Goal: Task Accomplishment & Management: Use online tool/utility

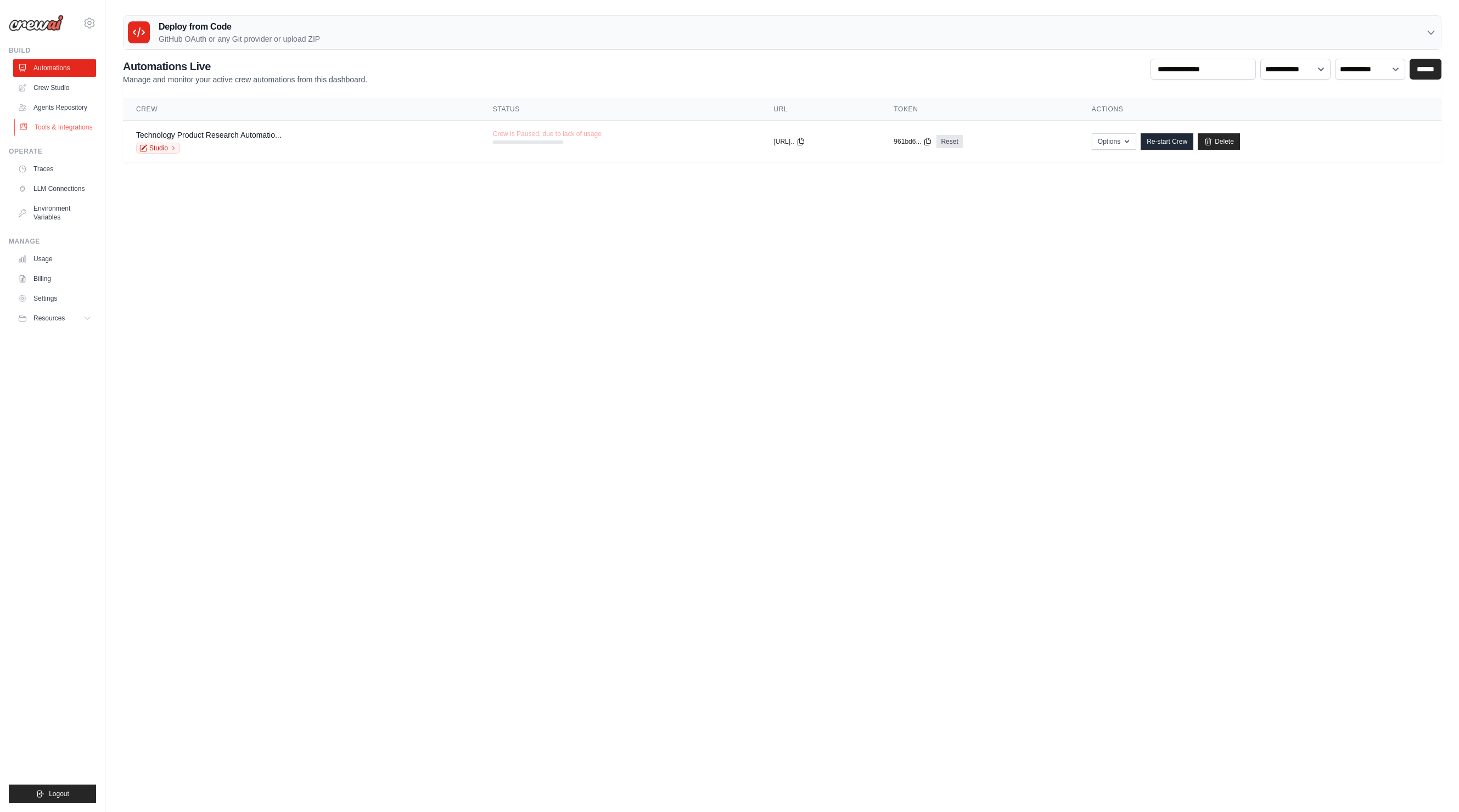
click at [78, 128] on link "Tools & Integrations" at bounding box center [55, 127] width 83 height 18
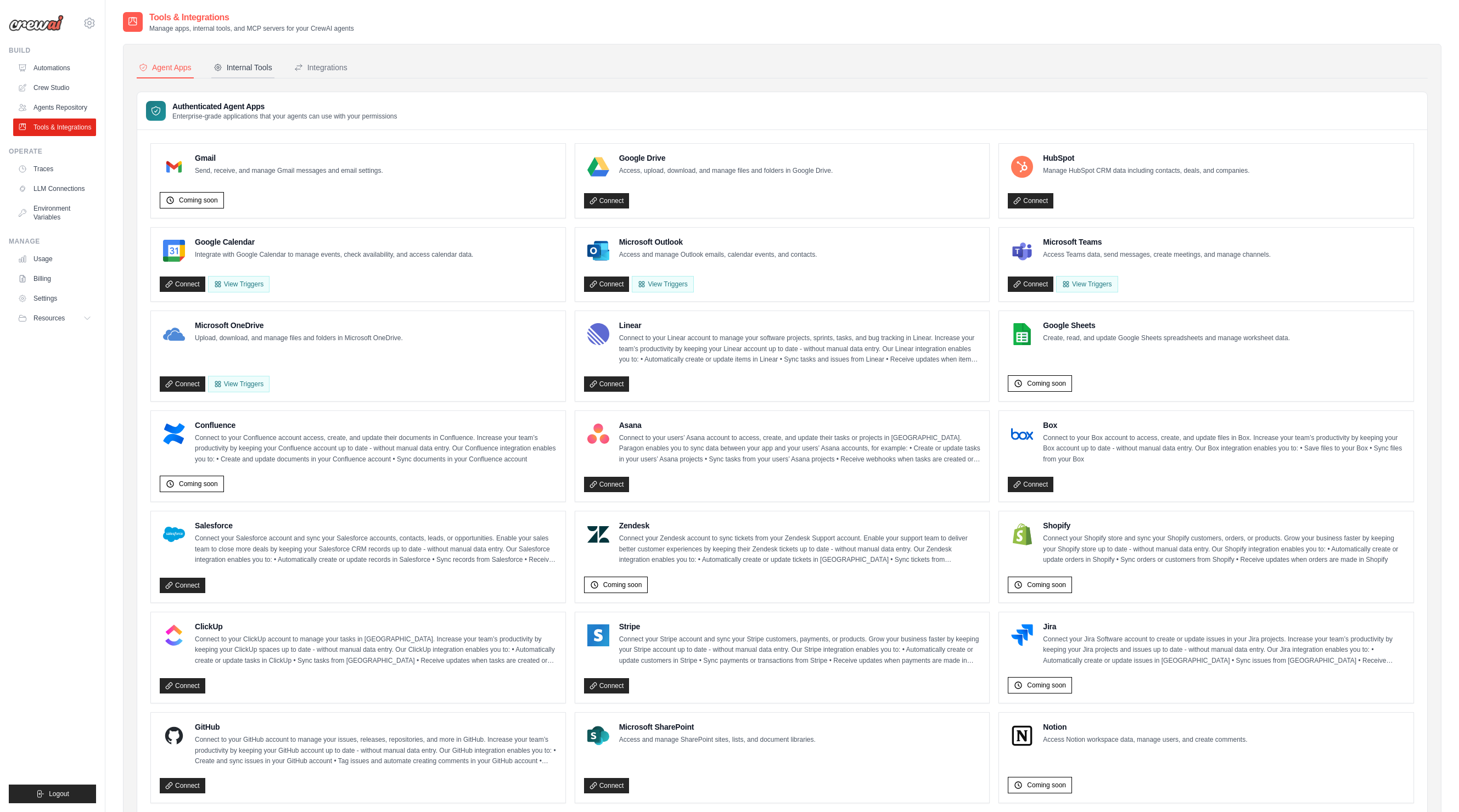
click at [249, 69] on div "Internal Tools" at bounding box center [243, 67] width 59 height 11
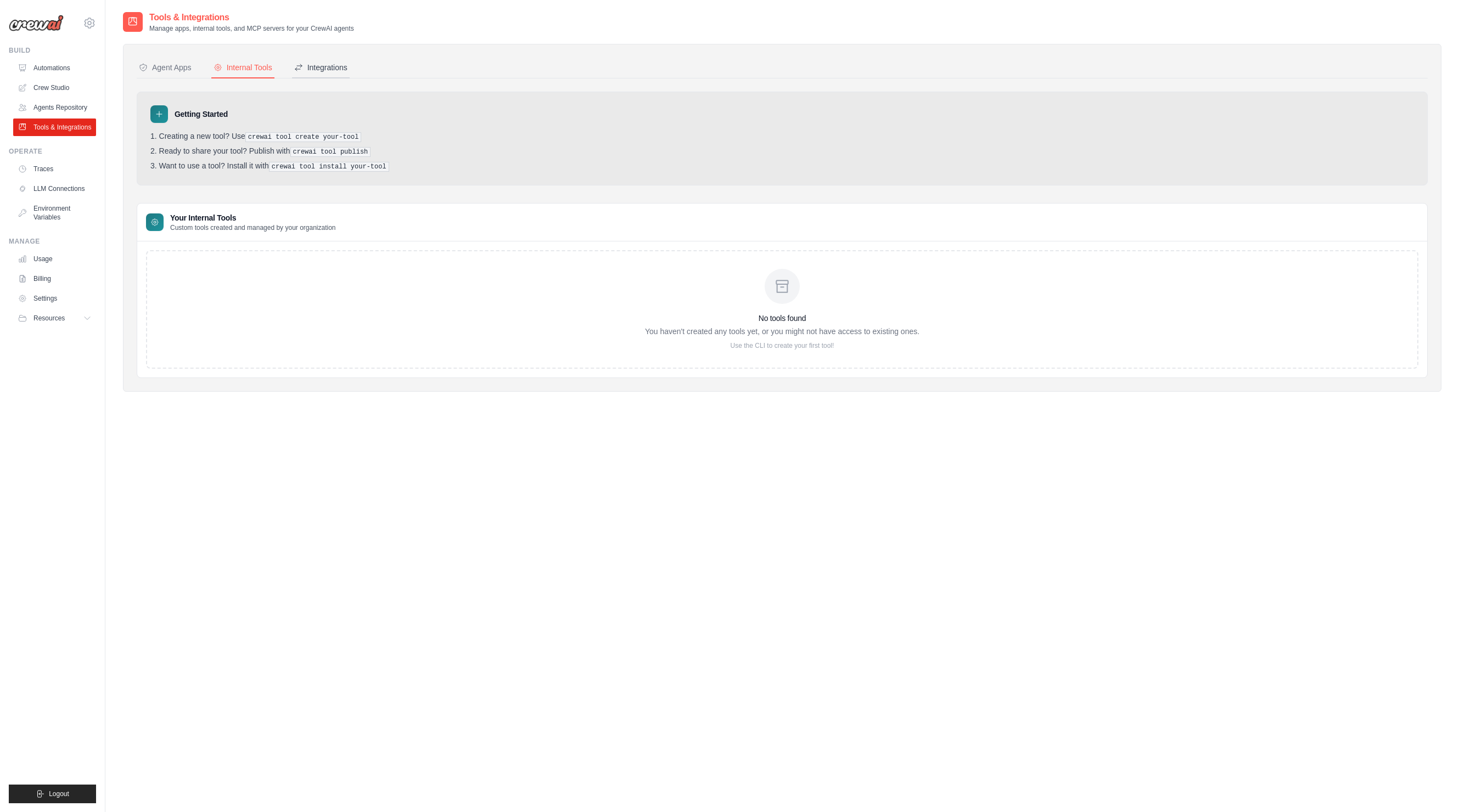
click at [309, 67] on div "Integrations" at bounding box center [321, 67] width 53 height 11
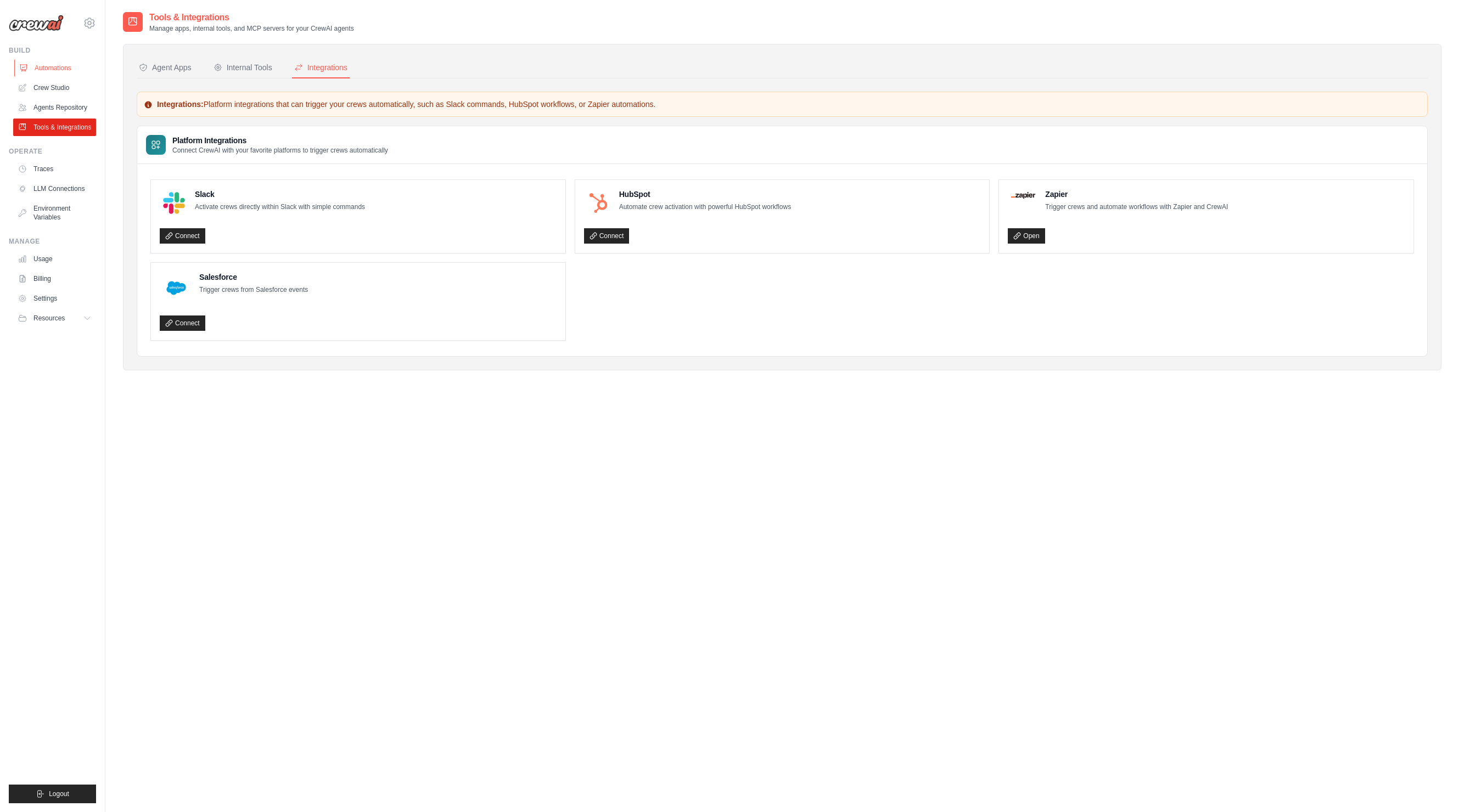
click at [62, 69] on link "Automations" at bounding box center [55, 68] width 83 height 18
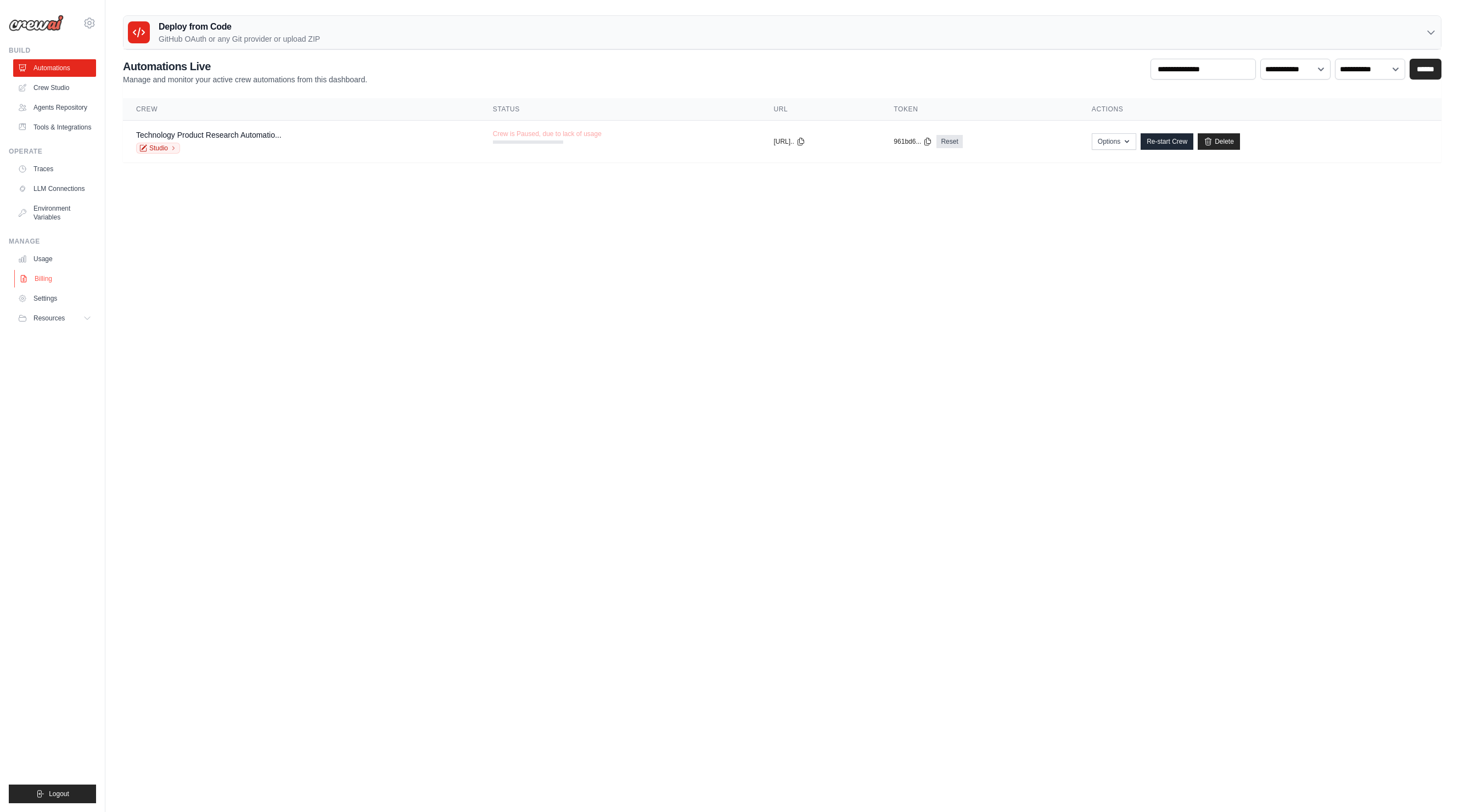
click at [48, 282] on link "Billing" at bounding box center [55, 279] width 83 height 18
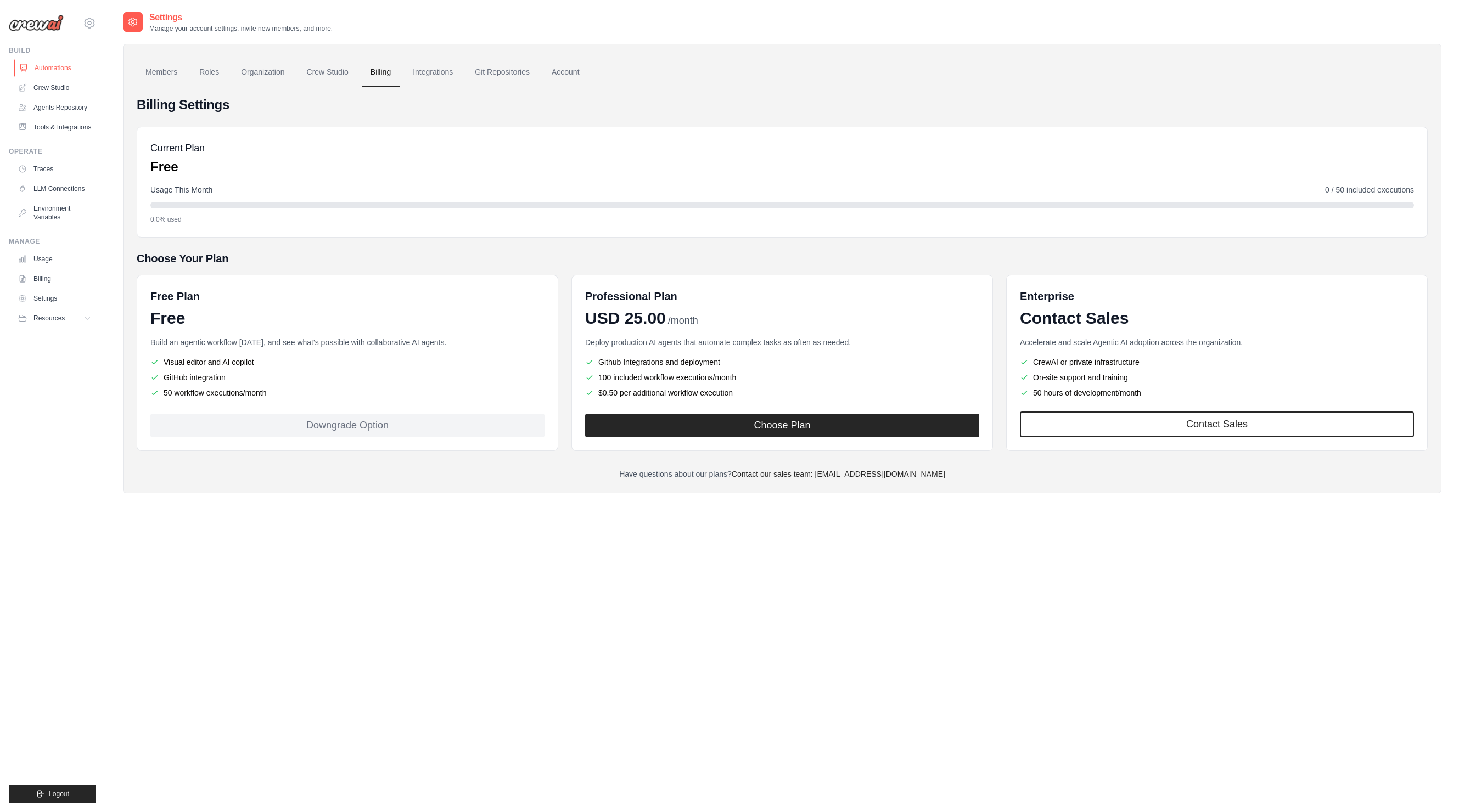
click at [50, 69] on link "Automations" at bounding box center [55, 68] width 83 height 18
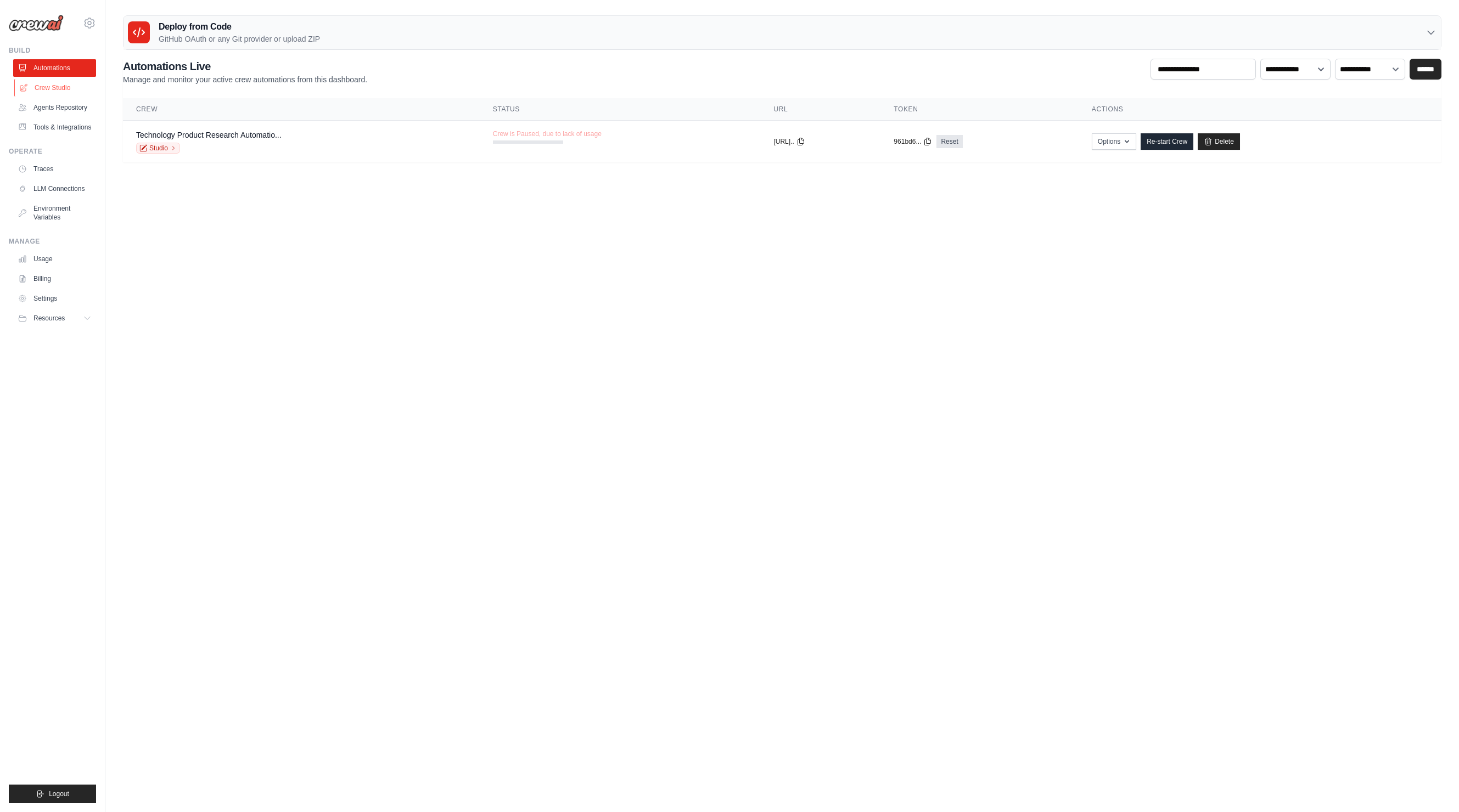
click at [48, 89] on link "Crew Studio" at bounding box center [55, 87] width 83 height 18
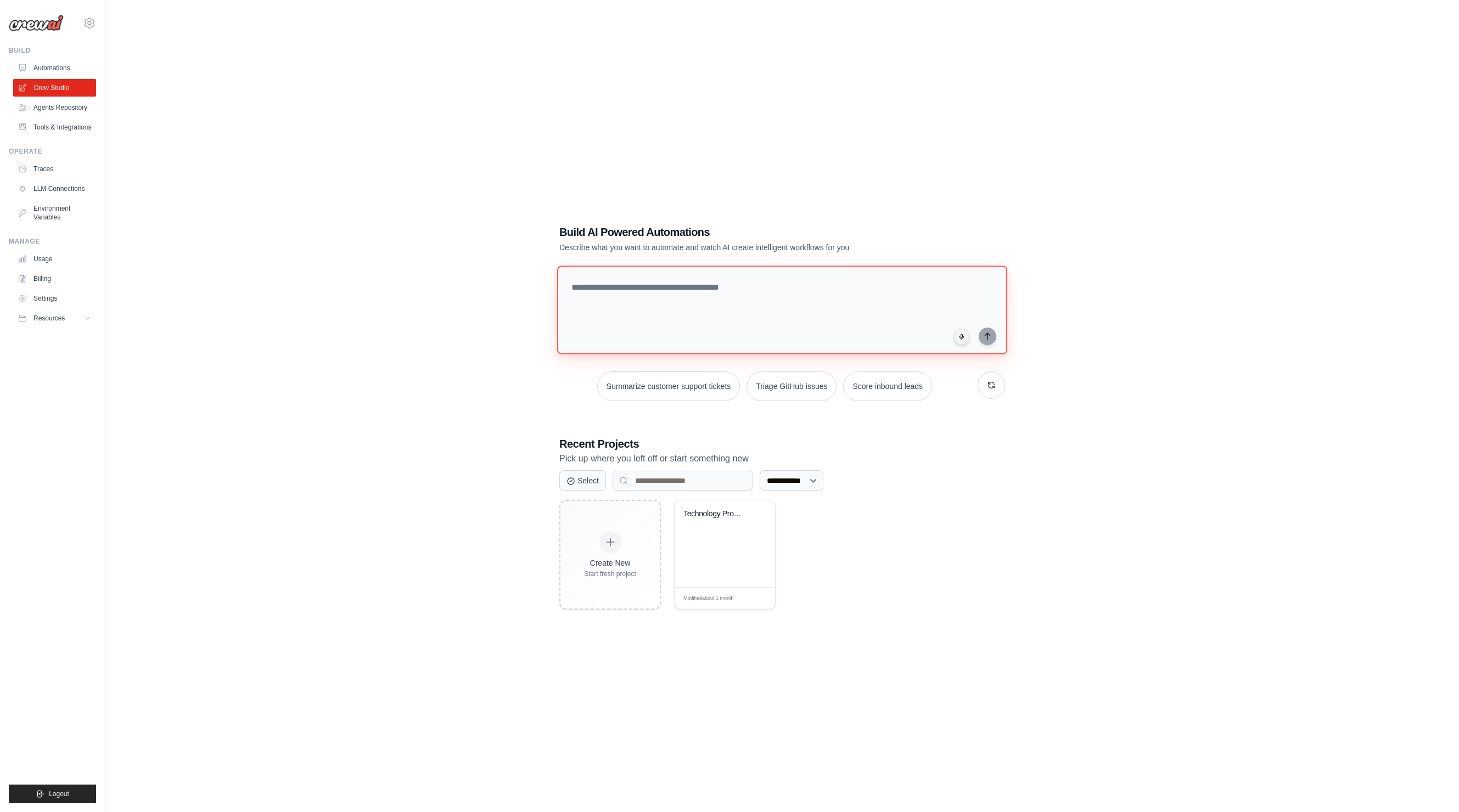
click at [829, 300] on textarea at bounding box center [782, 310] width 450 height 89
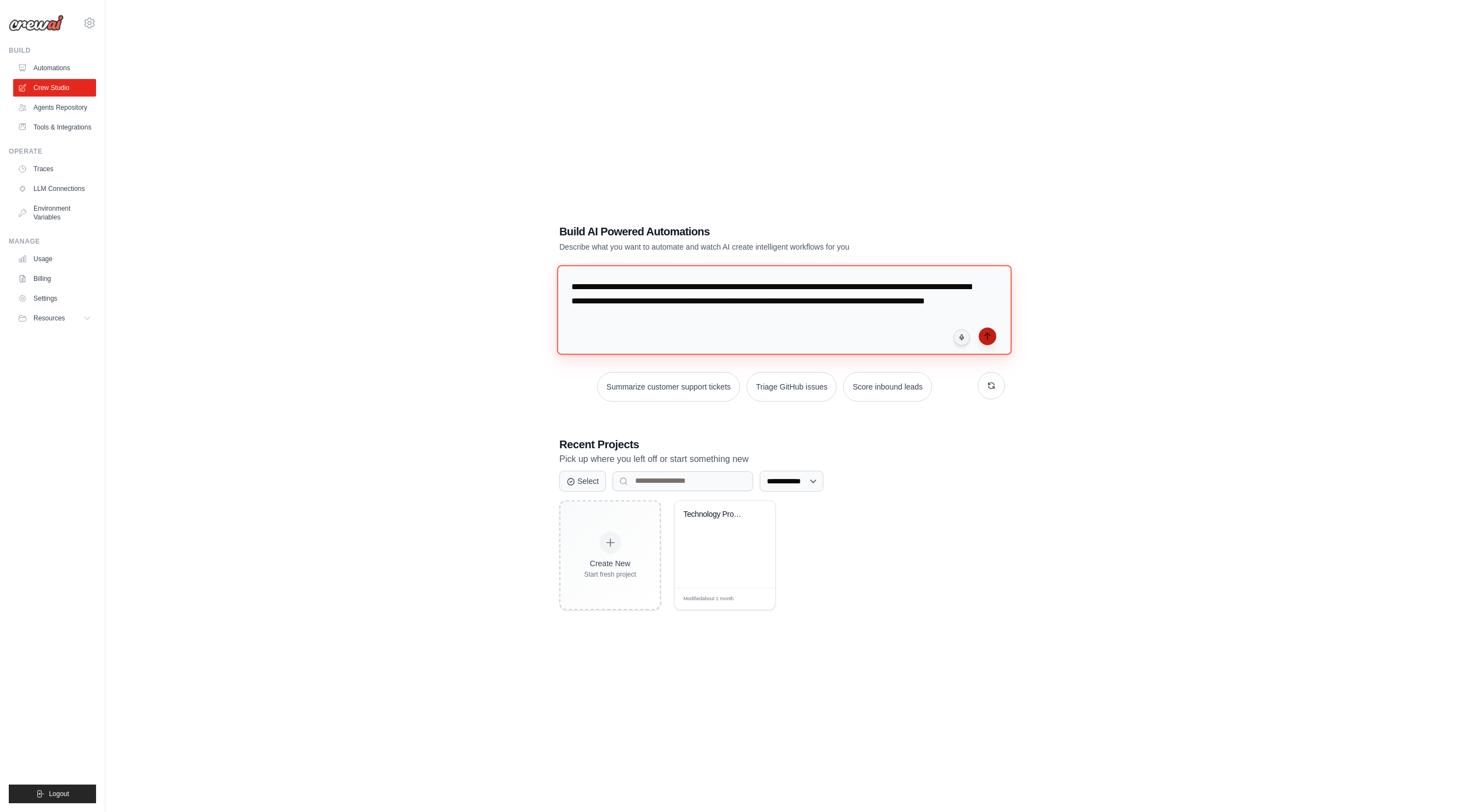
type textarea "**********"
click at [989, 338] on icon "submit" at bounding box center [987, 336] width 9 height 9
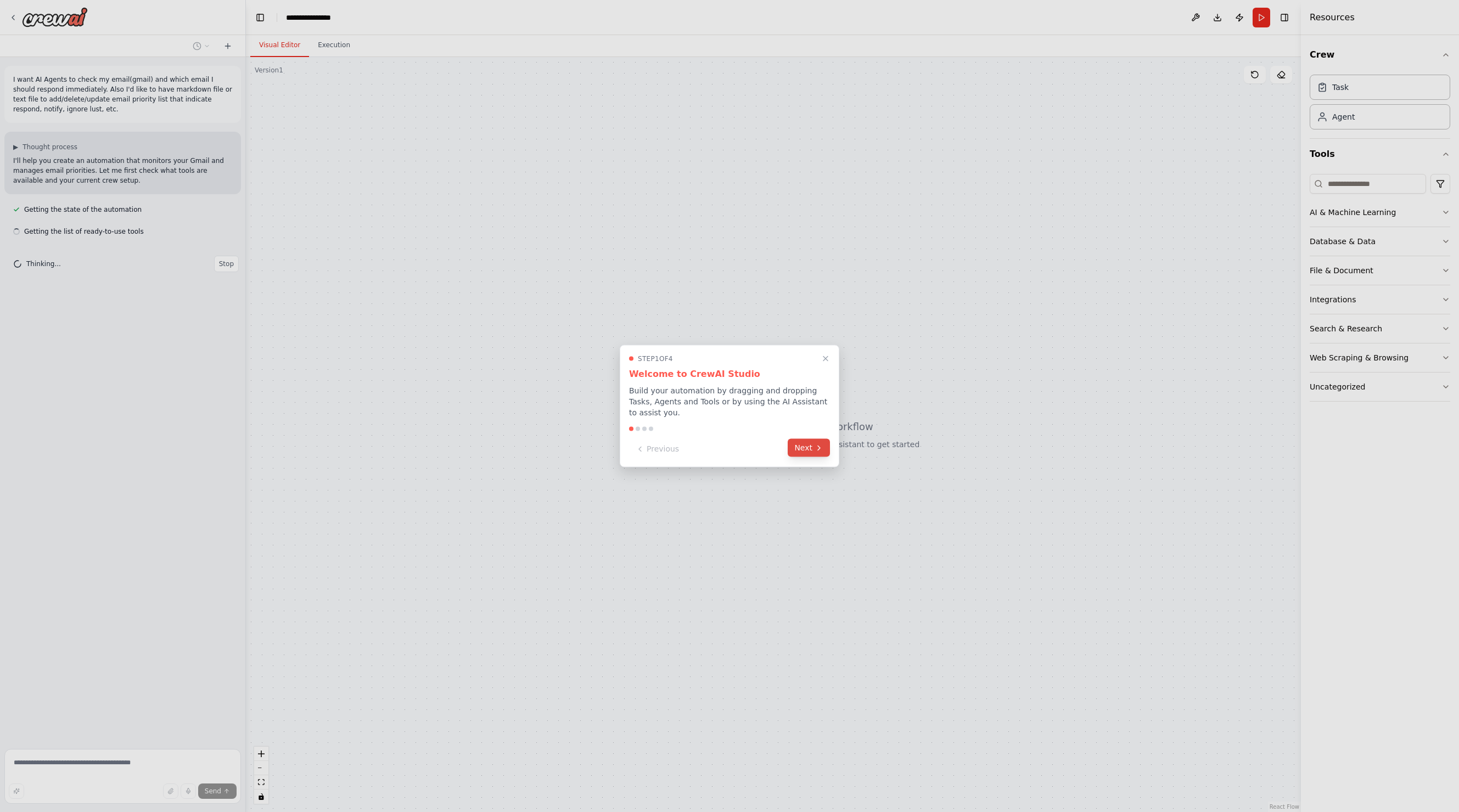
click at [812, 448] on button "Next" at bounding box center [809, 448] width 43 height 18
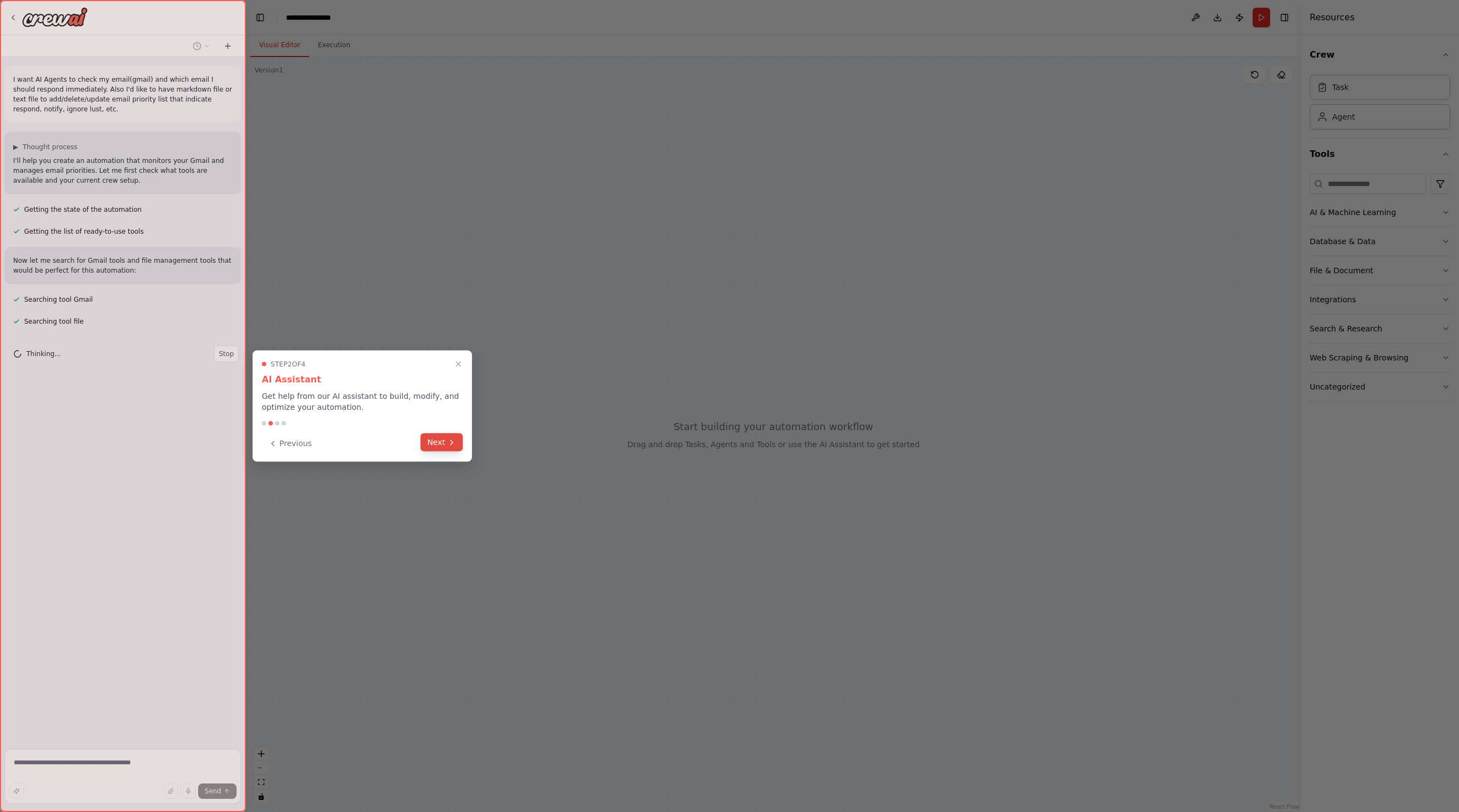
click at [448, 443] on icon at bounding box center [452, 443] width 9 height 9
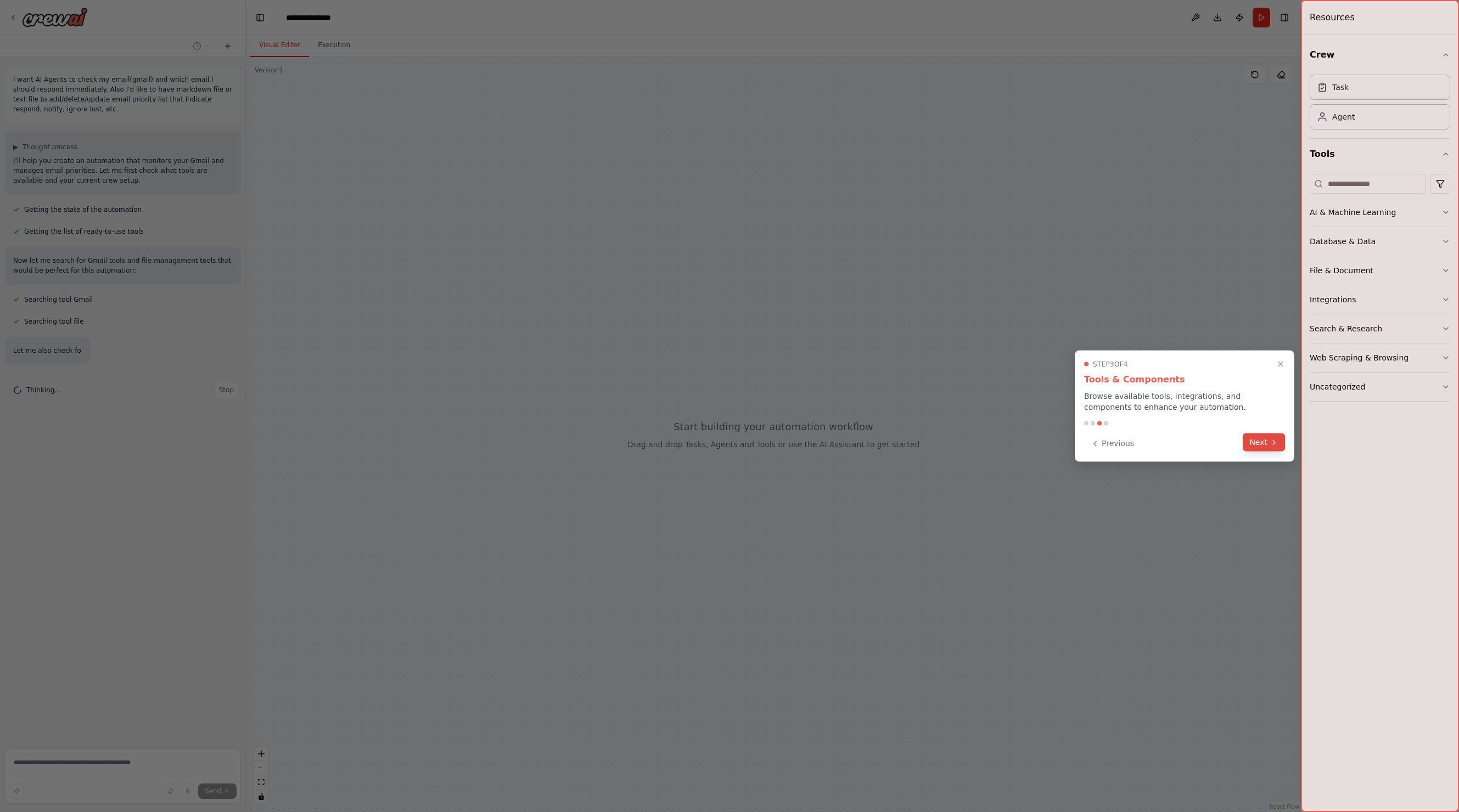
click at [1267, 445] on button "Next" at bounding box center [1264, 443] width 43 height 18
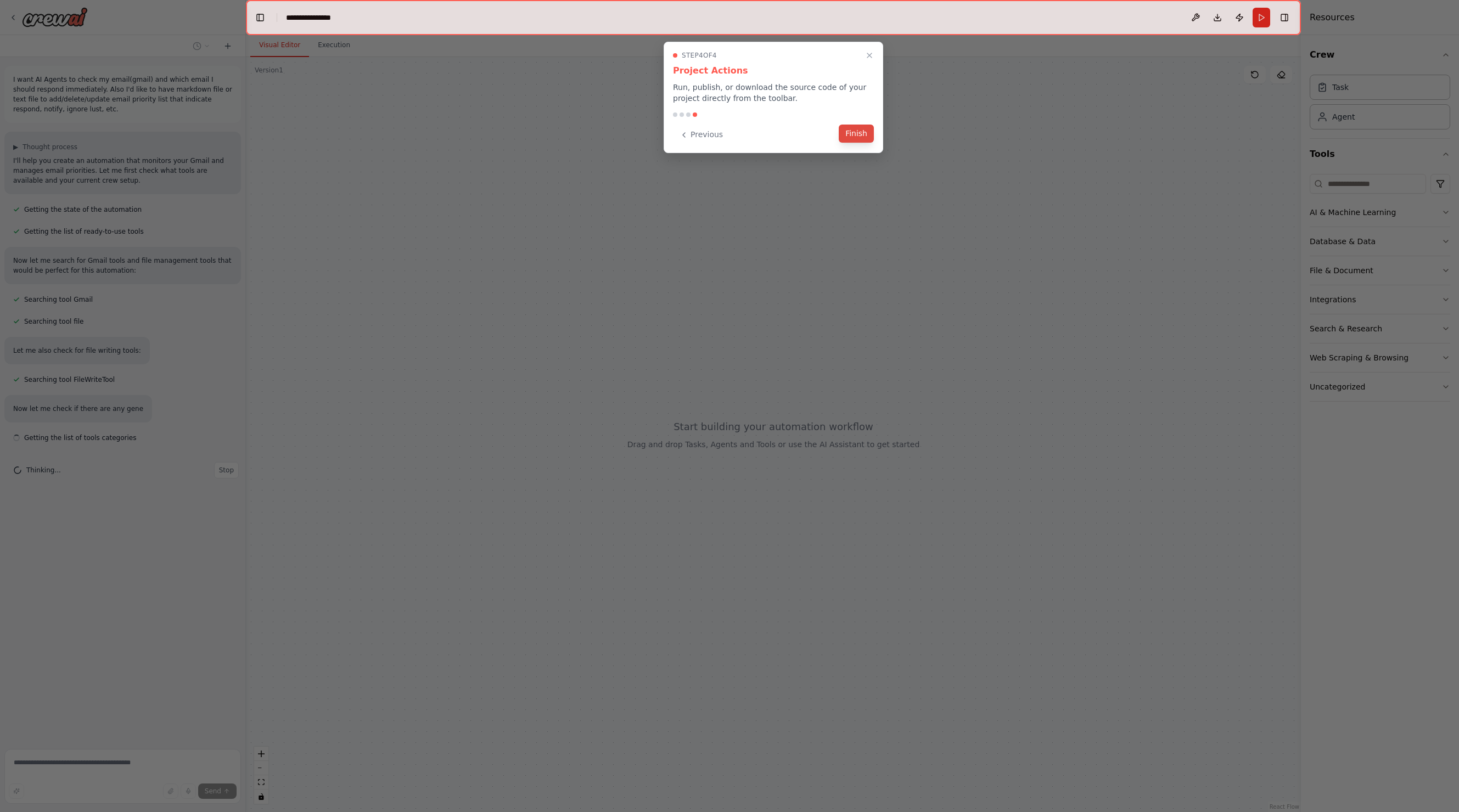
click at [847, 133] on button "Finish" at bounding box center [857, 134] width 35 height 18
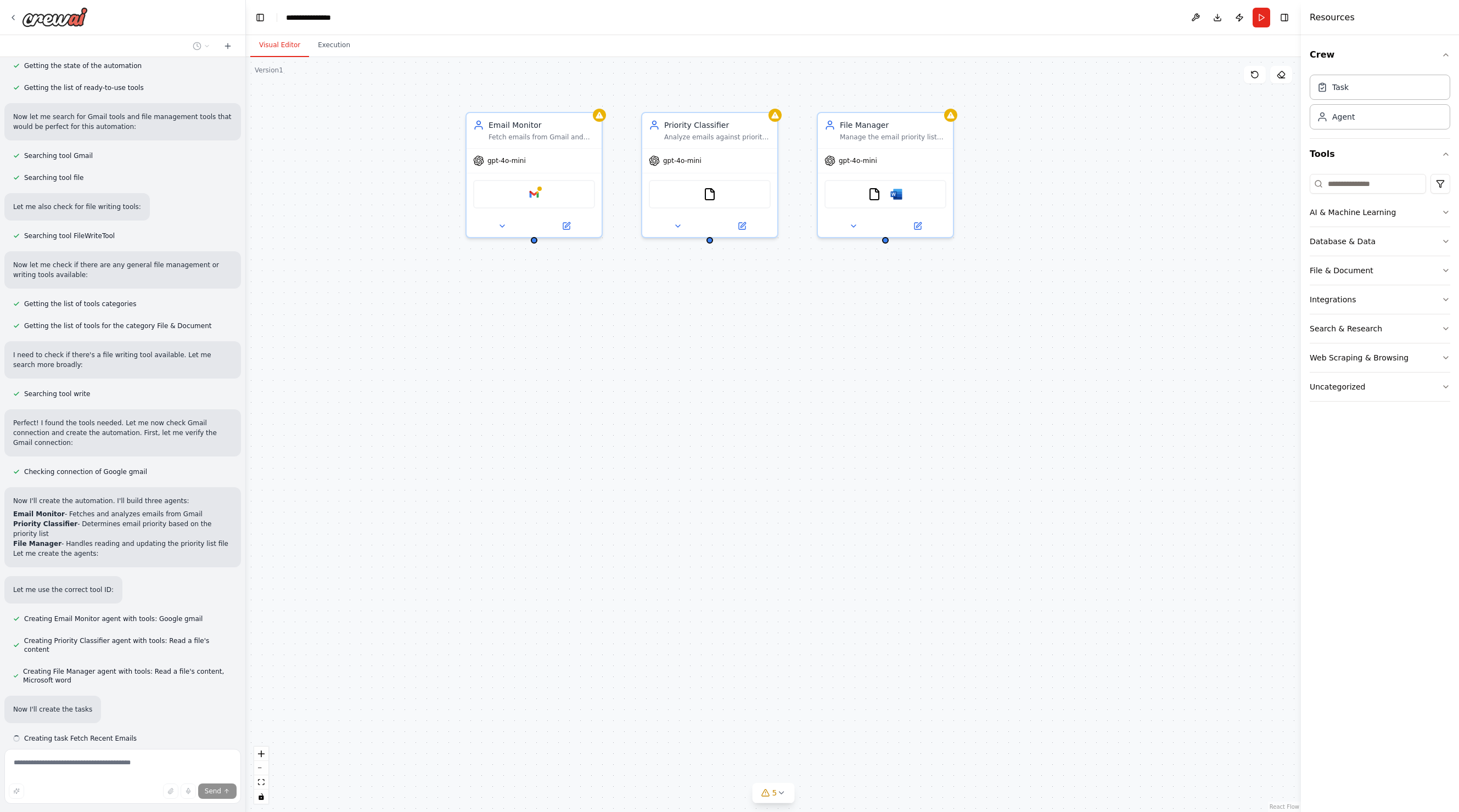
scroll to position [145, 0]
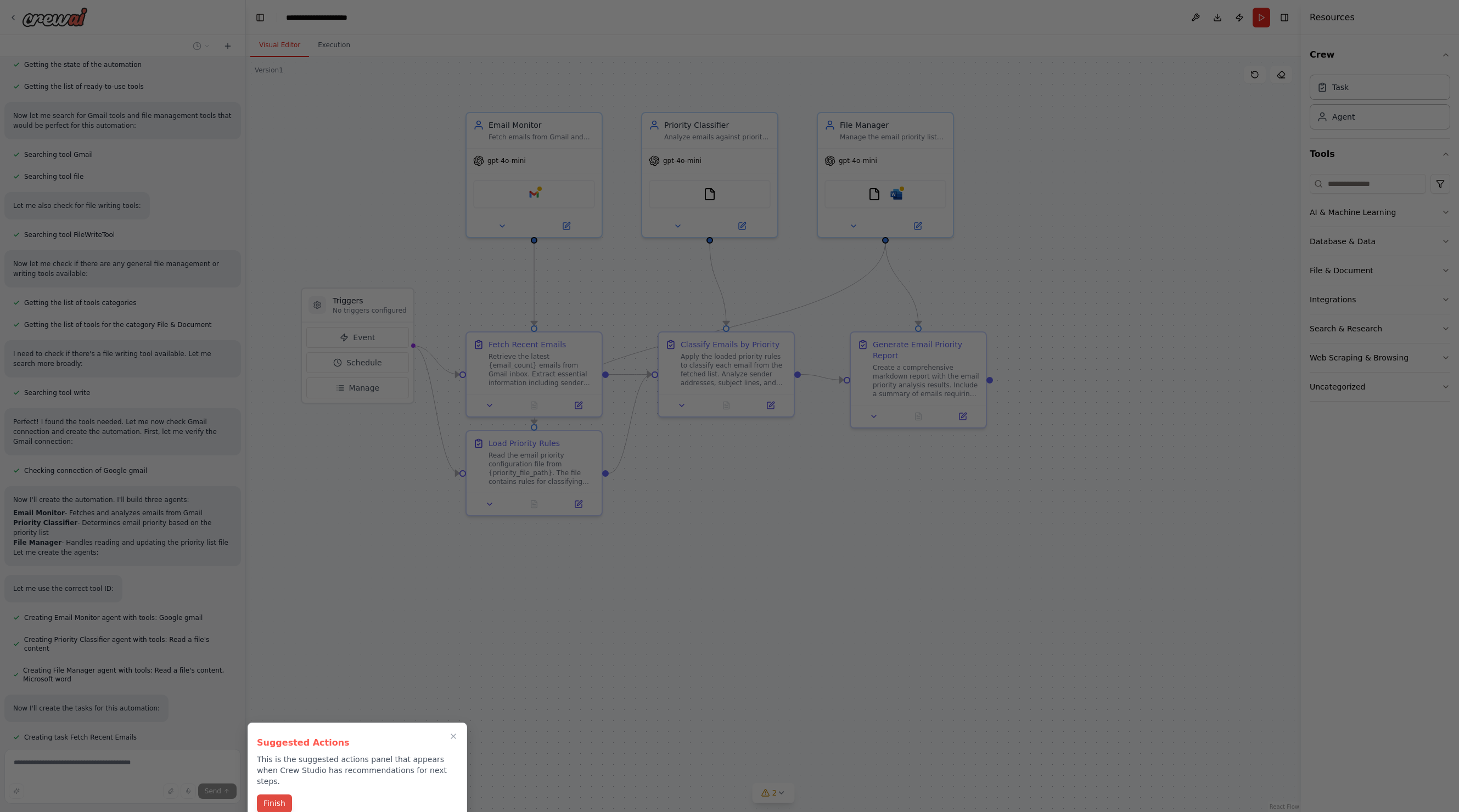
click at [273, 796] on button "Finish" at bounding box center [274, 804] width 35 height 18
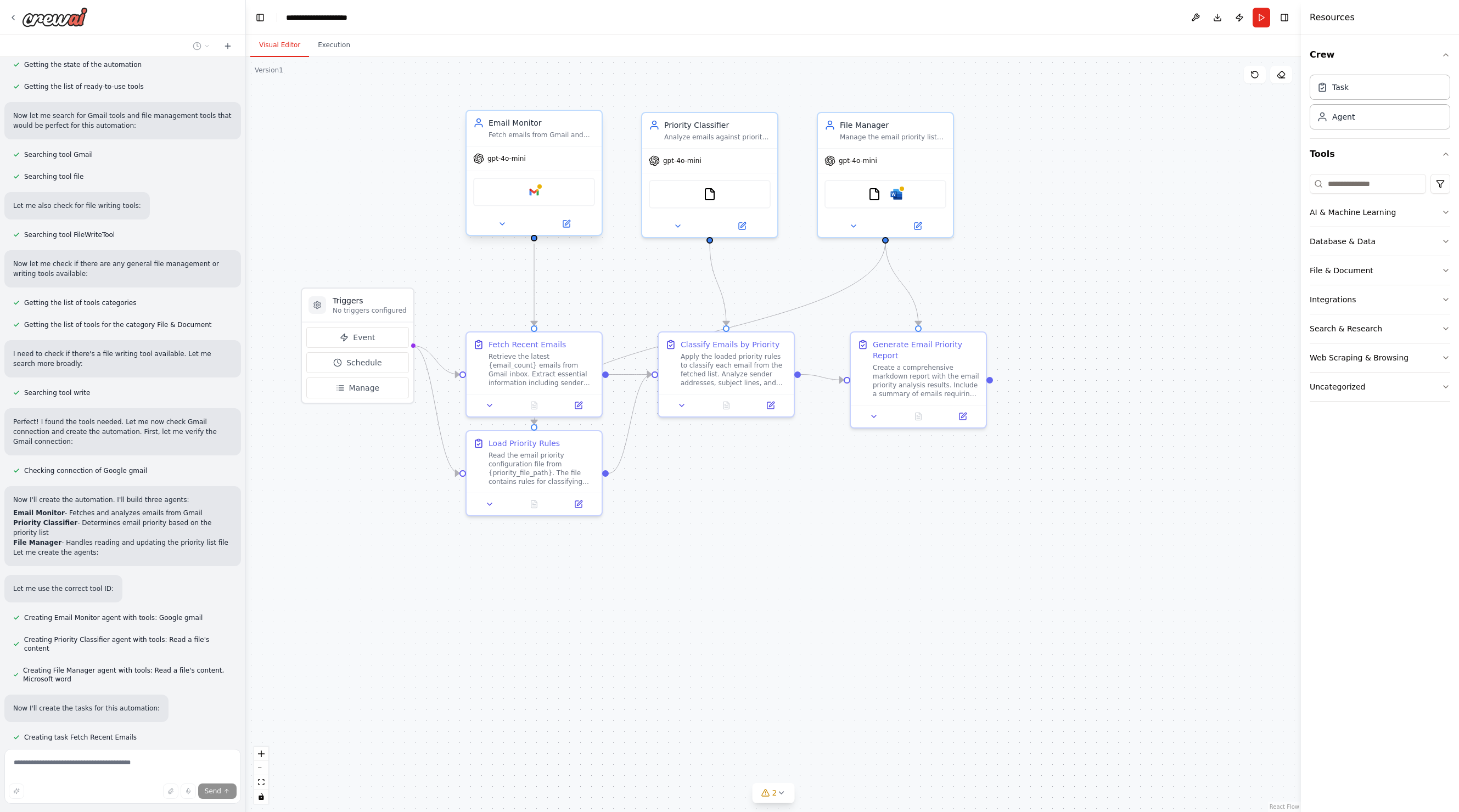
click at [518, 162] on span "gpt-4o-mini" at bounding box center [506, 158] width 38 height 9
click at [540, 210] on div "Google gmail" at bounding box center [534, 192] width 135 height 43
click at [543, 198] on div "Google gmail" at bounding box center [534, 192] width 122 height 28
click at [1263, 23] on button "Run" at bounding box center [1261, 18] width 18 height 20
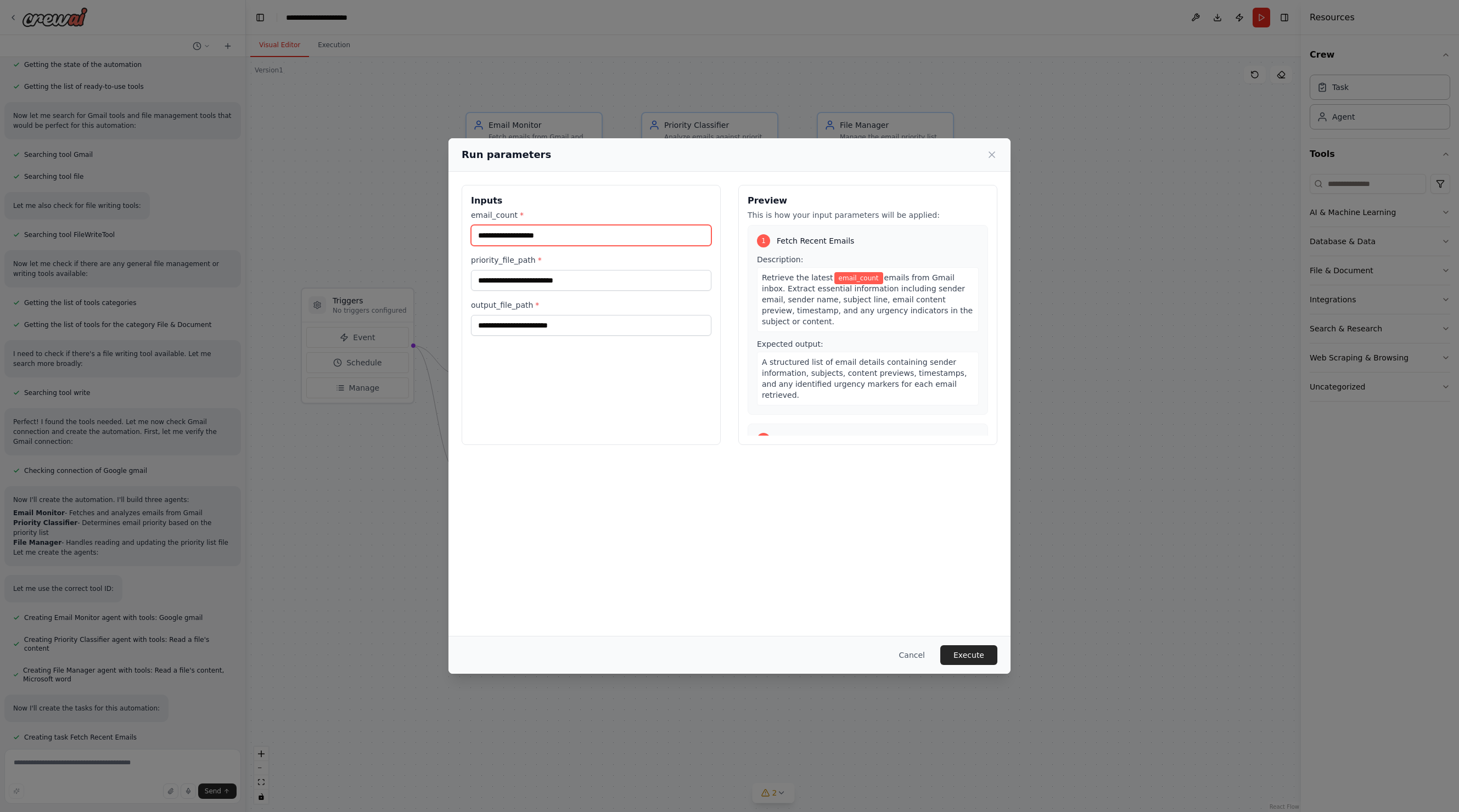
click at [631, 232] on input "email_count *" at bounding box center [591, 235] width 240 height 21
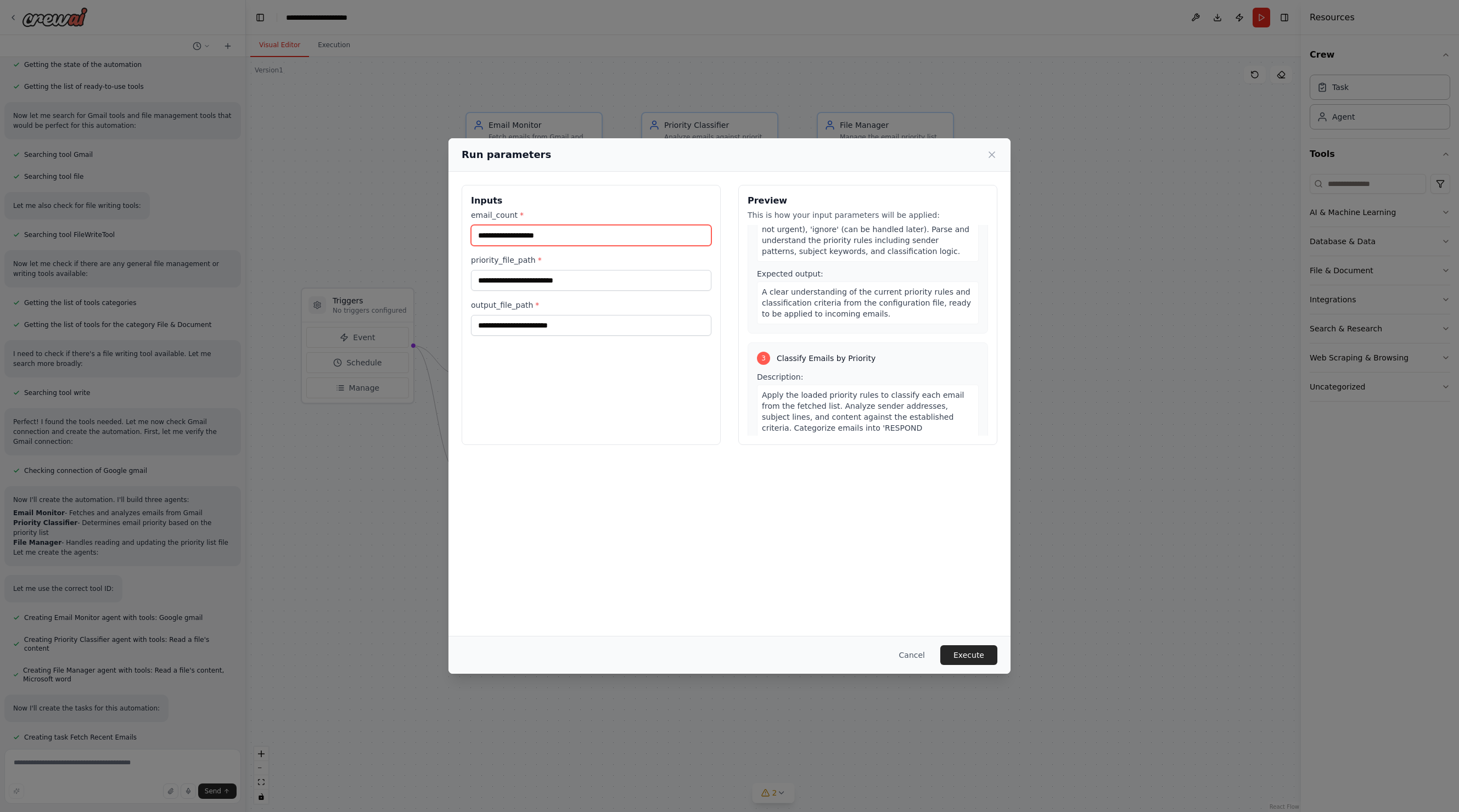
scroll to position [301, 0]
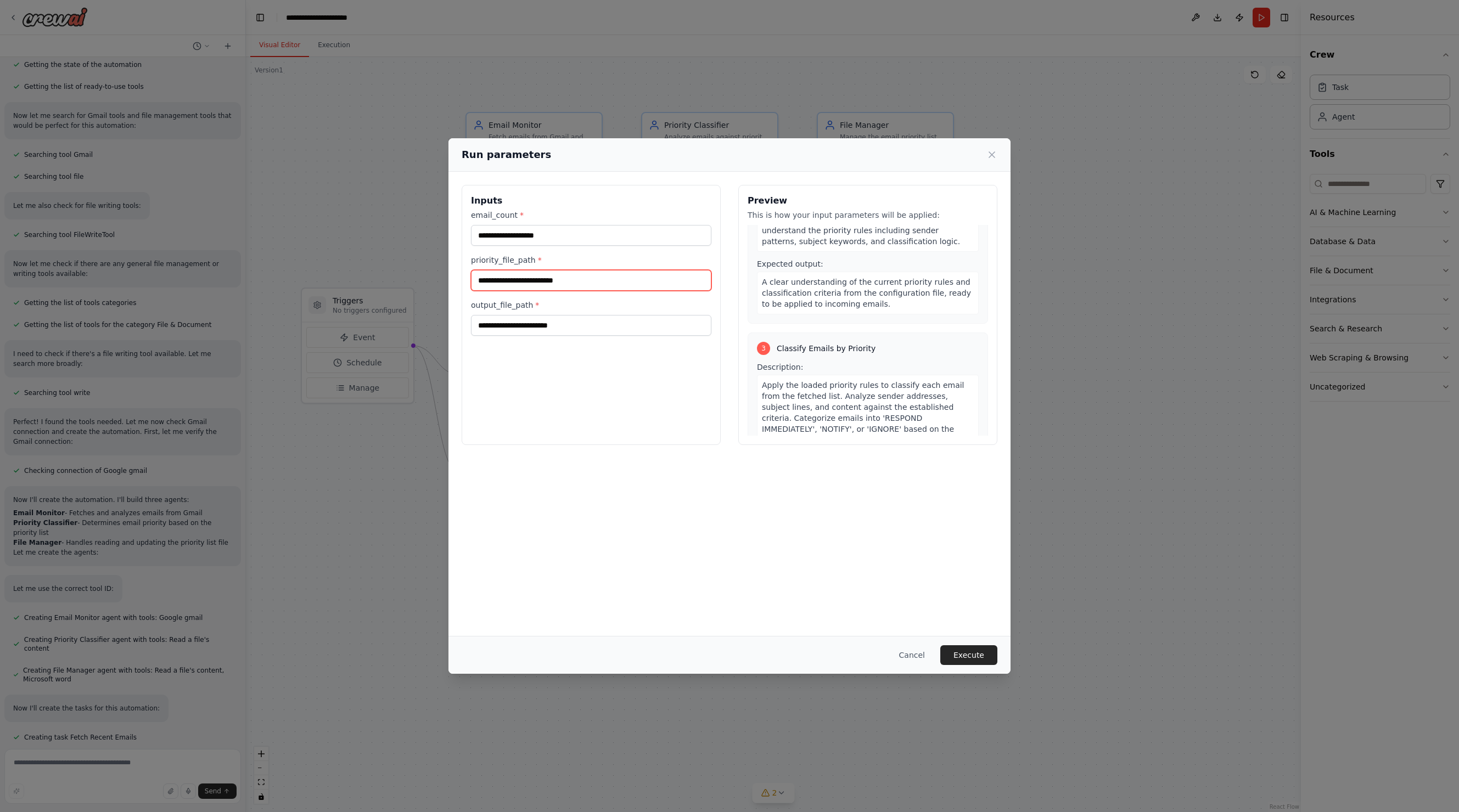
click at [622, 279] on input "priority_file_path *" at bounding box center [591, 280] width 240 height 21
click at [531, 283] on input "priority_file_path *" at bounding box center [591, 280] width 240 height 21
click at [909, 657] on button "Cancel" at bounding box center [911, 655] width 43 height 20
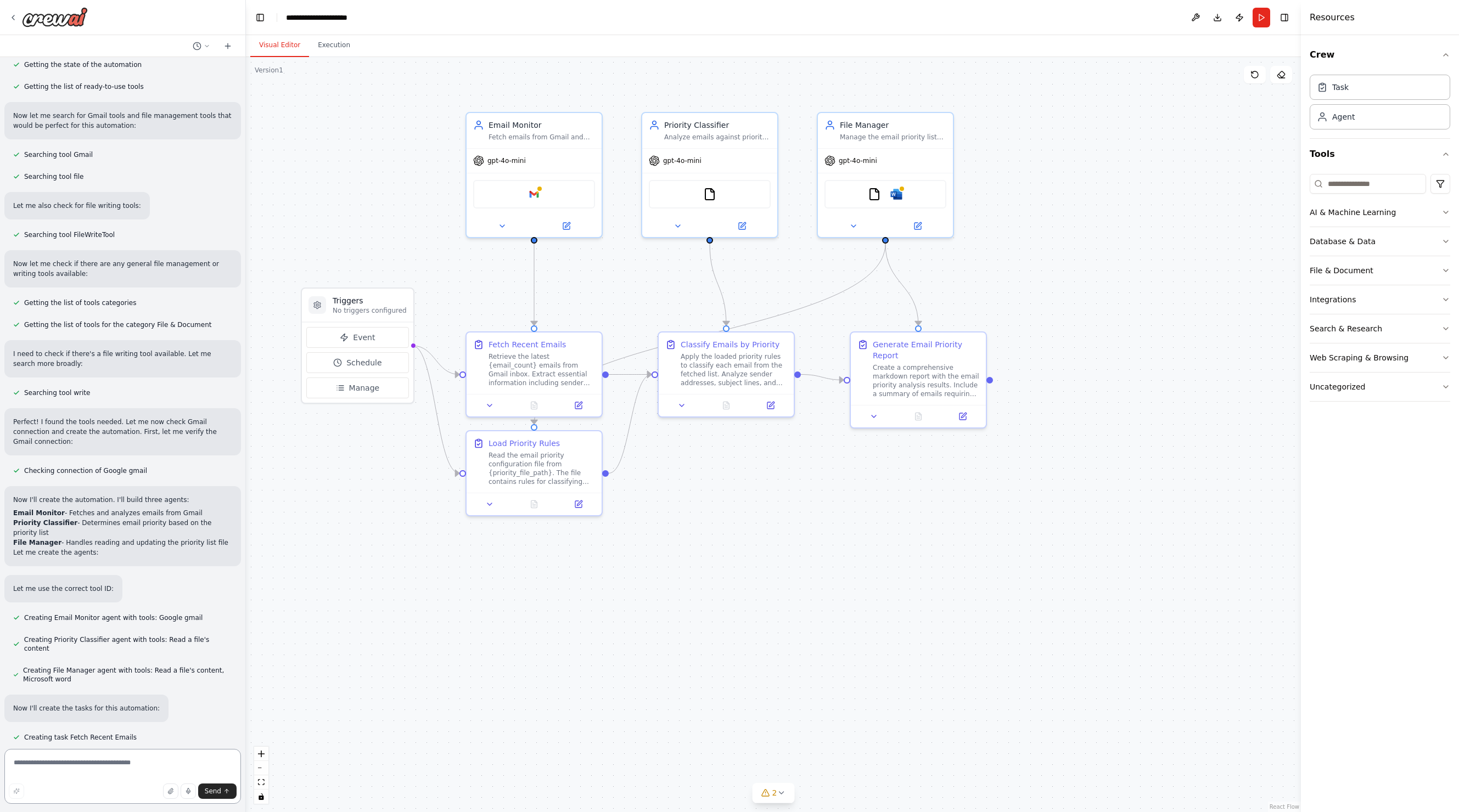
click at [115, 761] on textarea at bounding box center [123, 776] width 237 height 55
type textarea "*"
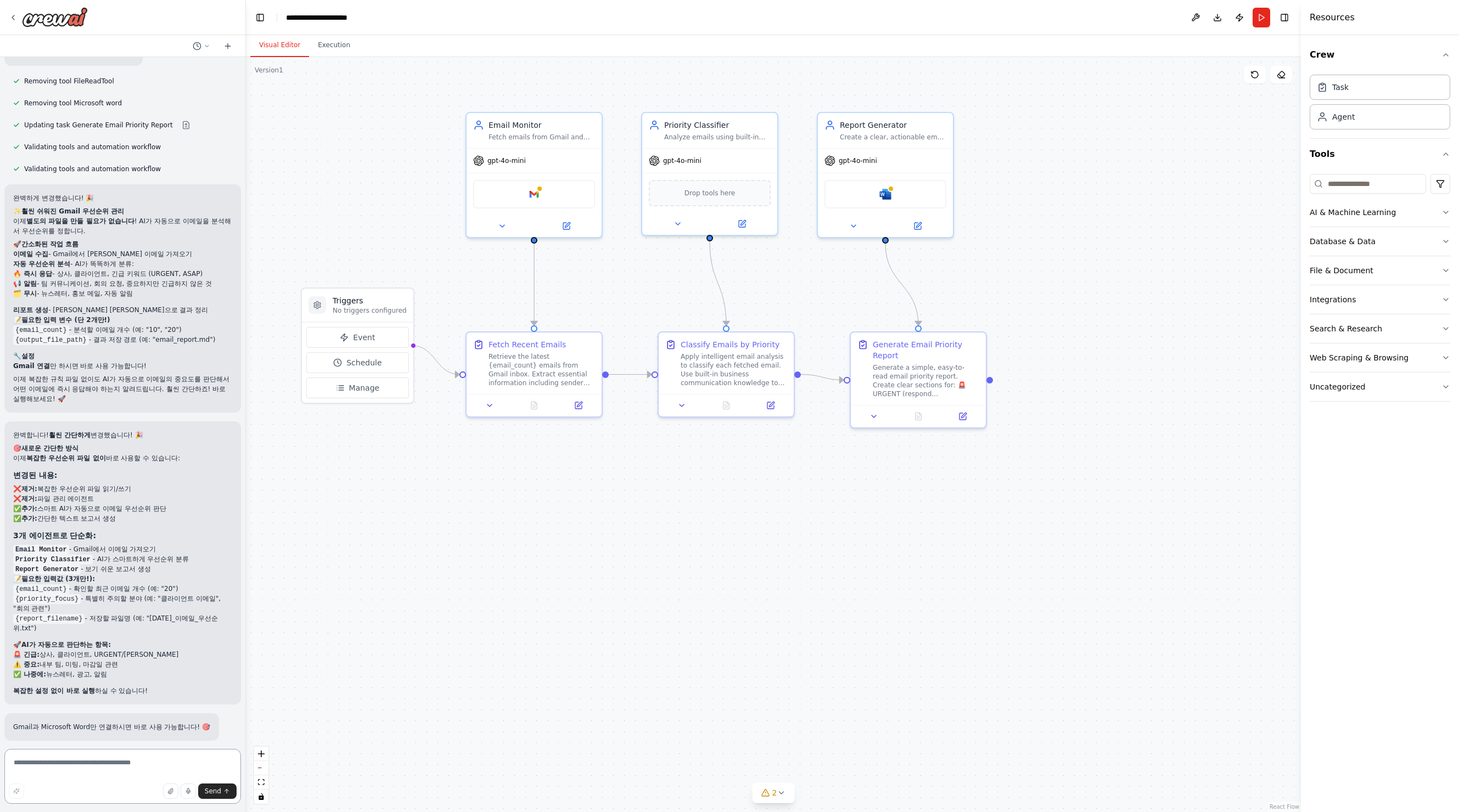
scroll to position [2448, 0]
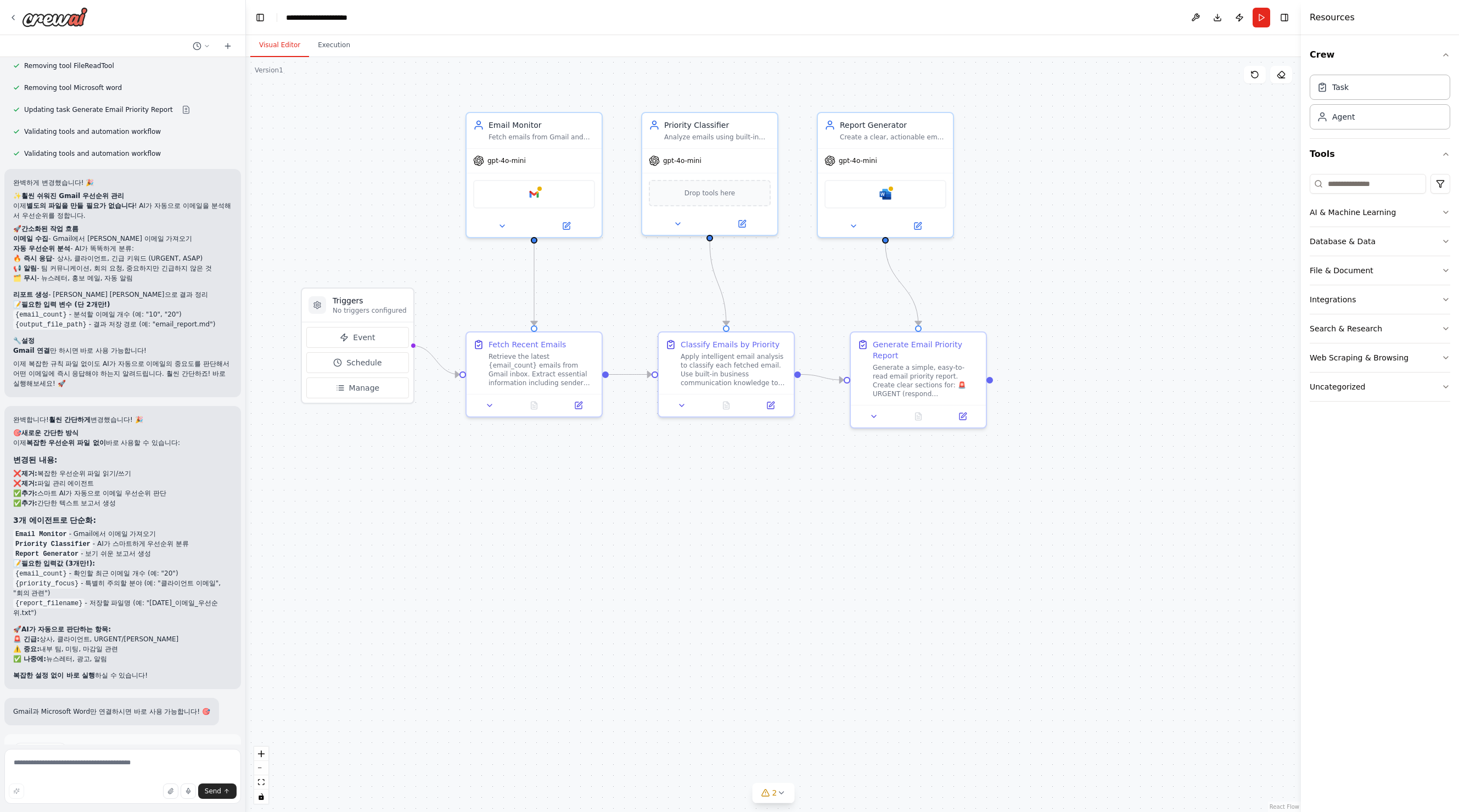
click at [1262, 21] on button "Run" at bounding box center [1261, 18] width 18 height 20
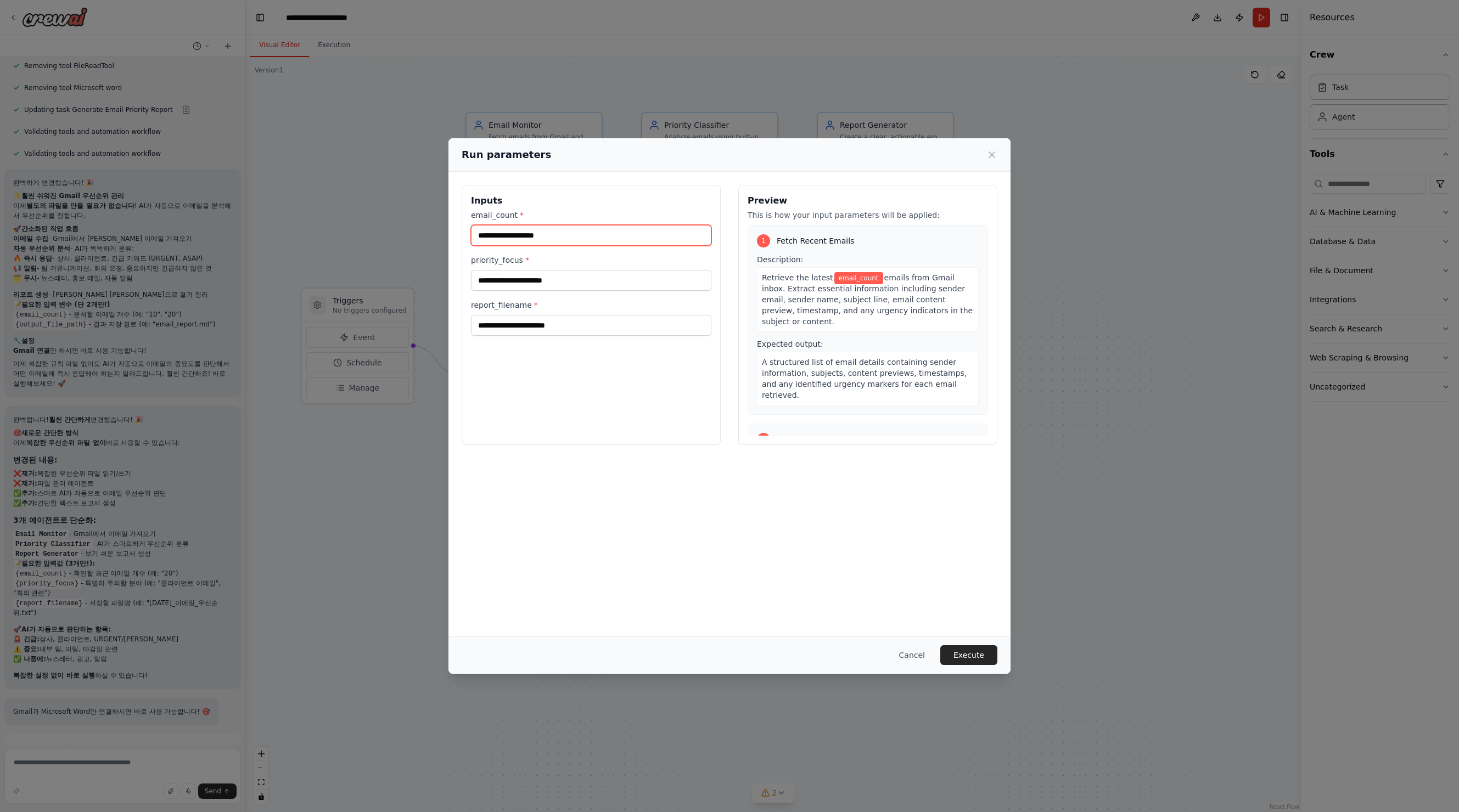
click at [592, 234] on input "email_count *" at bounding box center [591, 235] width 240 height 21
type input "*"
type input "**********"
type input "*"
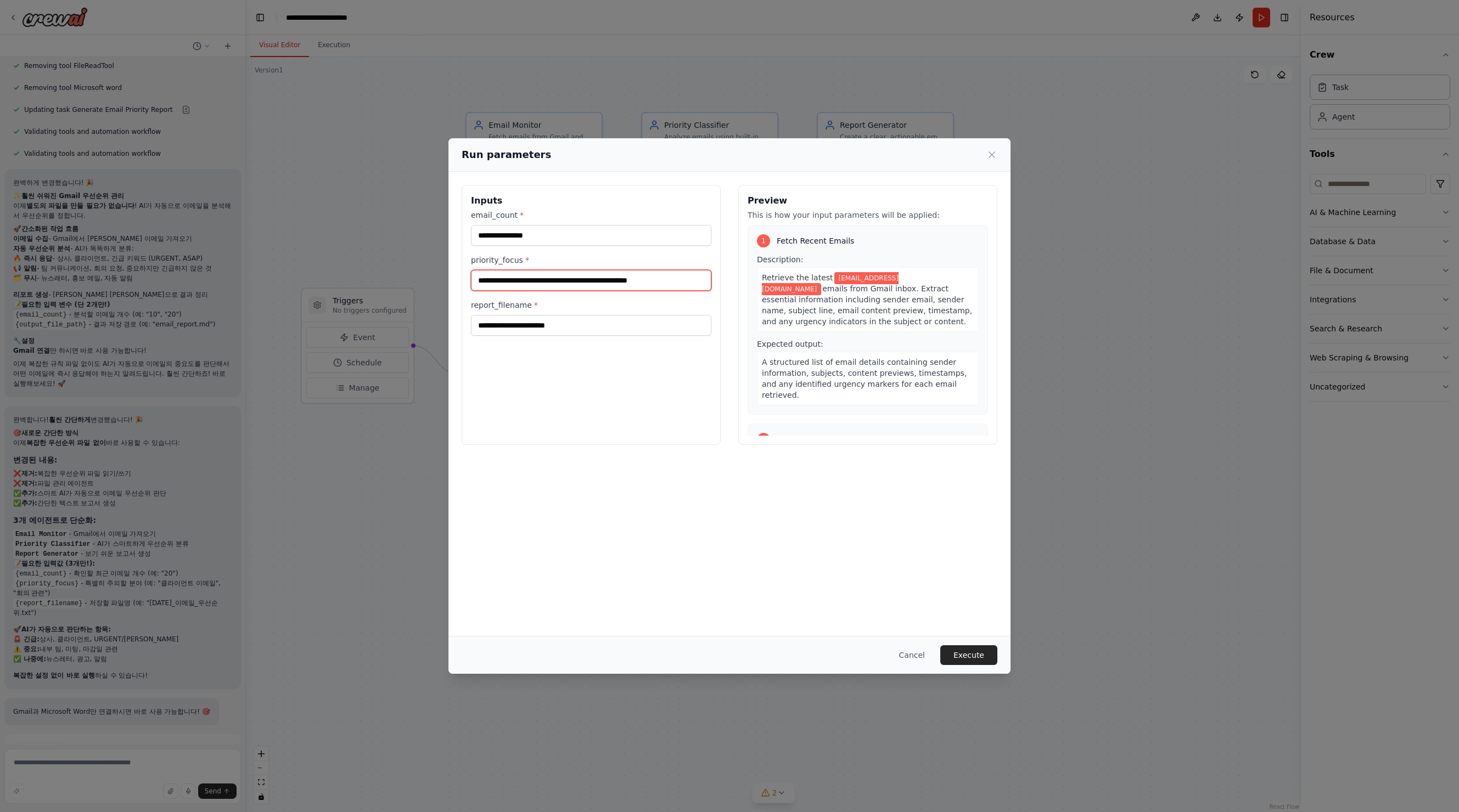
type input "**********"
click at [579, 329] on input "report_filename *" at bounding box center [591, 325] width 240 height 21
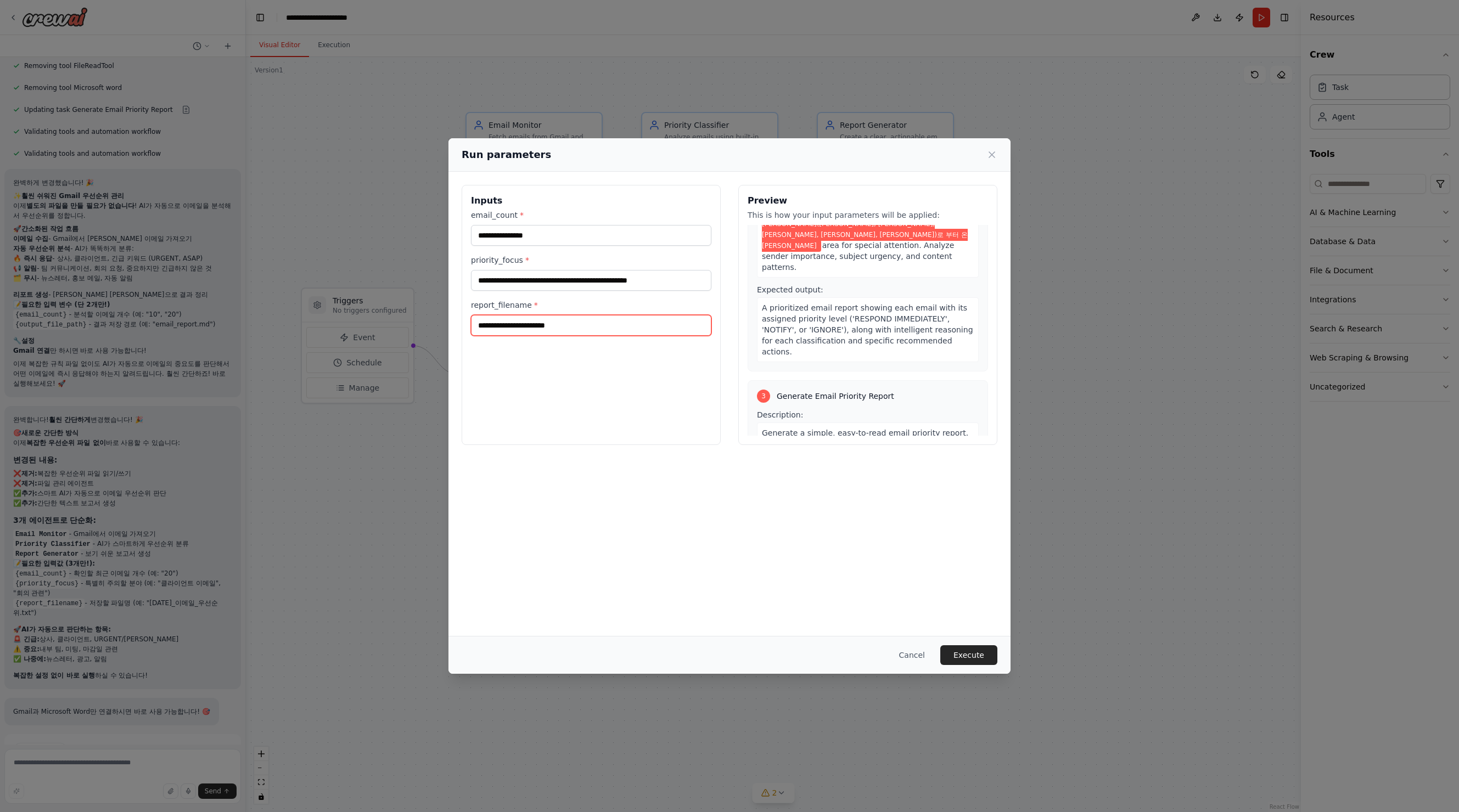
scroll to position [329, 0]
type input "*"
type input "**********"
click at [961, 655] on button "Execute" at bounding box center [969, 655] width 57 height 20
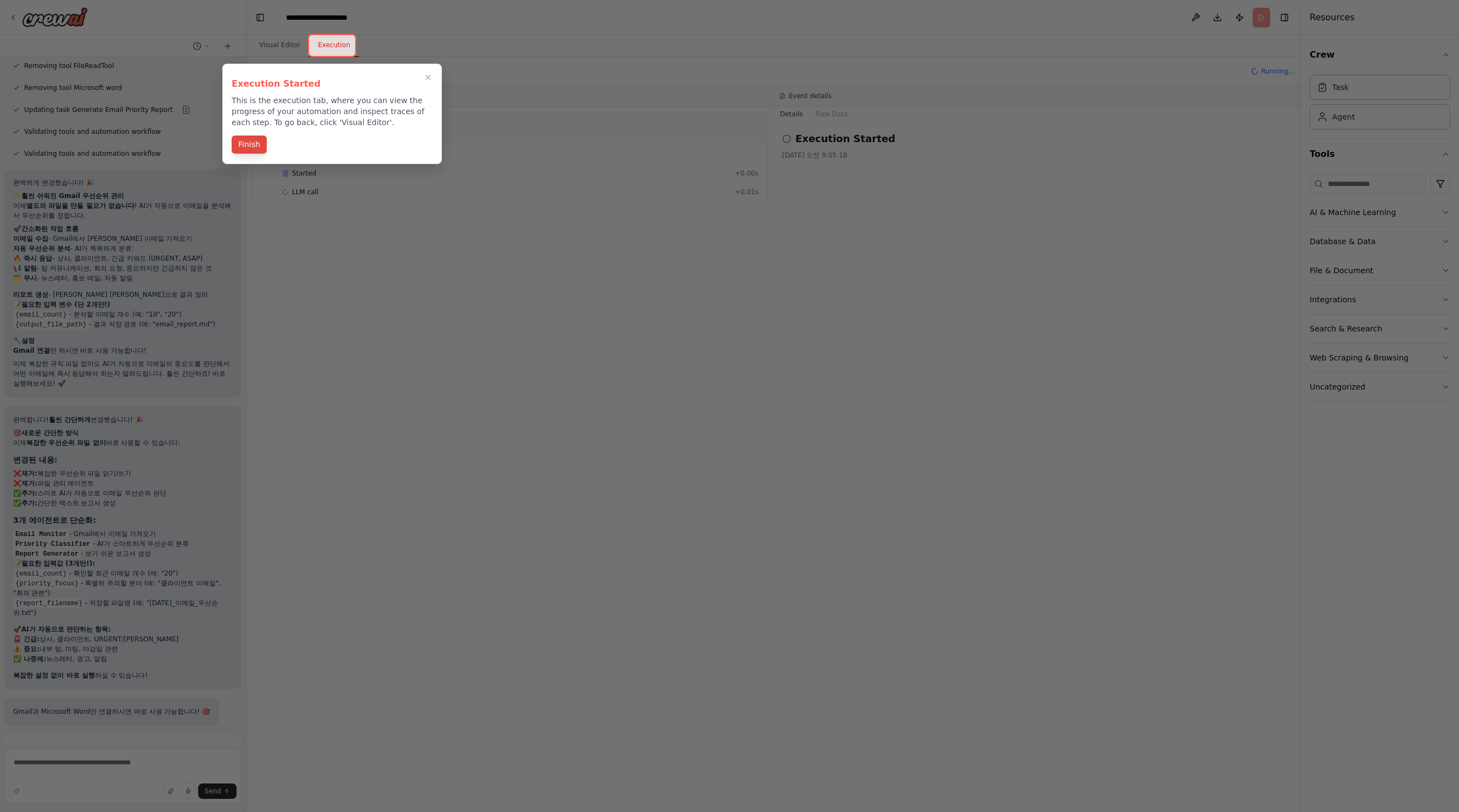
click at [248, 148] on button "Finish" at bounding box center [250, 145] width 35 height 18
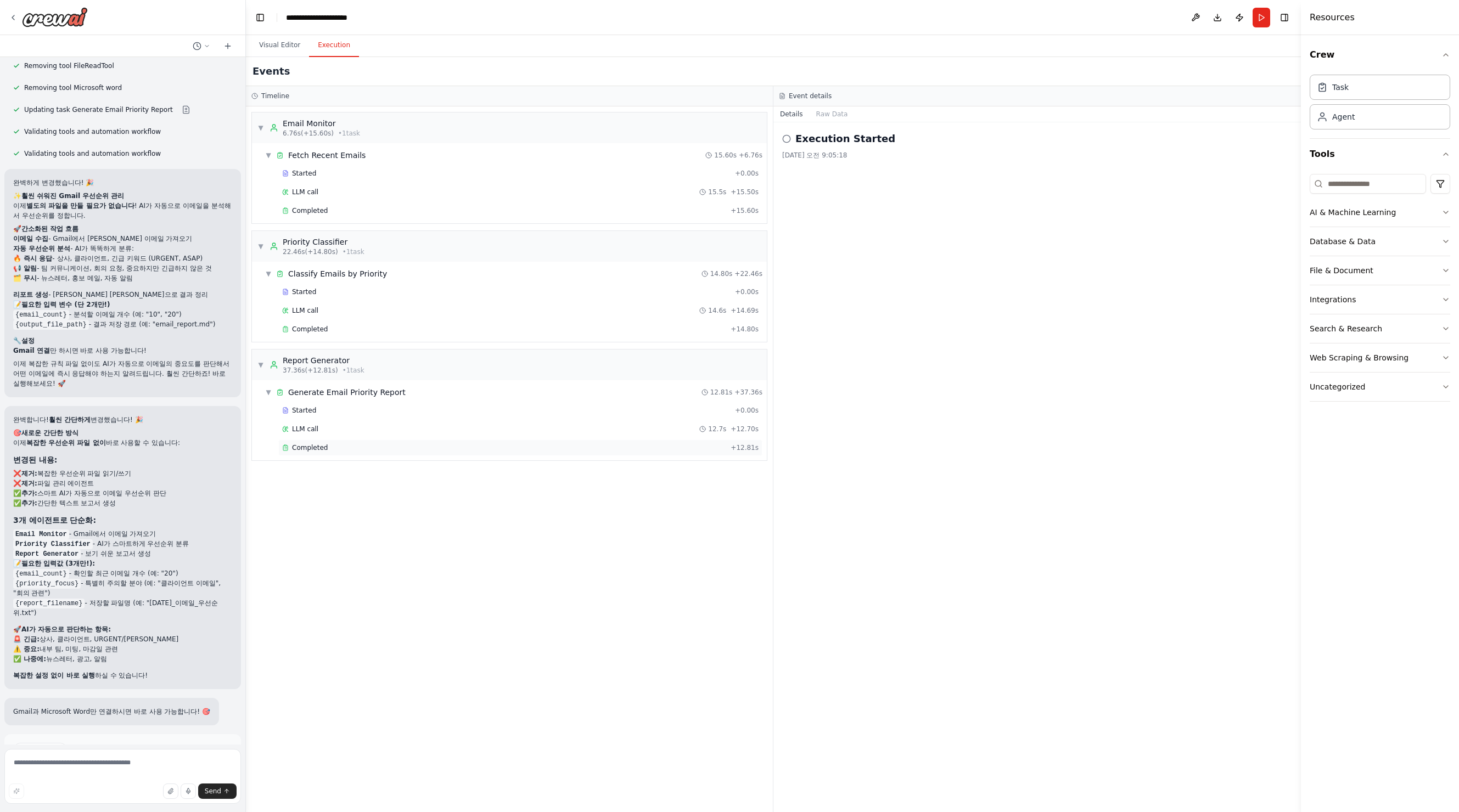
click at [314, 452] on span "Completed" at bounding box center [310, 447] width 35 height 9
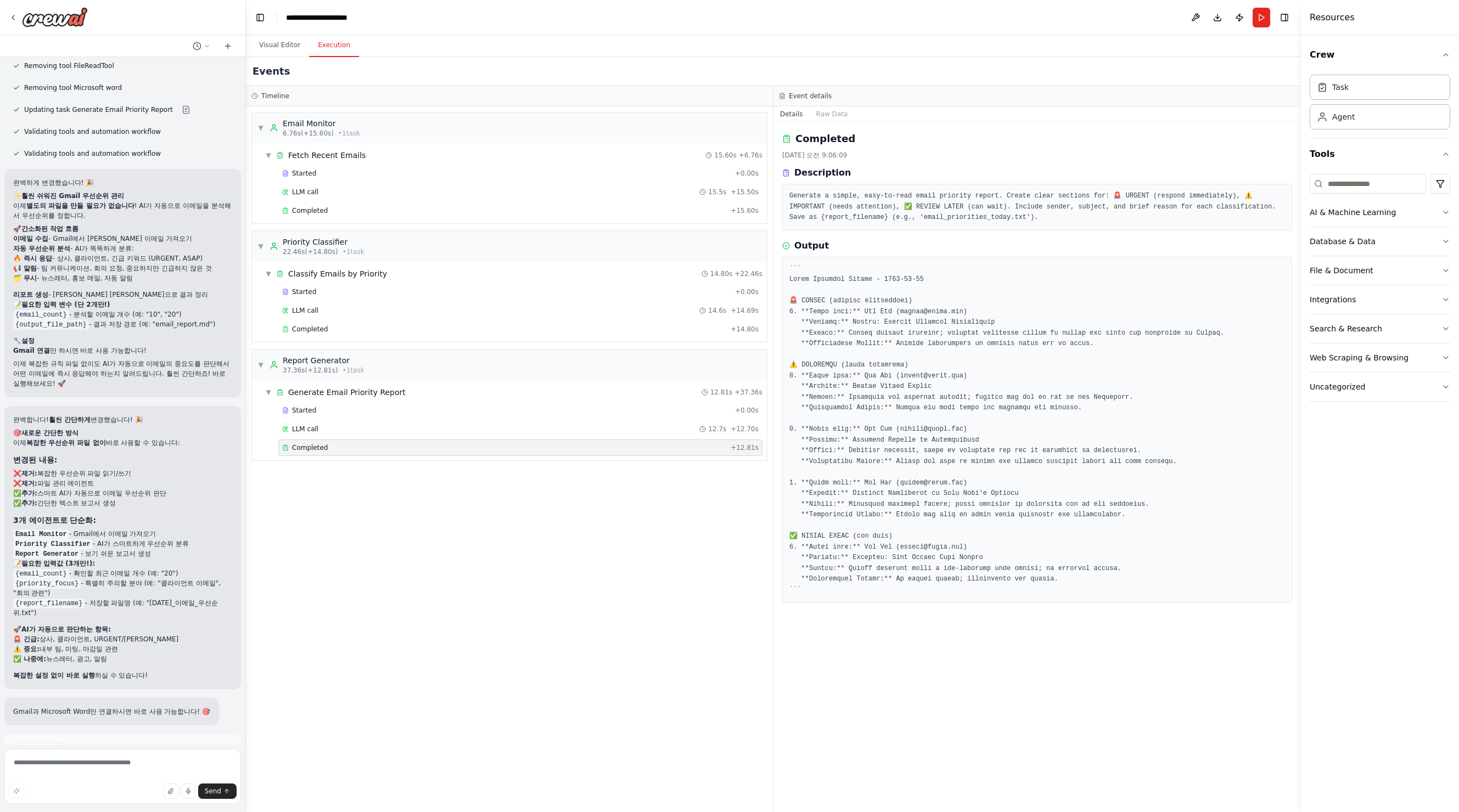
click at [135, 788] on button "Improve automation" at bounding box center [123, 796] width 219 height 18
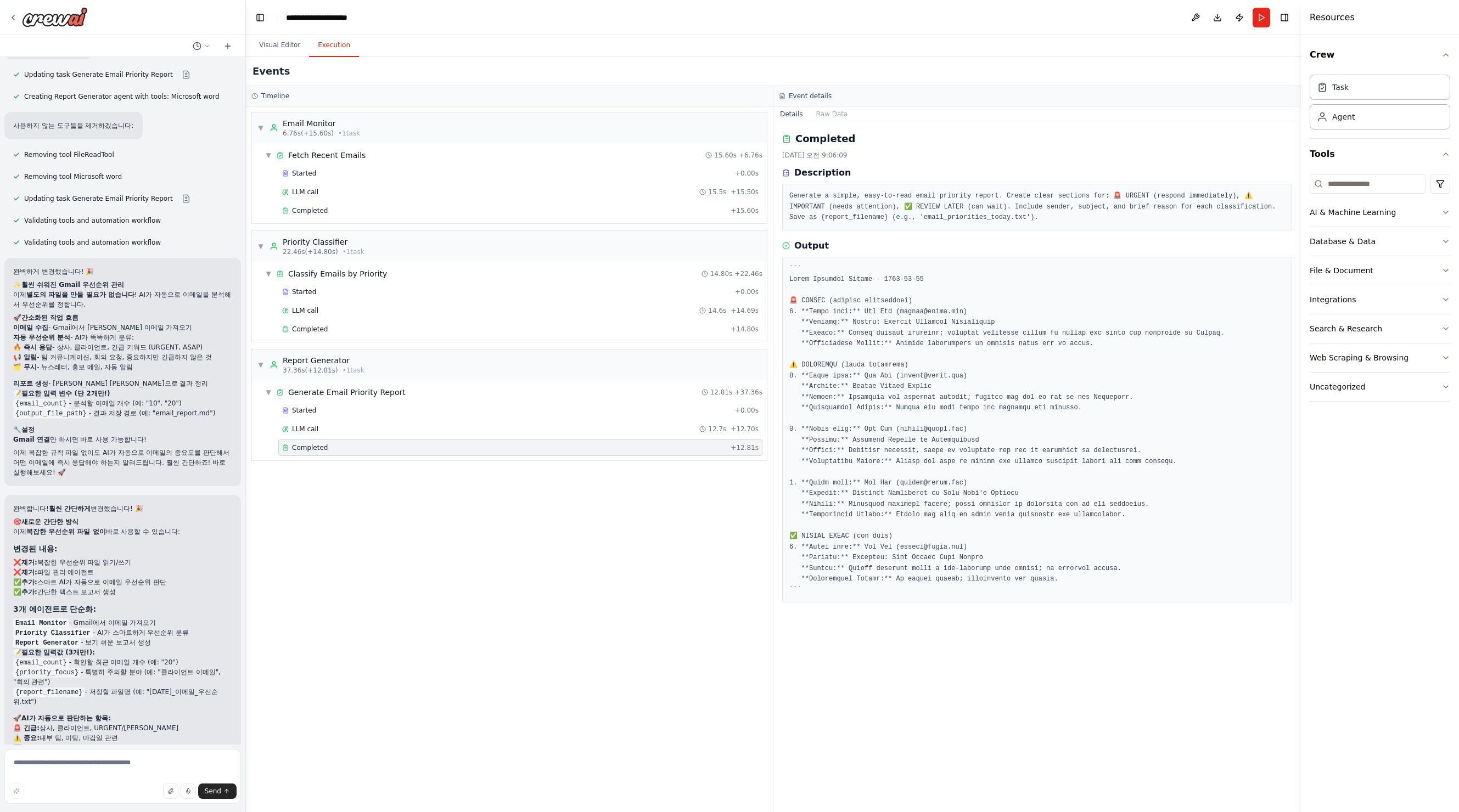
scroll to position [2402, 0]
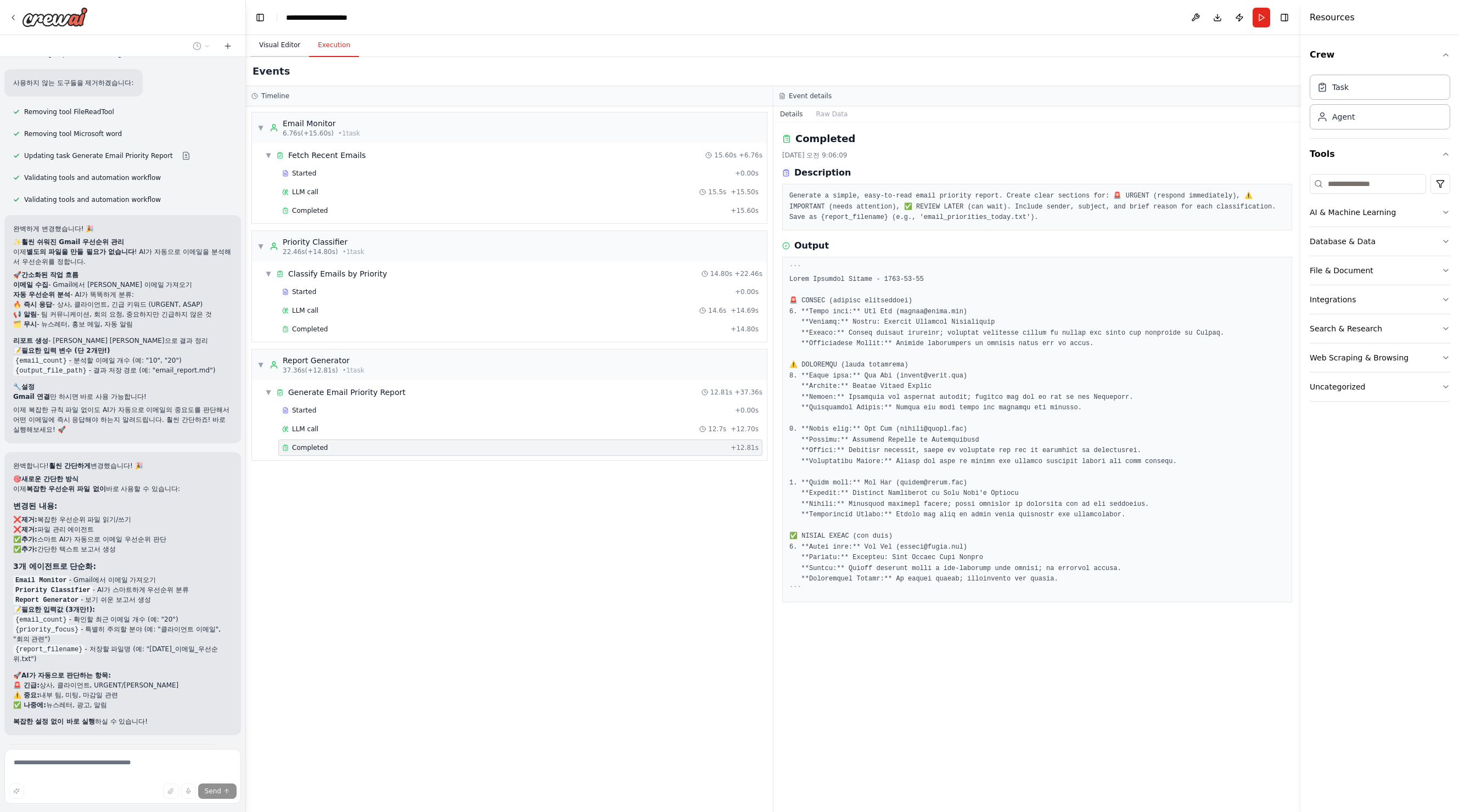
click at [271, 46] on button "Visual Editor" at bounding box center [279, 45] width 59 height 23
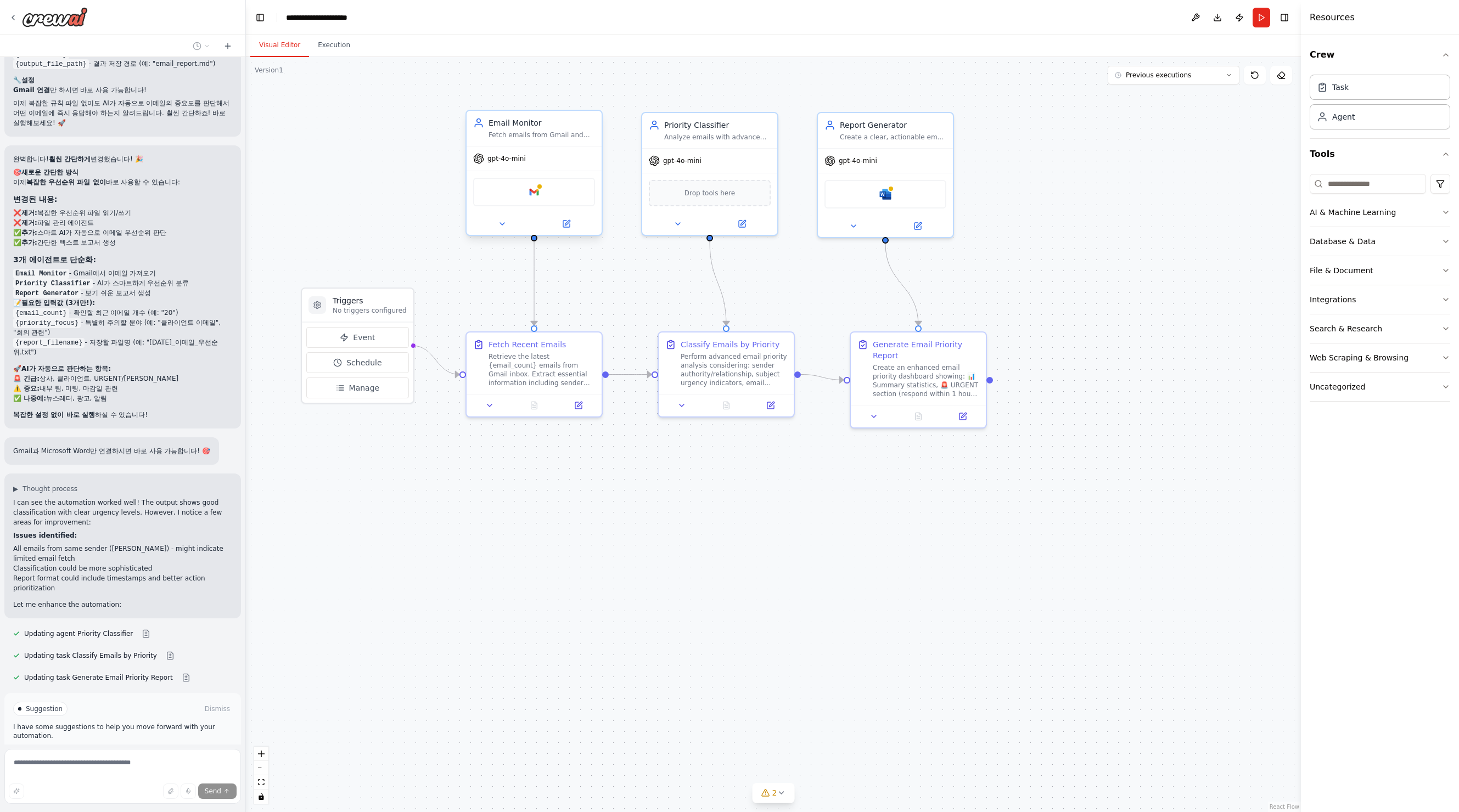
scroll to position [2710, 0]
click at [542, 201] on div "Google gmail" at bounding box center [534, 192] width 122 height 28
click at [143, 750] on span "Run Automation" at bounding box center [127, 754] width 53 height 9
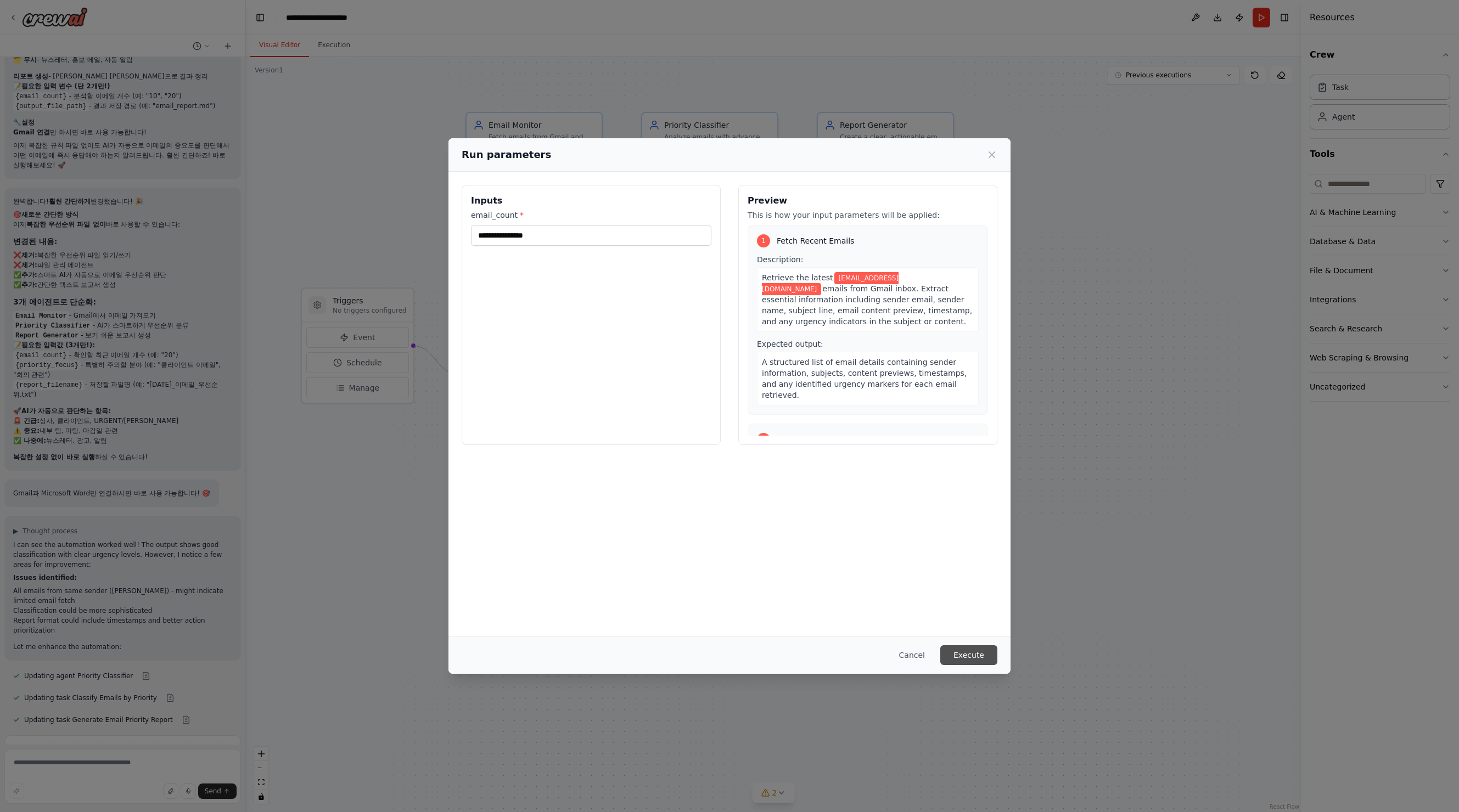
click at [965, 650] on button "Execute" at bounding box center [969, 655] width 57 height 20
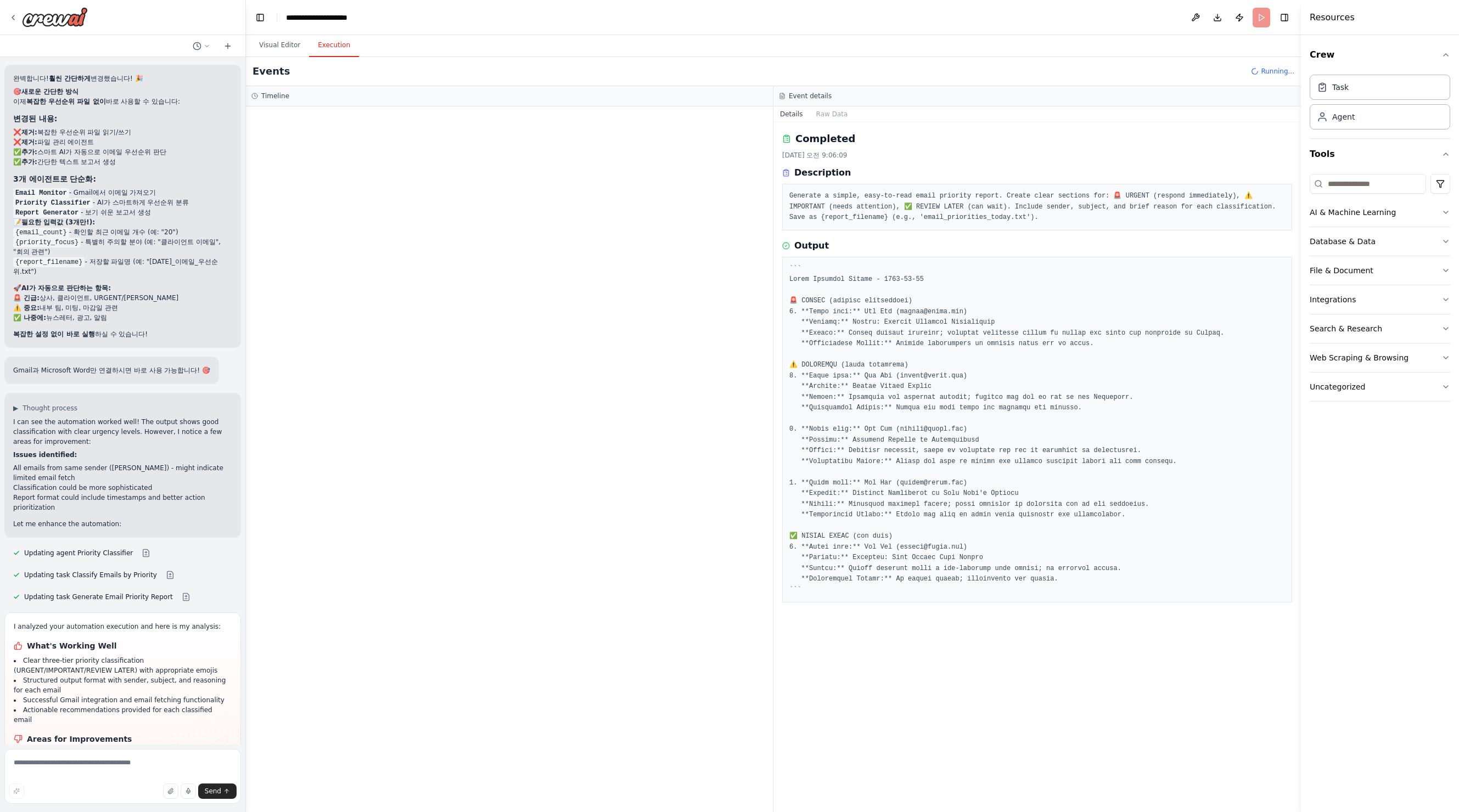
scroll to position [2799, 0]
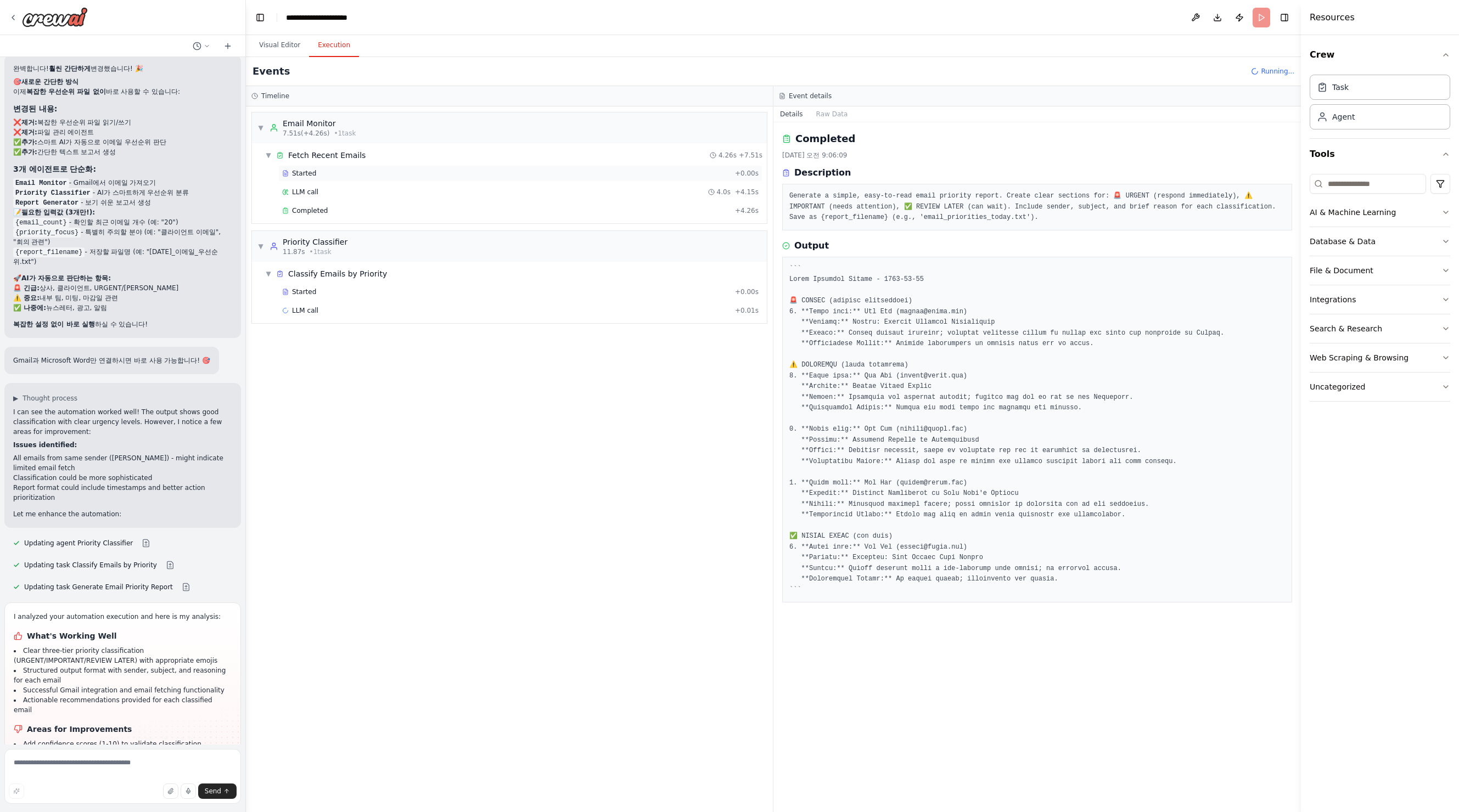
click at [301, 173] on span "Started" at bounding box center [304, 173] width 24 height 9
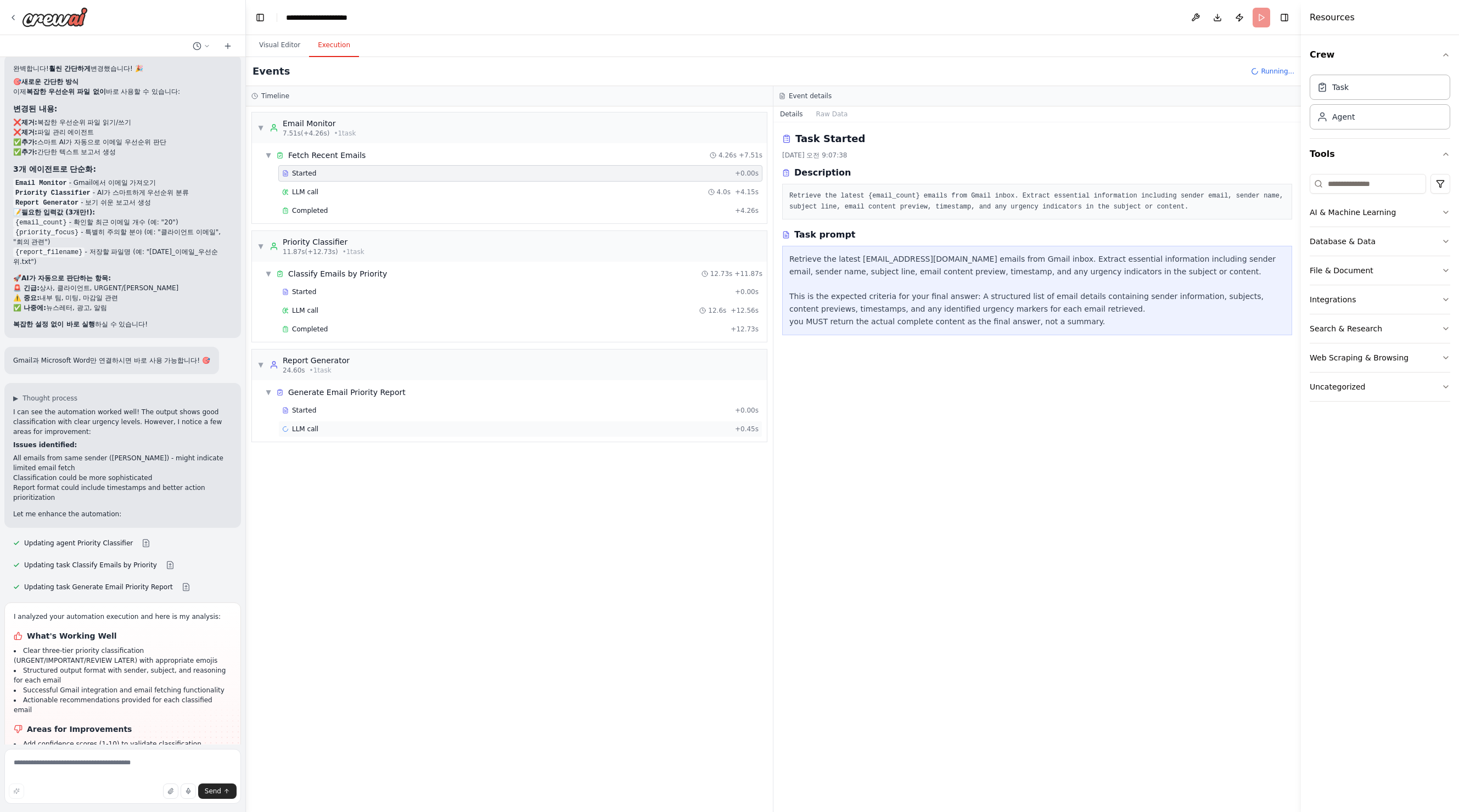
click at [306, 428] on span "LLM call" at bounding box center [305, 429] width 26 height 9
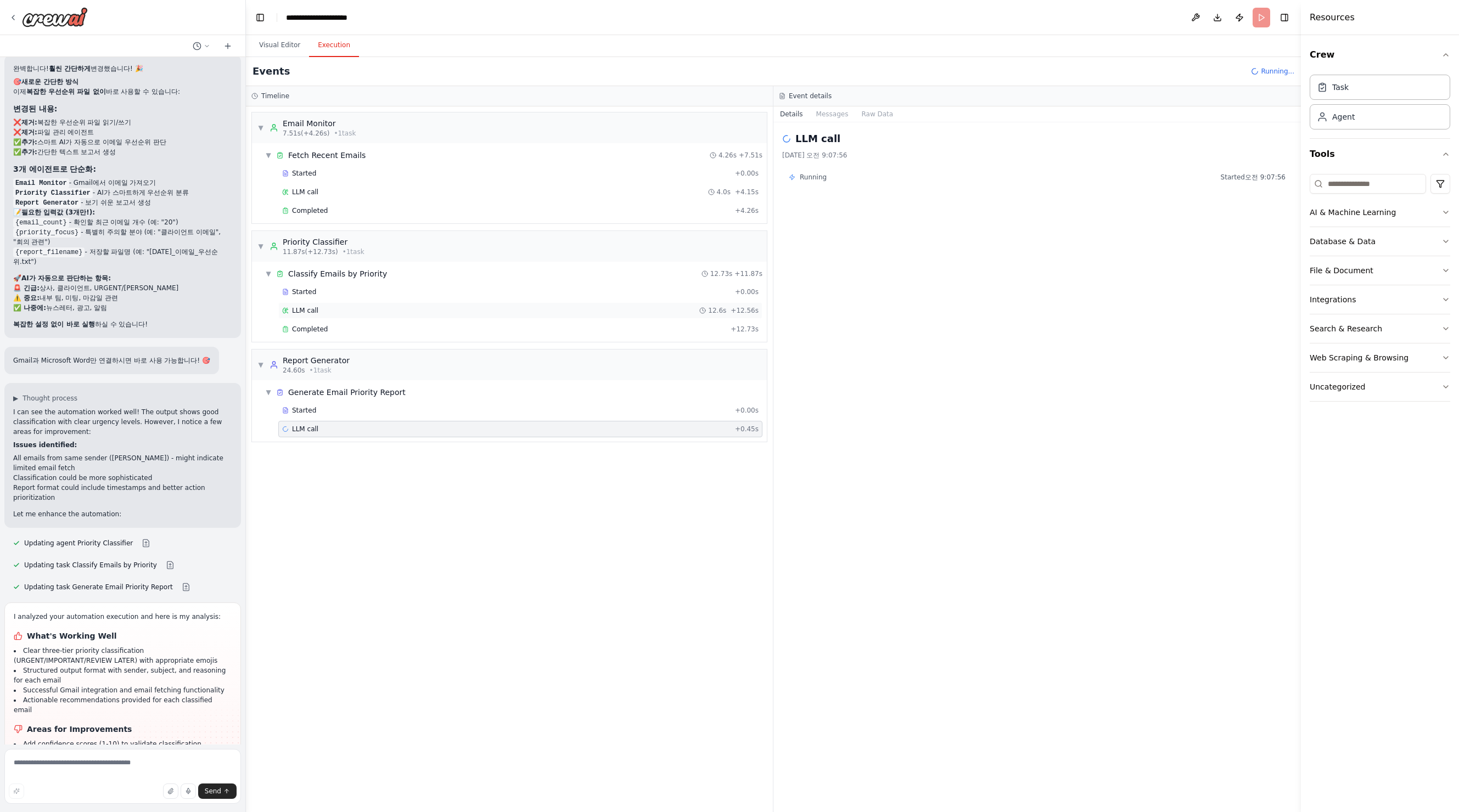
click at [314, 313] on span "LLM call" at bounding box center [305, 311] width 26 height 9
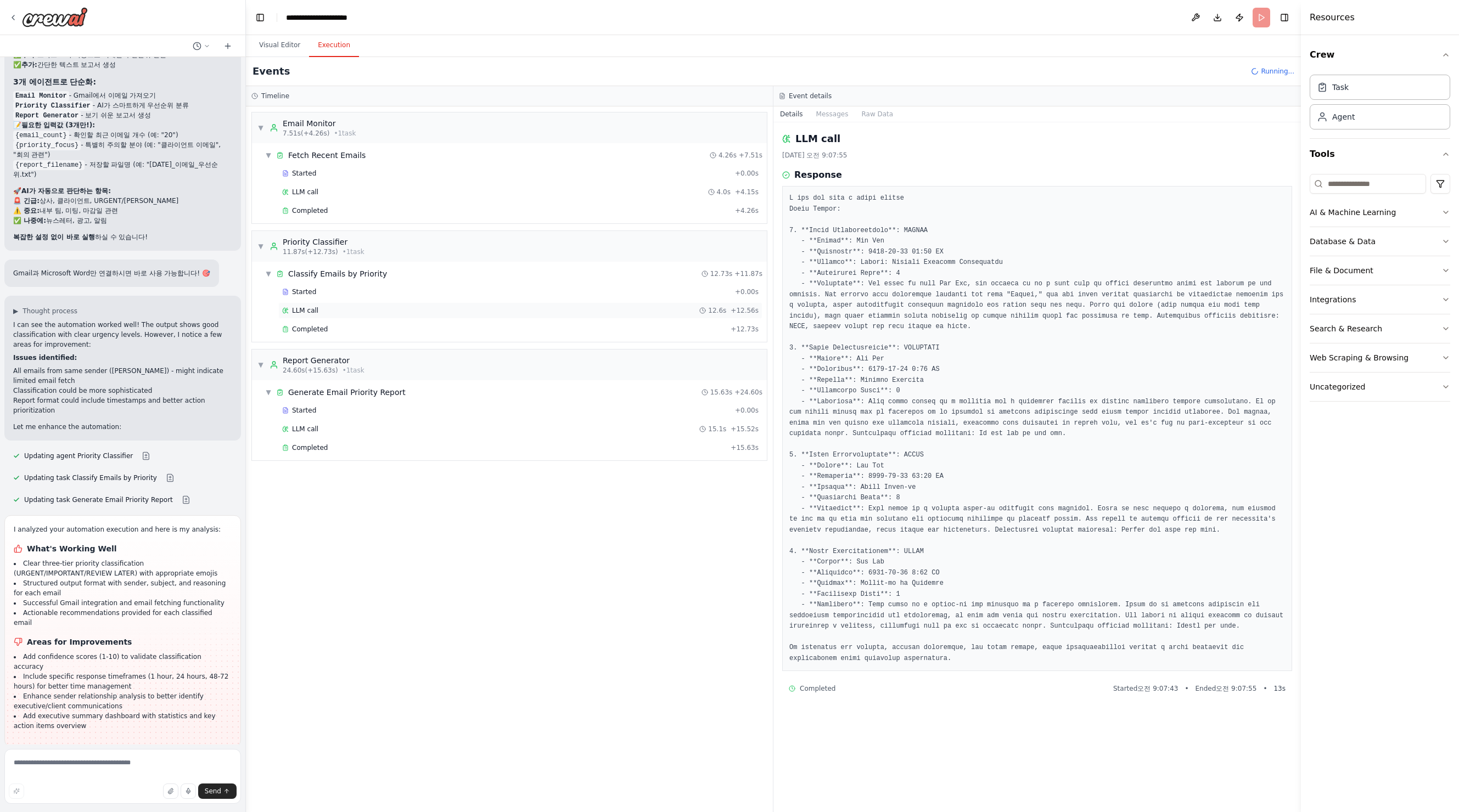
scroll to position [2888, 0]
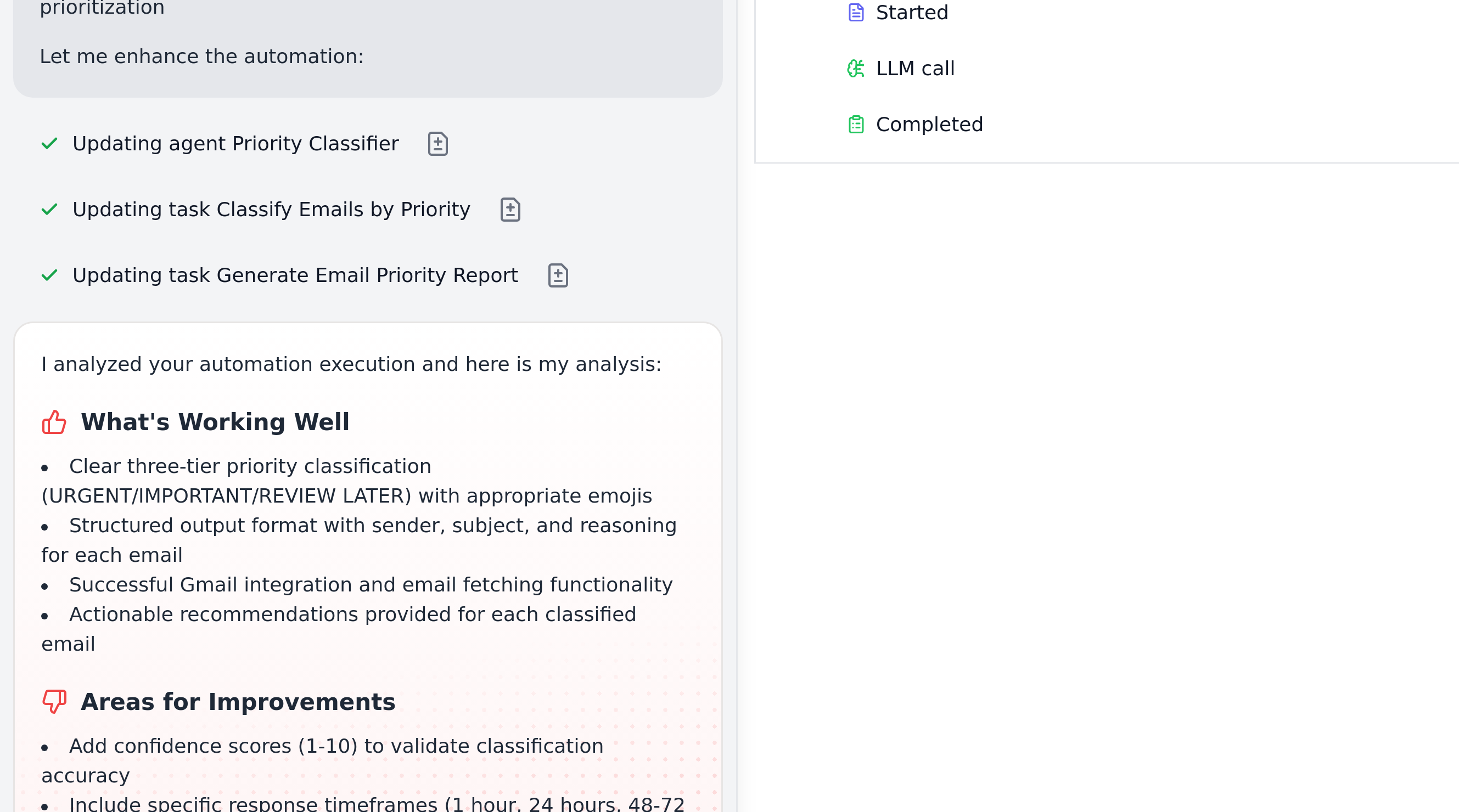
click at [81, 642] on div "I analyzed your automation execution and here is my analysis: What's Working We…" at bounding box center [123, 629] width 237 height 232
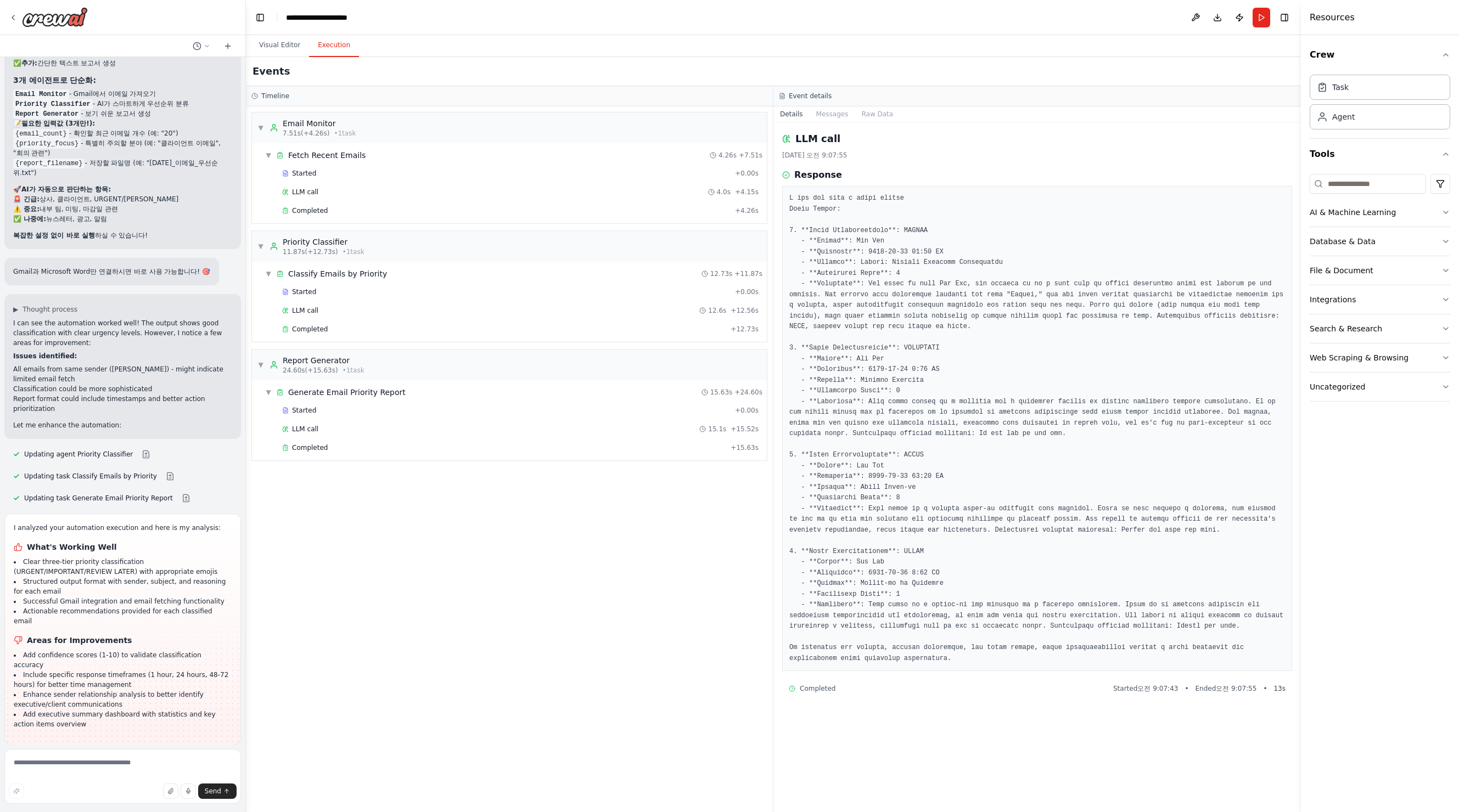
click at [148, 808] on button "Improve automation" at bounding box center [123, 816] width 219 height 18
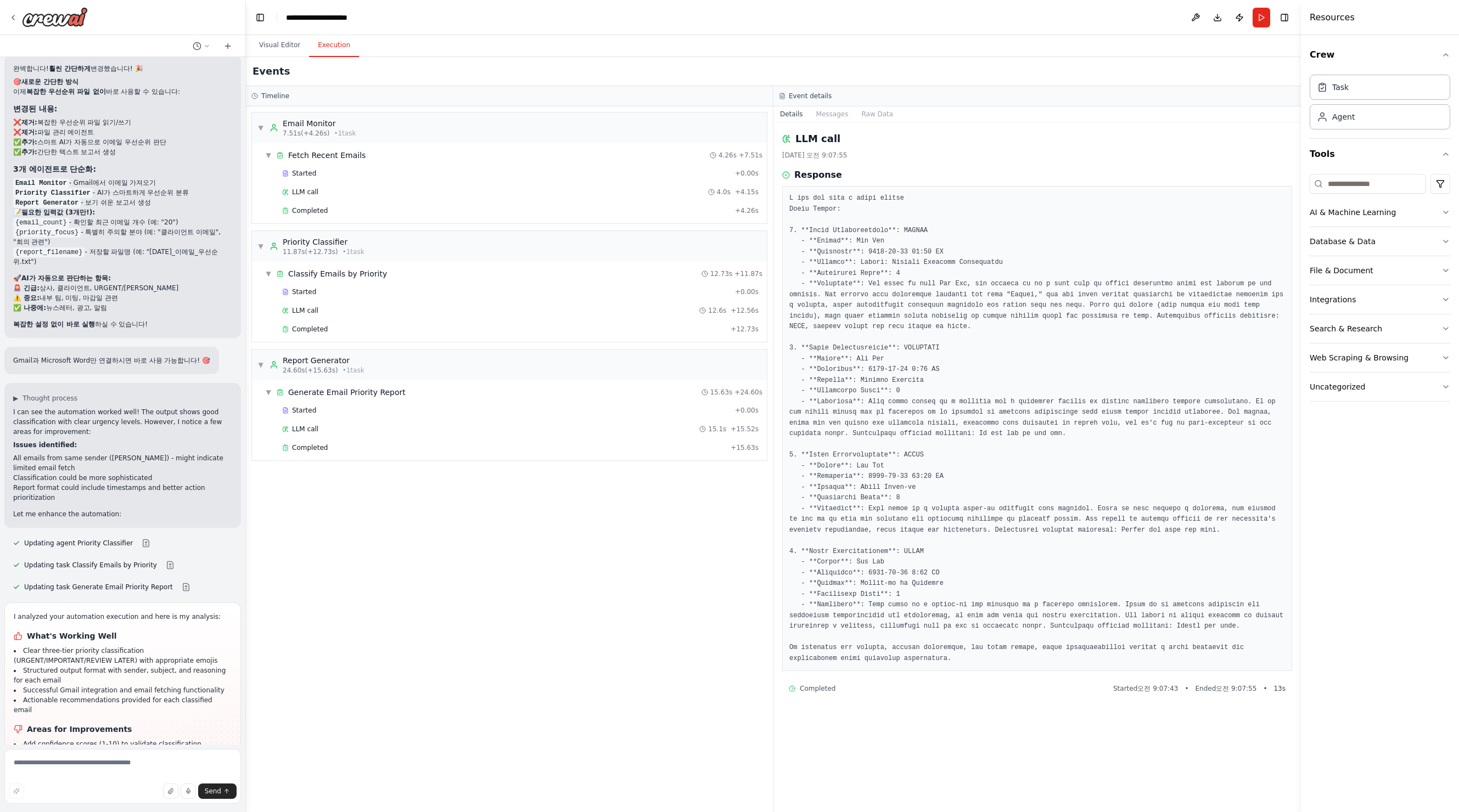
scroll to position [2842, 0]
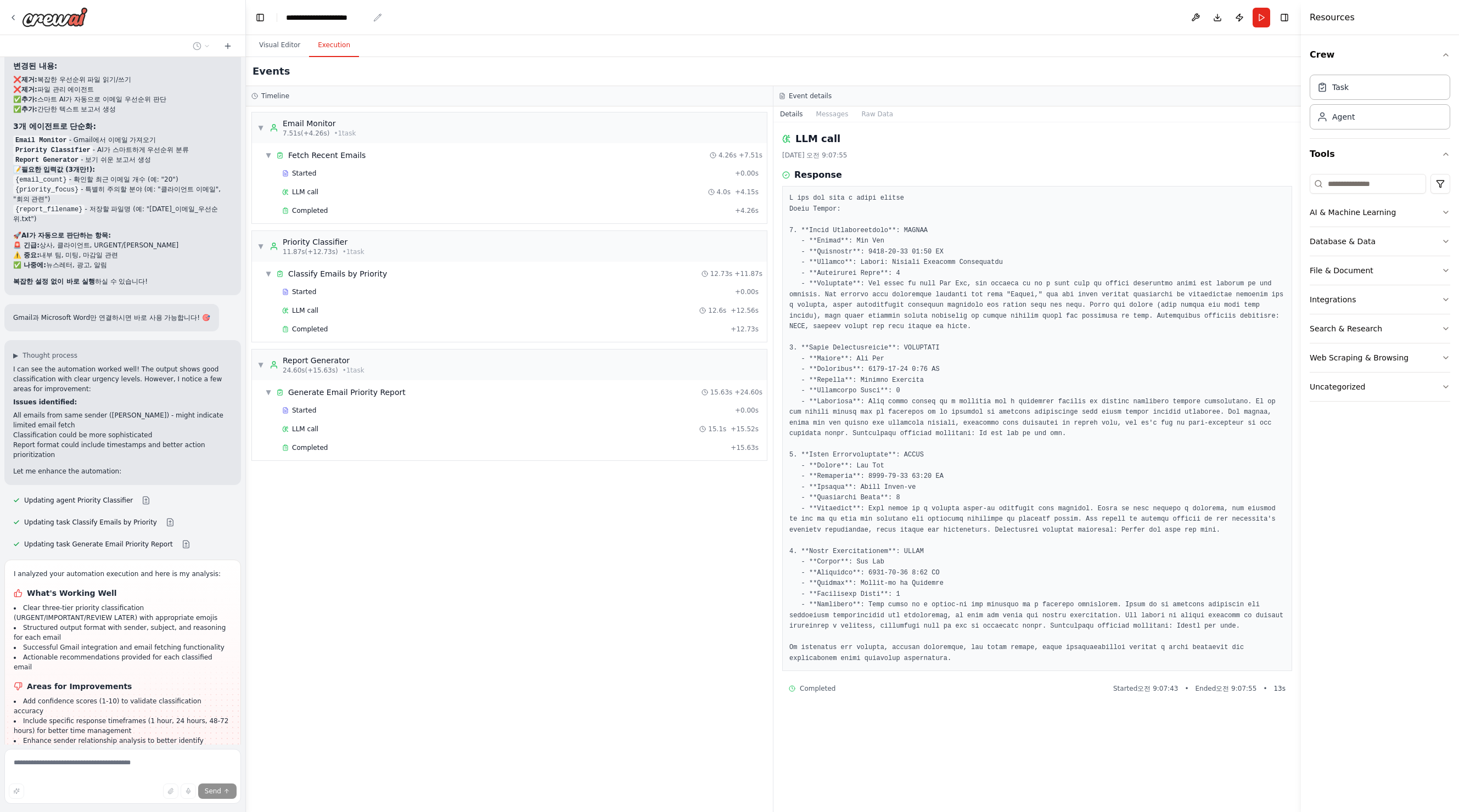
click at [297, 21] on div "**********" at bounding box center [327, 17] width 83 height 11
click at [277, 50] on button "Visual Editor" at bounding box center [279, 45] width 59 height 23
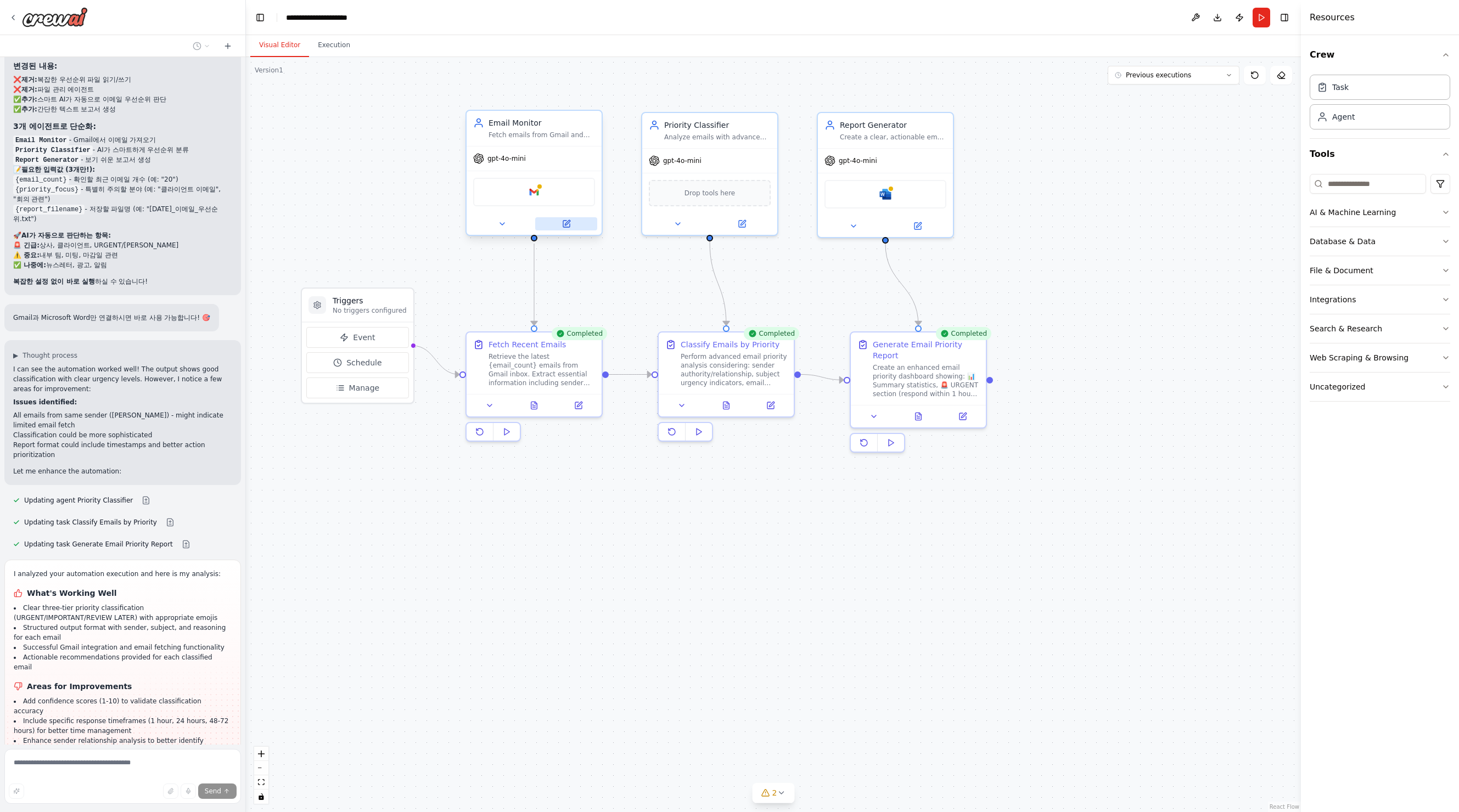
click at [571, 228] on button at bounding box center [566, 223] width 62 height 13
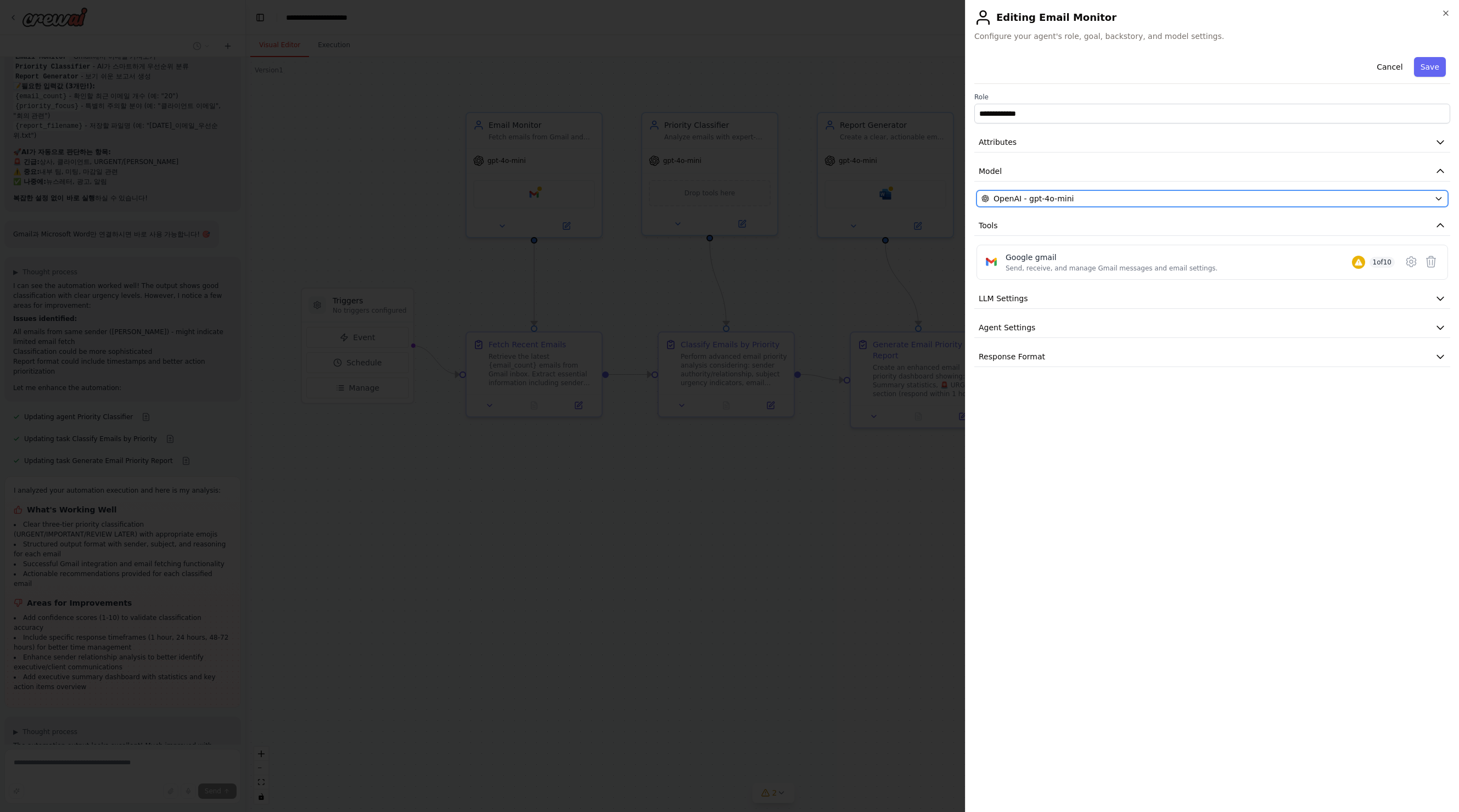
click at [1213, 204] on div "OpenAI - gpt-4o-mini" at bounding box center [1206, 198] width 448 height 11
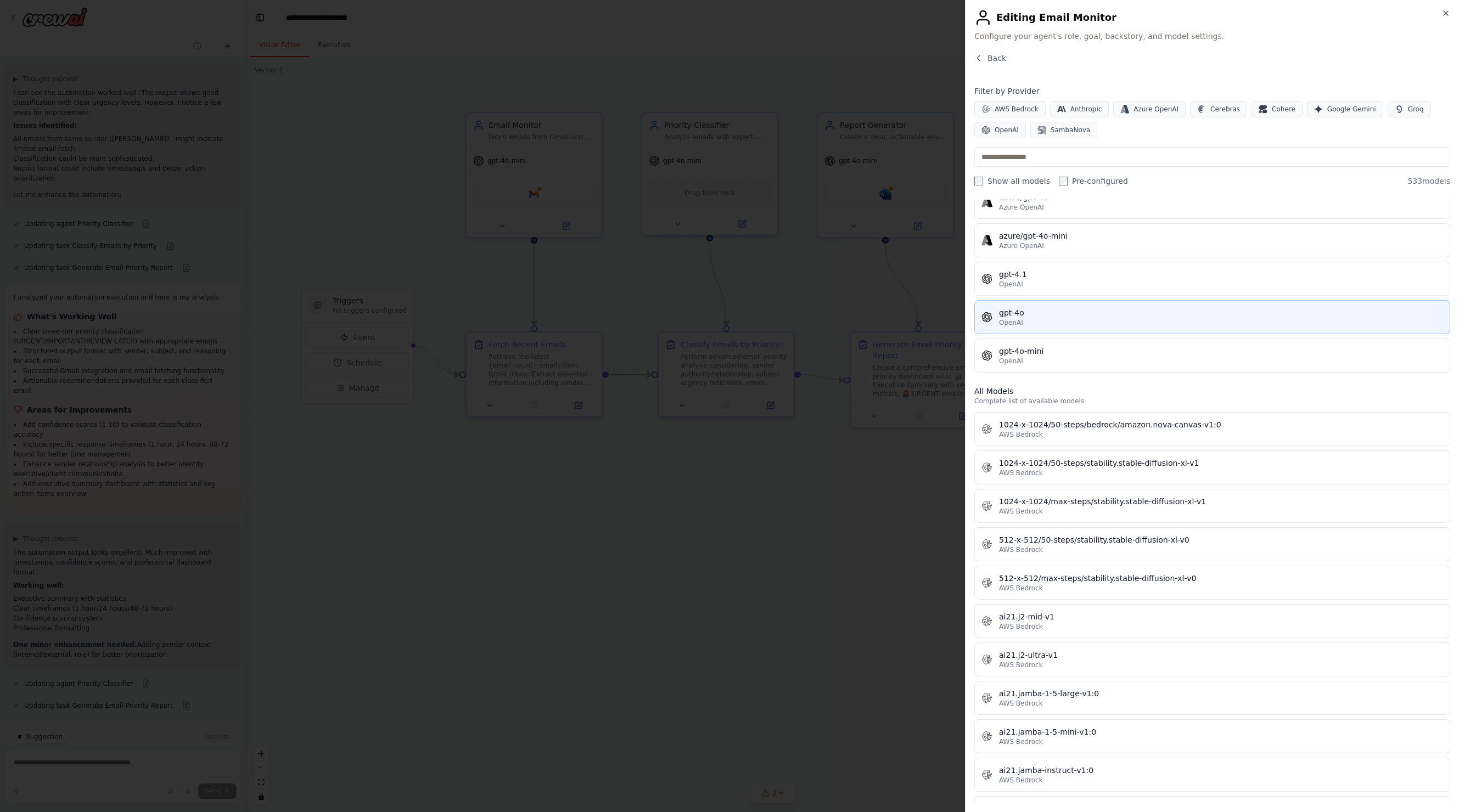
scroll to position [137, 0]
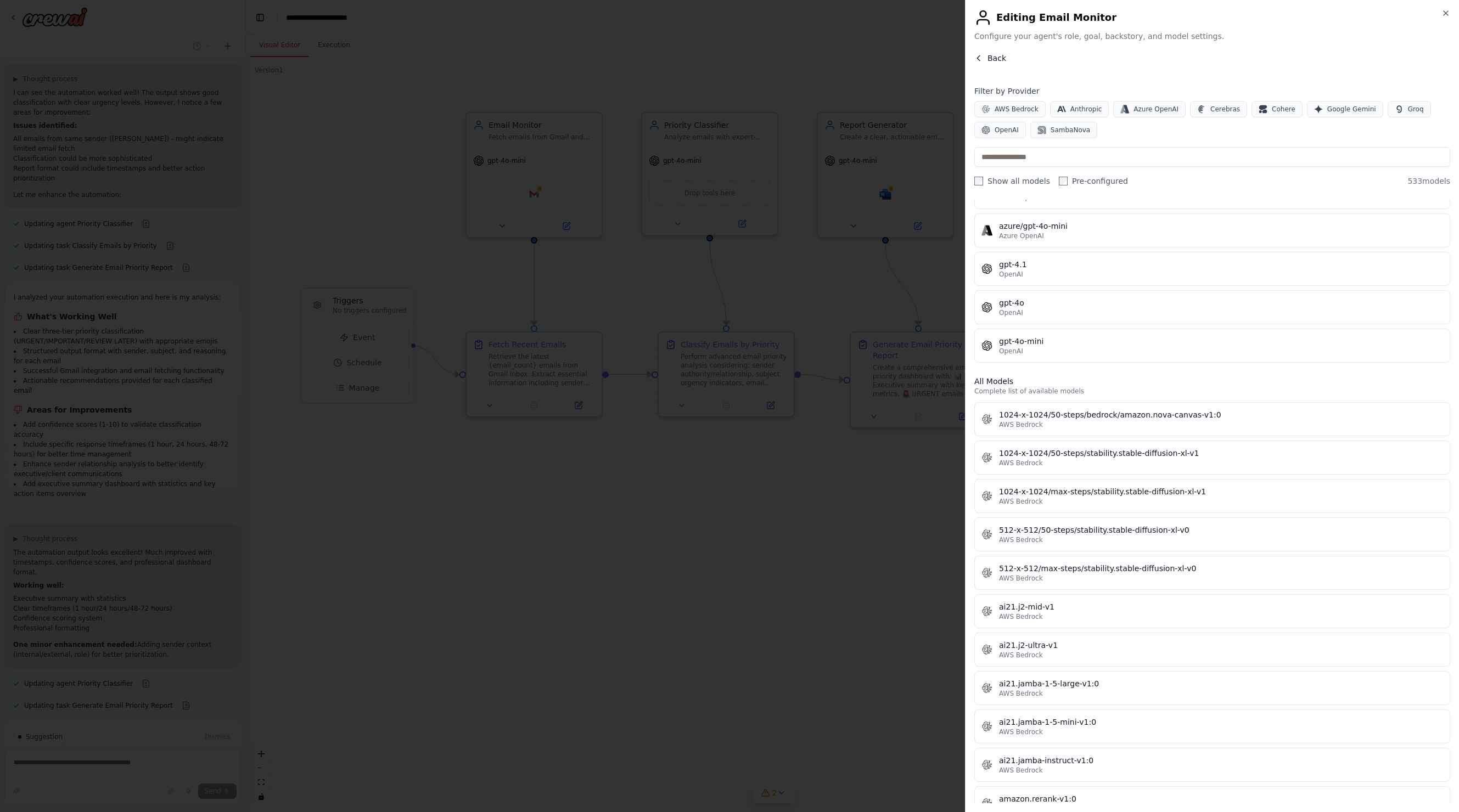
click at [991, 59] on span "Back" at bounding box center [997, 57] width 18 height 11
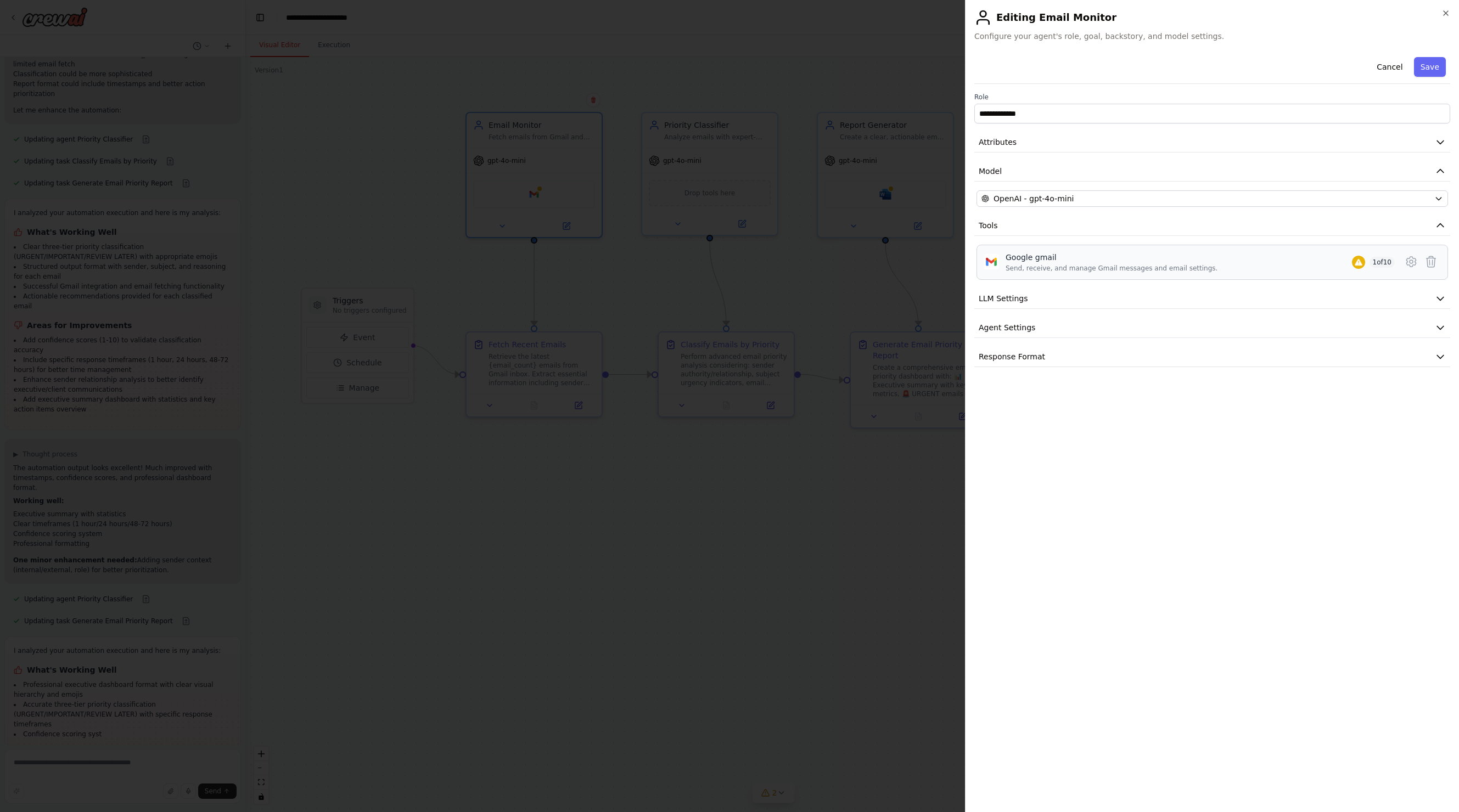
click at [1024, 267] on div "Send, receive, and manage Gmail messages and email settings." at bounding box center [1111, 268] width 212 height 9
click at [1411, 266] on icon at bounding box center [1411, 262] width 13 height 13
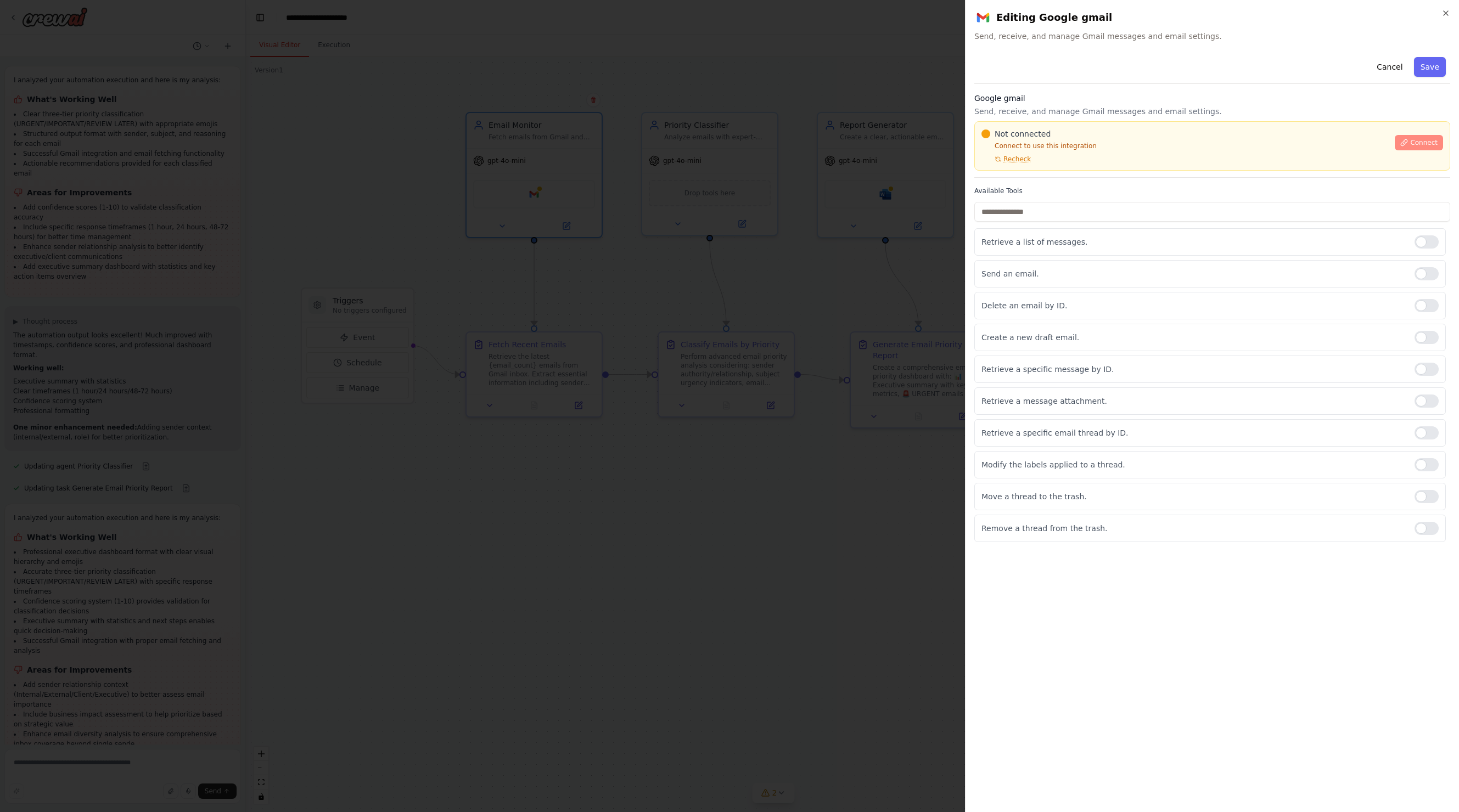
click at [1417, 143] on span "Connect" at bounding box center [1424, 143] width 28 height 9
click at [1019, 164] on div "Not connected Connect to use this integration Recheck Connect" at bounding box center [1212, 146] width 476 height 50
click at [1015, 160] on span "Recheck" at bounding box center [1017, 159] width 28 height 9
click at [1418, 147] on span "Connect" at bounding box center [1424, 143] width 28 height 9
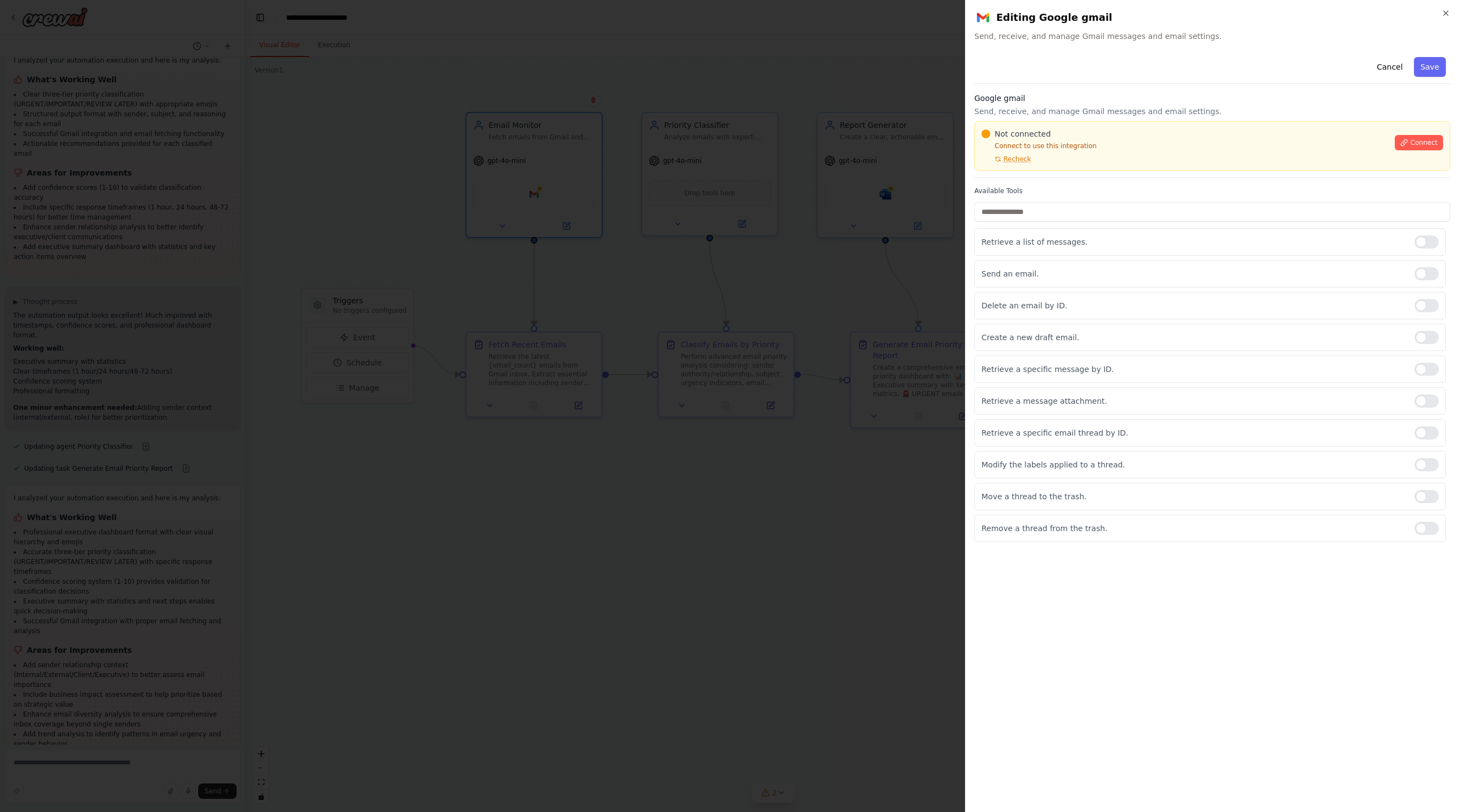
click at [1433, 13] on h2 "Editing Google gmail" at bounding box center [1212, 17] width 476 height 18
click at [1443, 12] on icon "button" at bounding box center [1446, 13] width 9 height 9
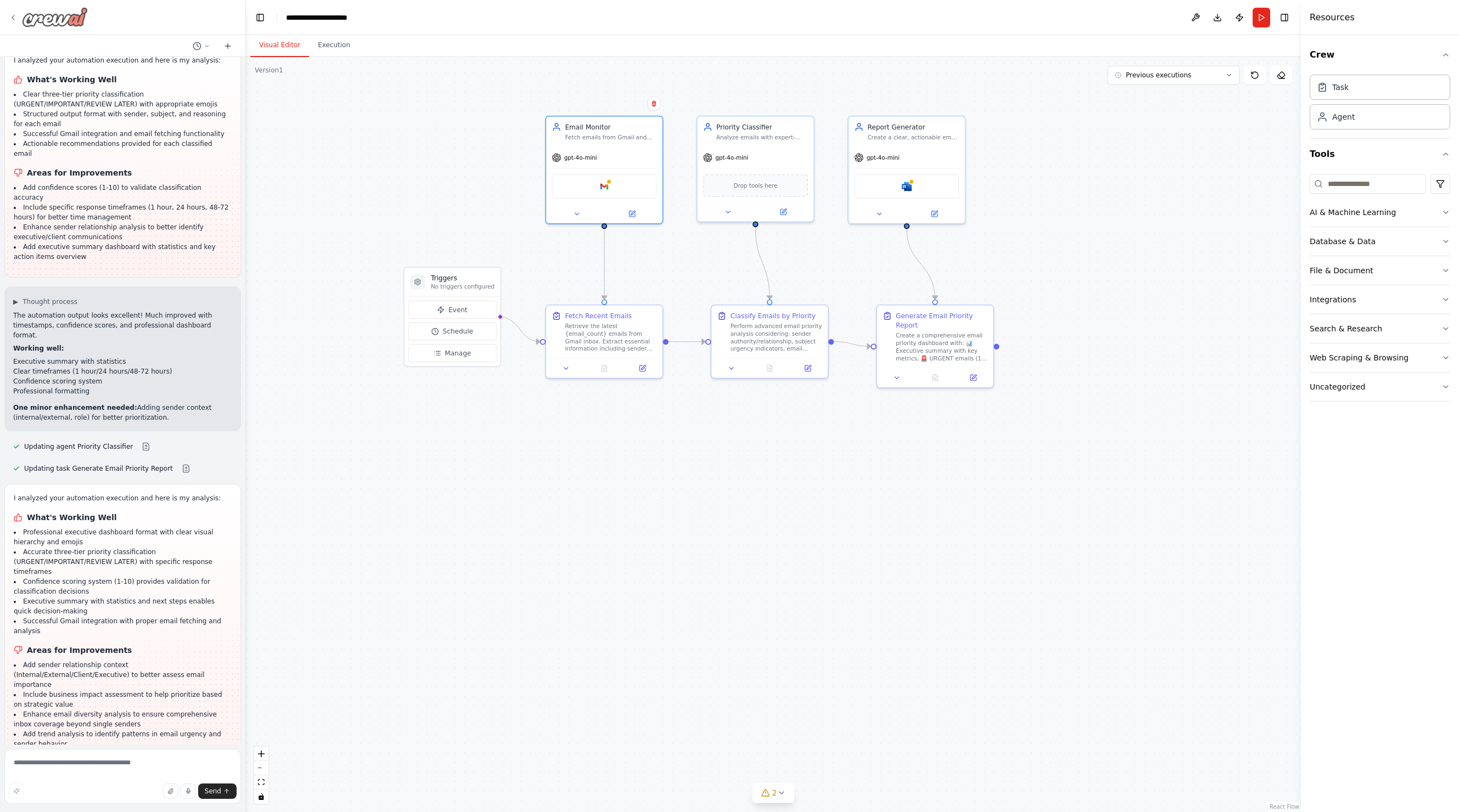
click at [13, 17] on icon at bounding box center [13, 18] width 9 height 9
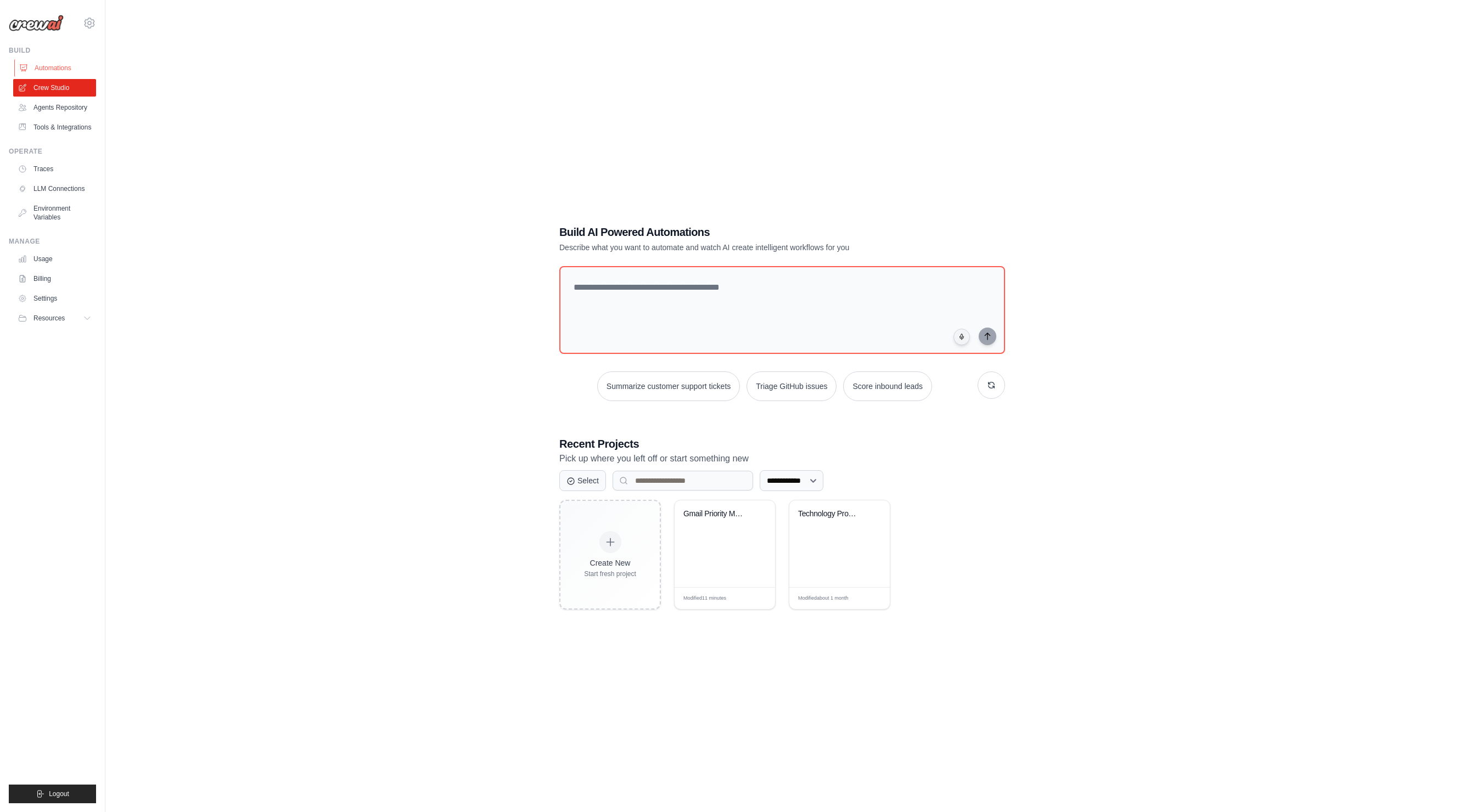
click at [57, 72] on link "Automations" at bounding box center [55, 68] width 83 height 18
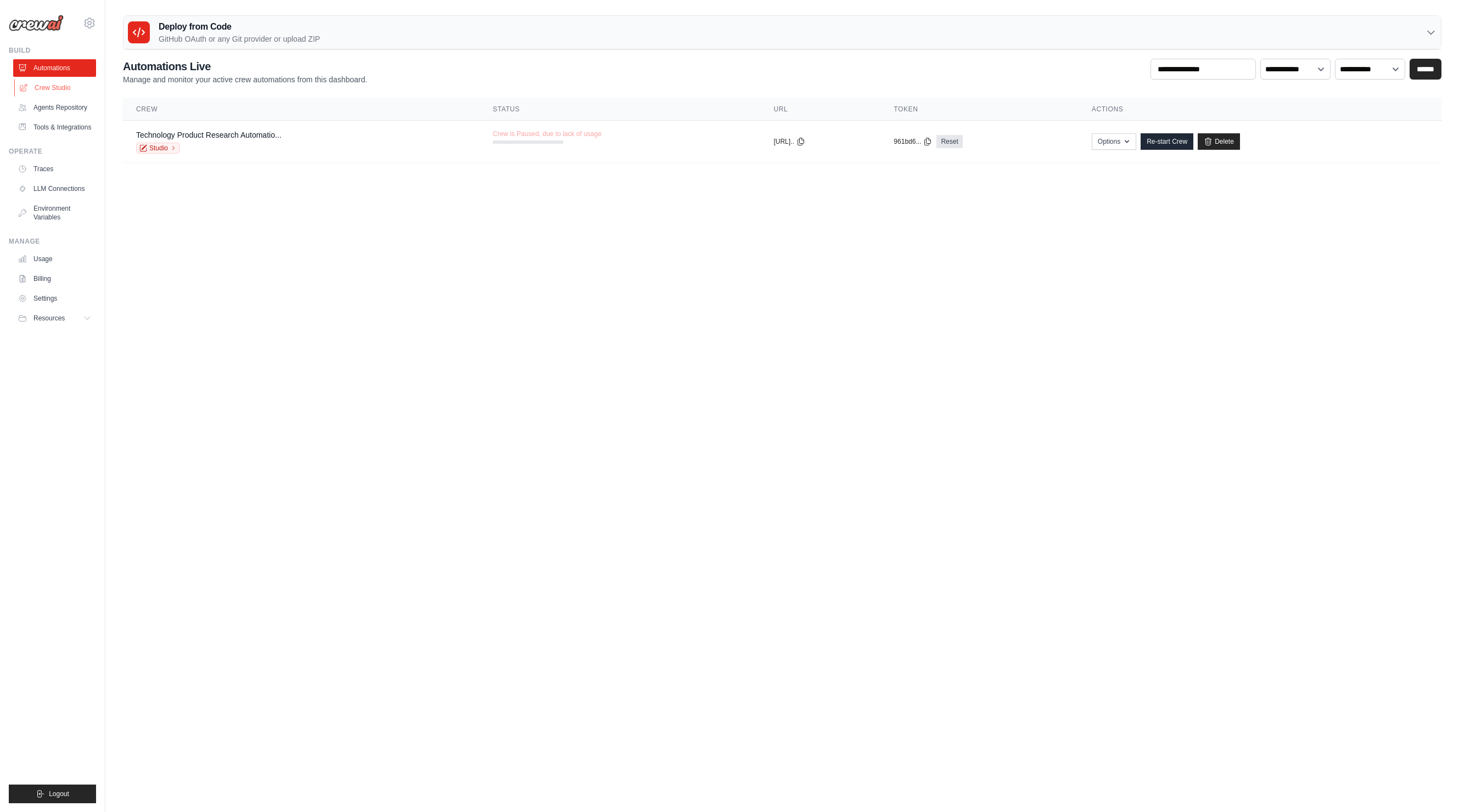
click at [75, 85] on link "Crew Studio" at bounding box center [55, 87] width 83 height 18
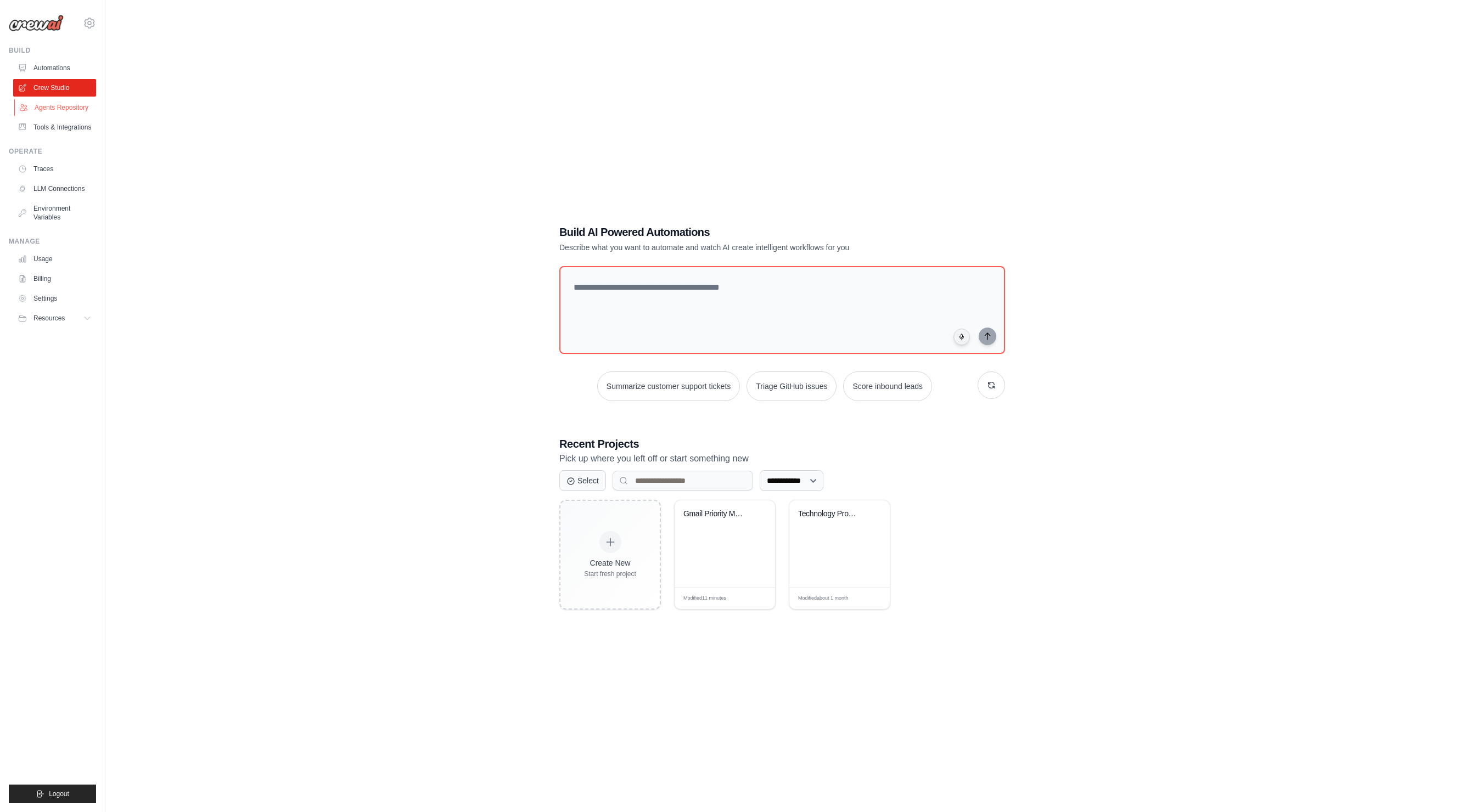
click at [70, 110] on link "Agents Repository" at bounding box center [55, 107] width 83 height 18
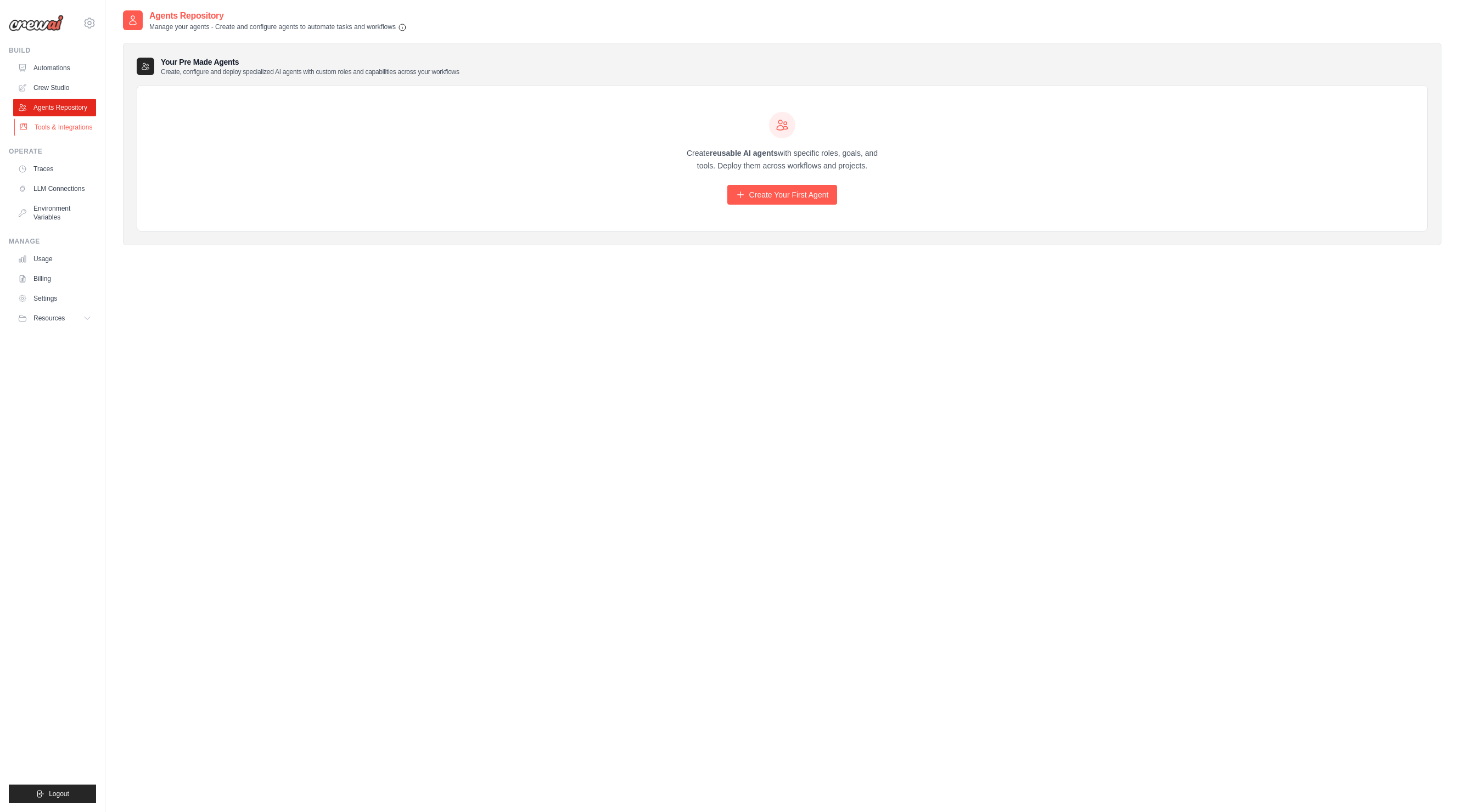
scroll to position [1, 0]
click at [50, 124] on link "Tools & Integrations" at bounding box center [55, 127] width 83 height 18
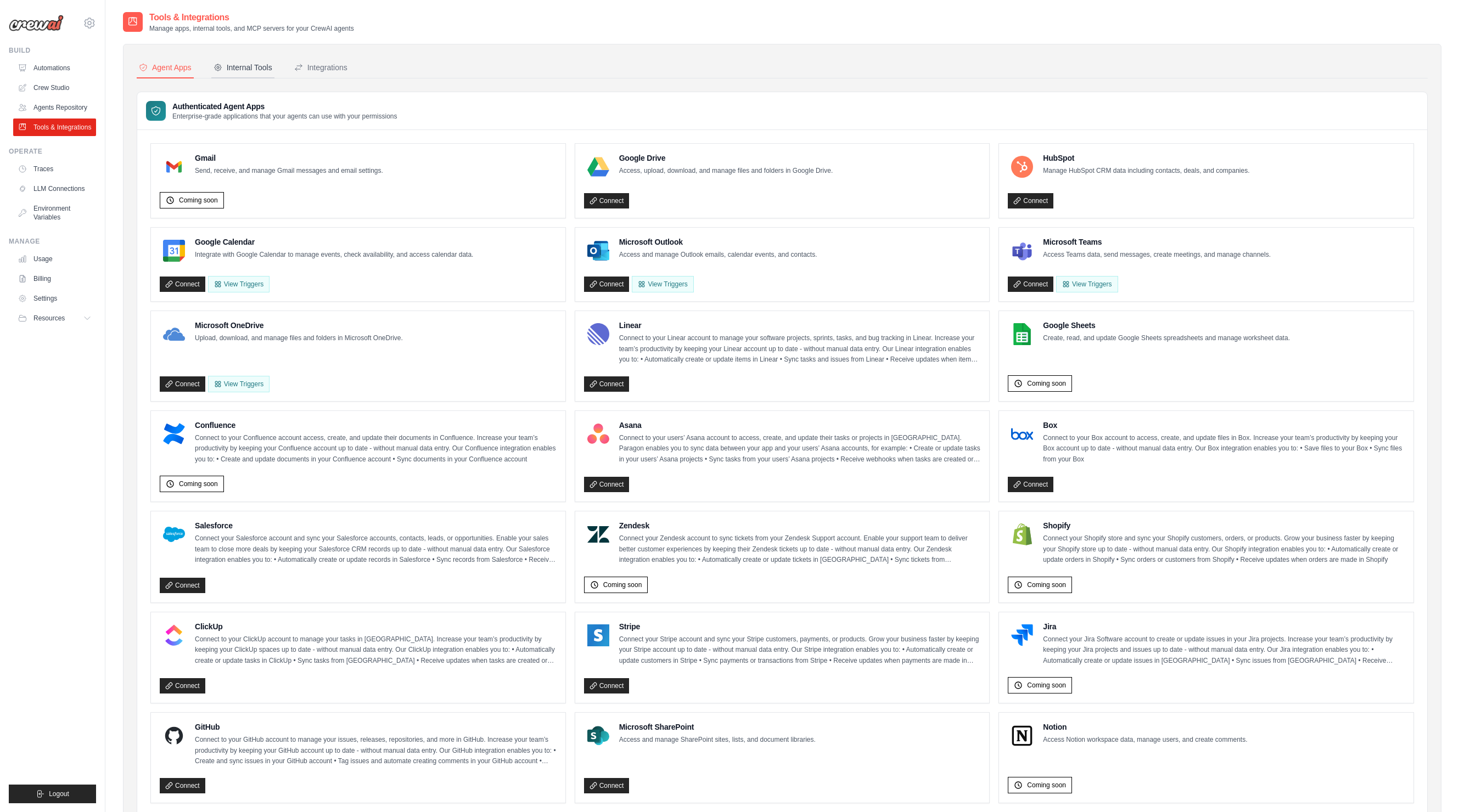
click at [245, 67] on div "Internal Tools" at bounding box center [243, 67] width 59 height 11
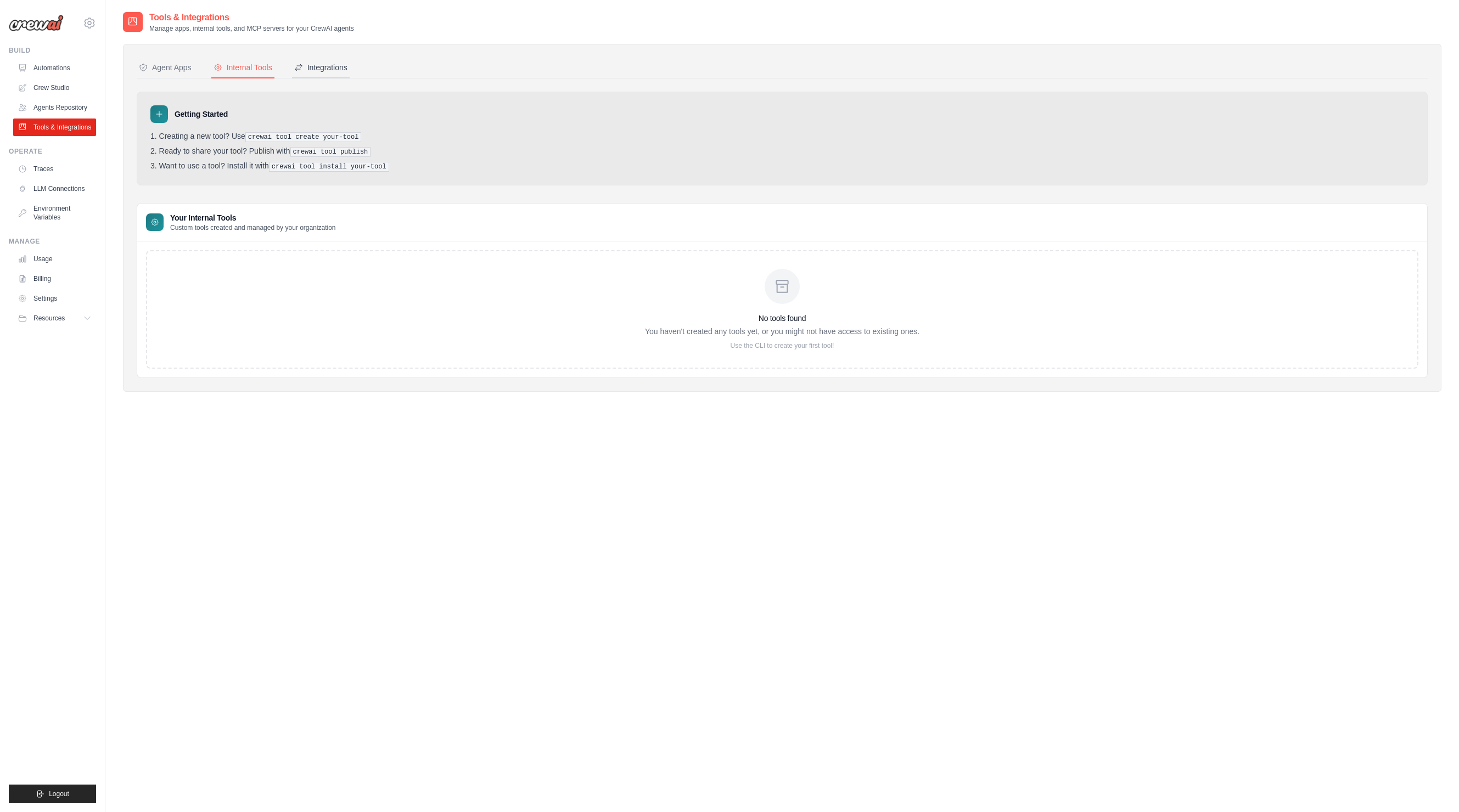
click at [313, 68] on div "Integrations" at bounding box center [321, 67] width 53 height 11
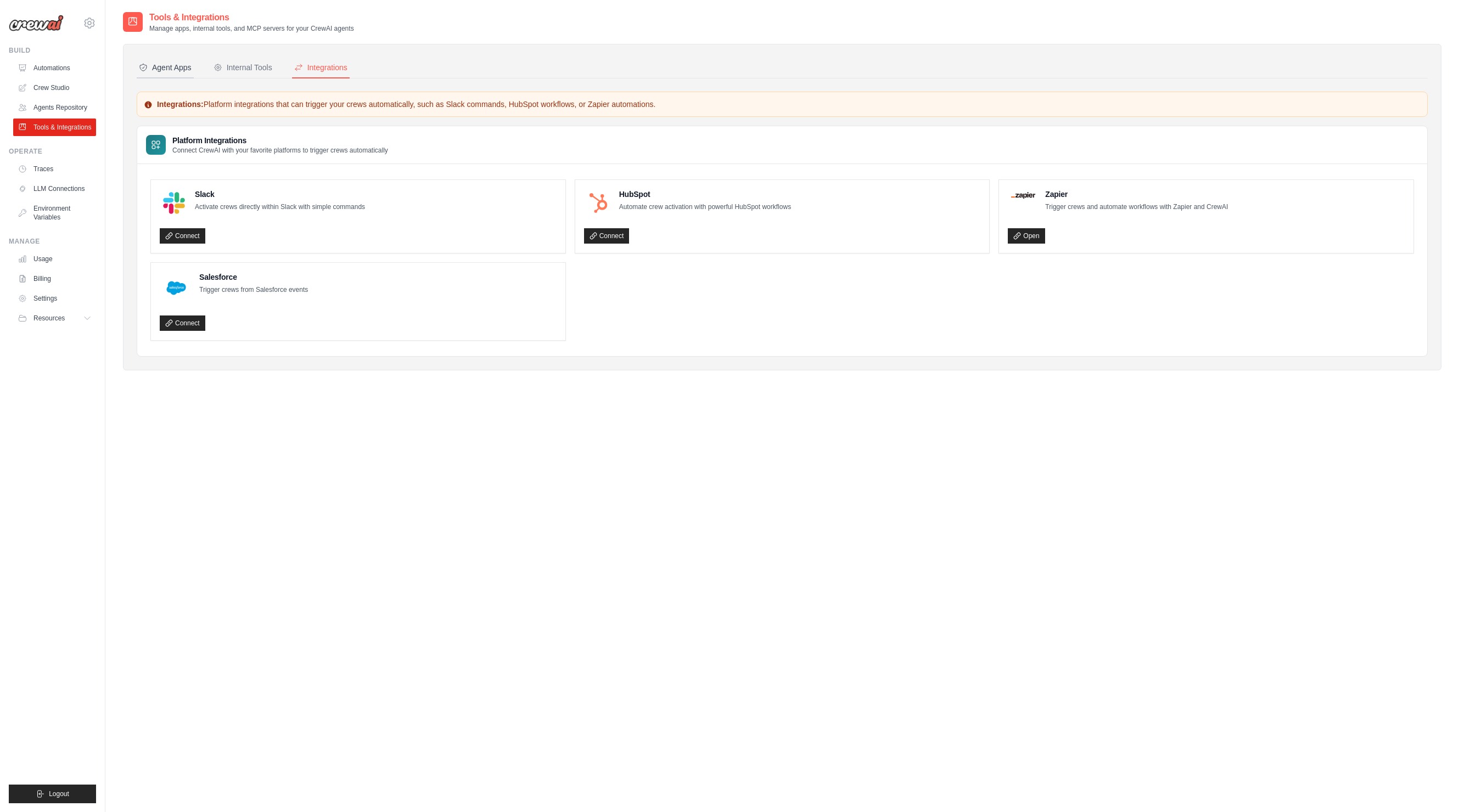
click at [167, 72] on div "Agent Apps" at bounding box center [165, 67] width 52 height 11
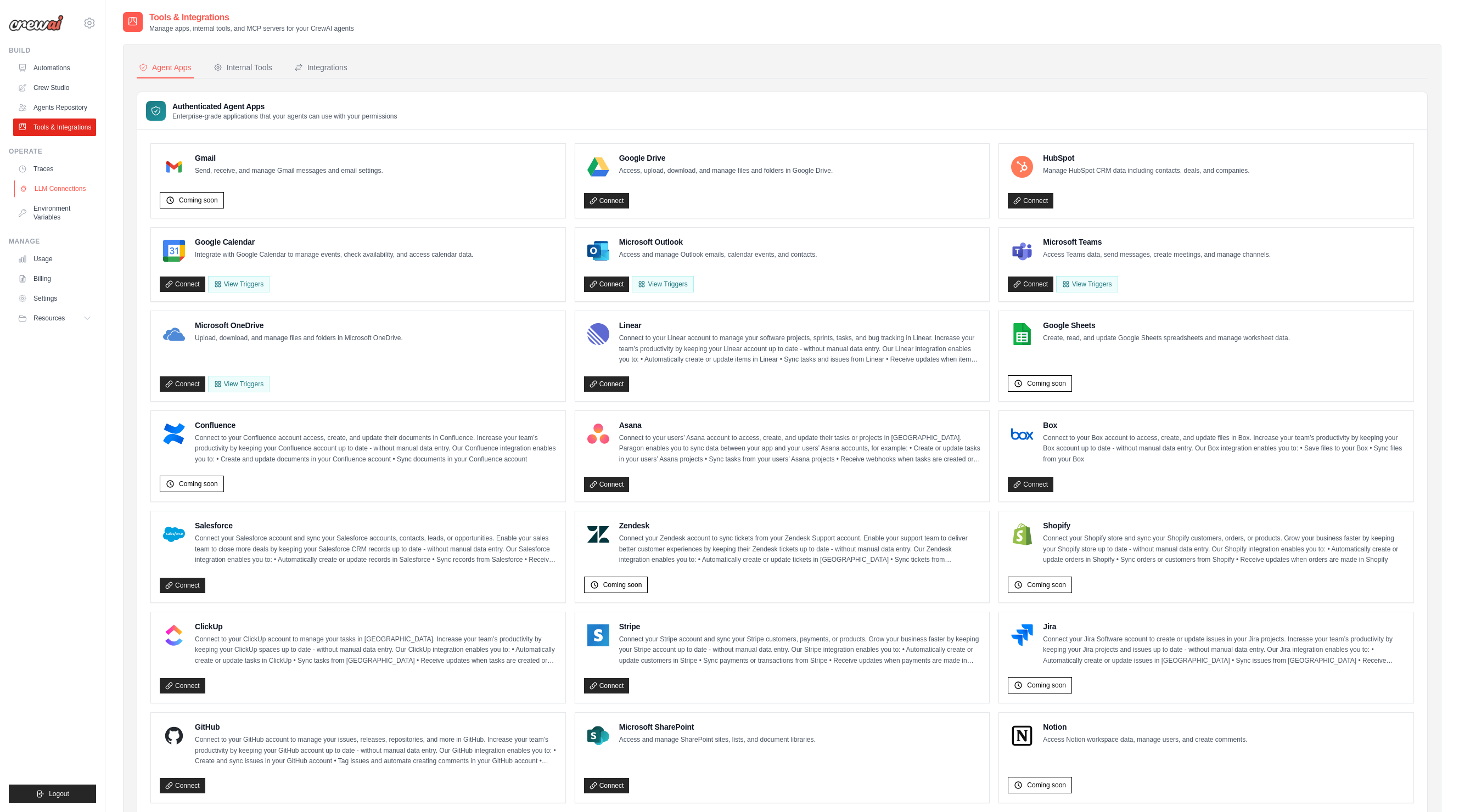
click at [62, 183] on link "LLM Connections" at bounding box center [55, 189] width 83 height 18
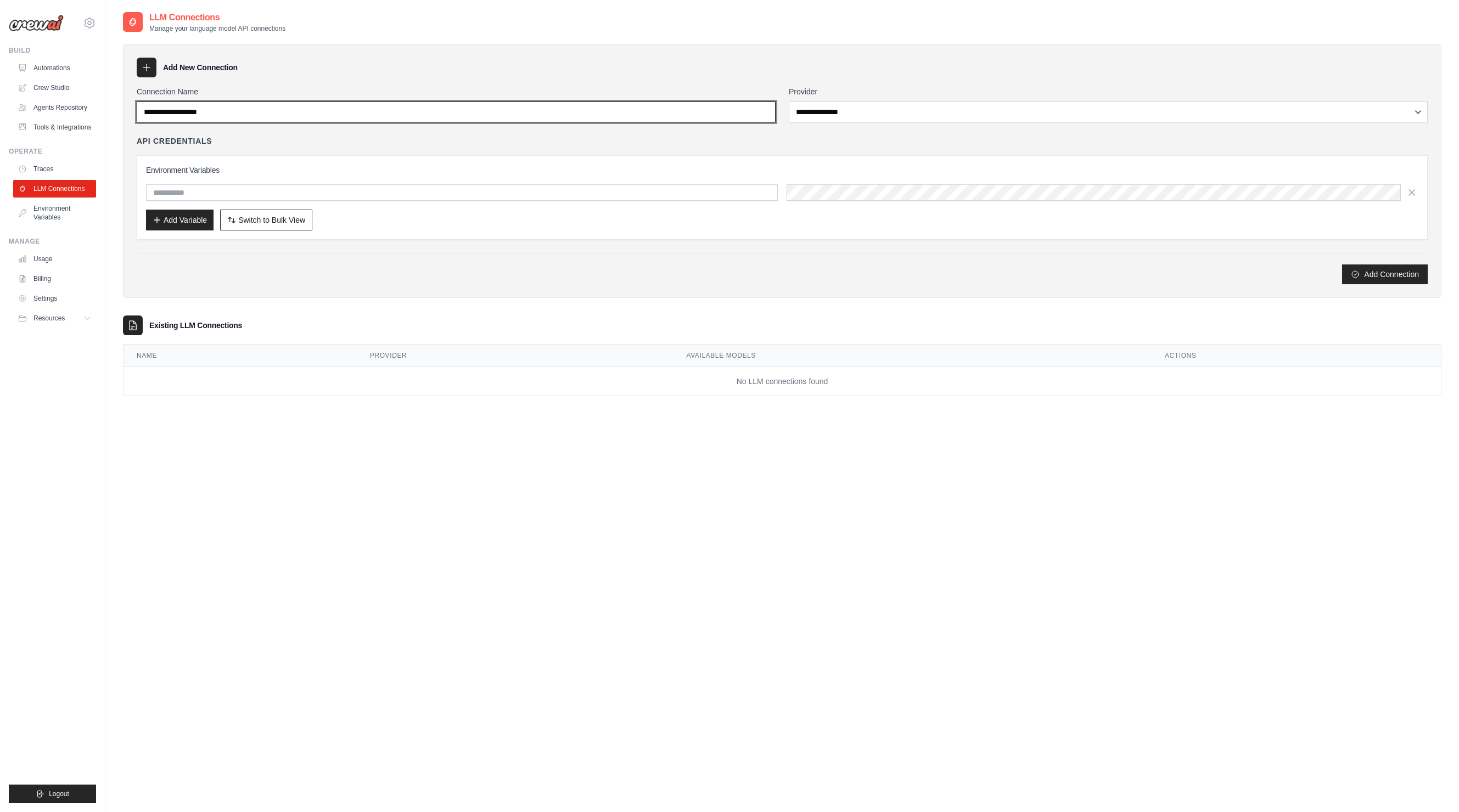
click at [670, 116] on input "Connection Name" at bounding box center [456, 111] width 639 height 21
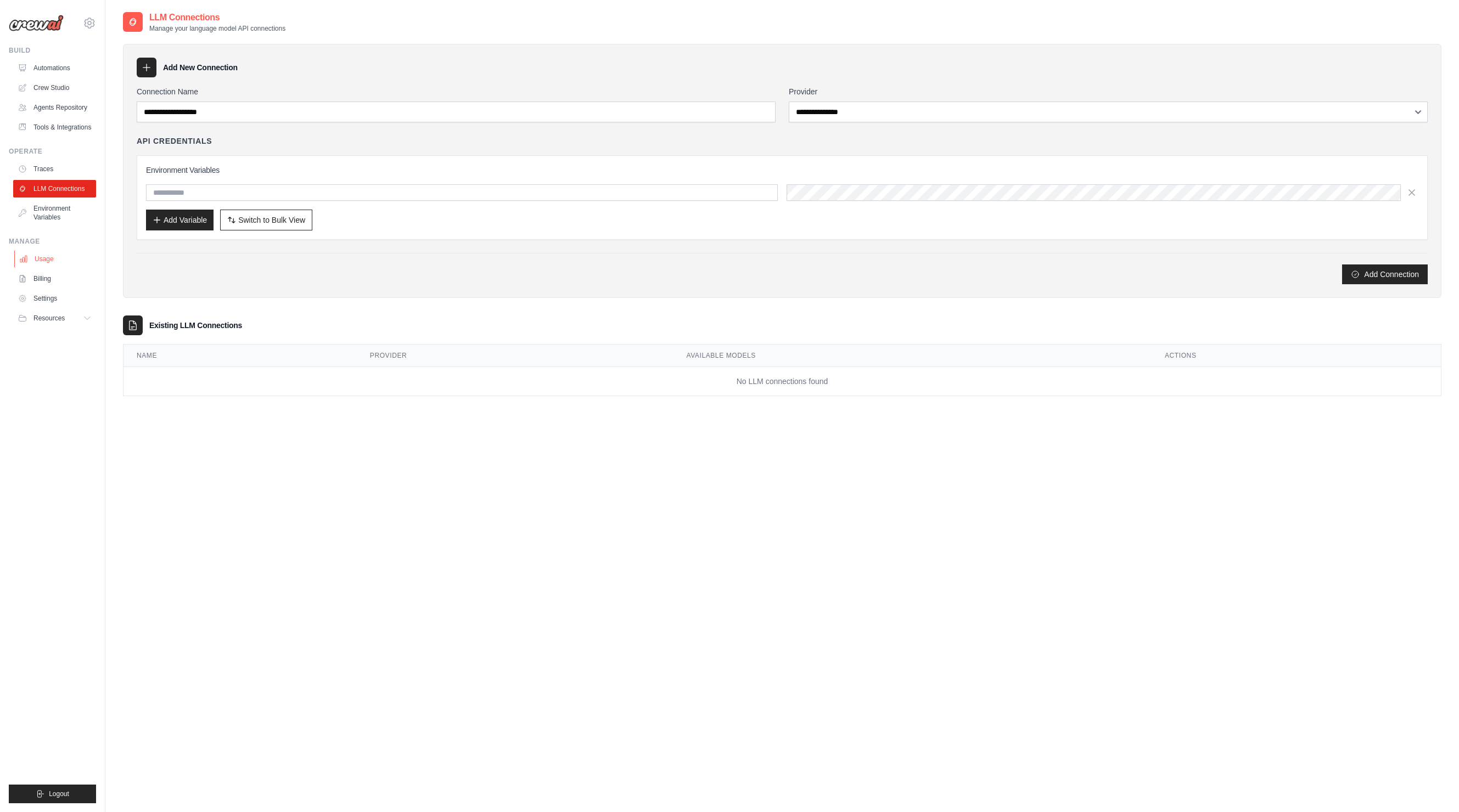
click at [36, 257] on link "Usage" at bounding box center [55, 259] width 83 height 18
